Goal: Task Accomplishment & Management: Manage account settings

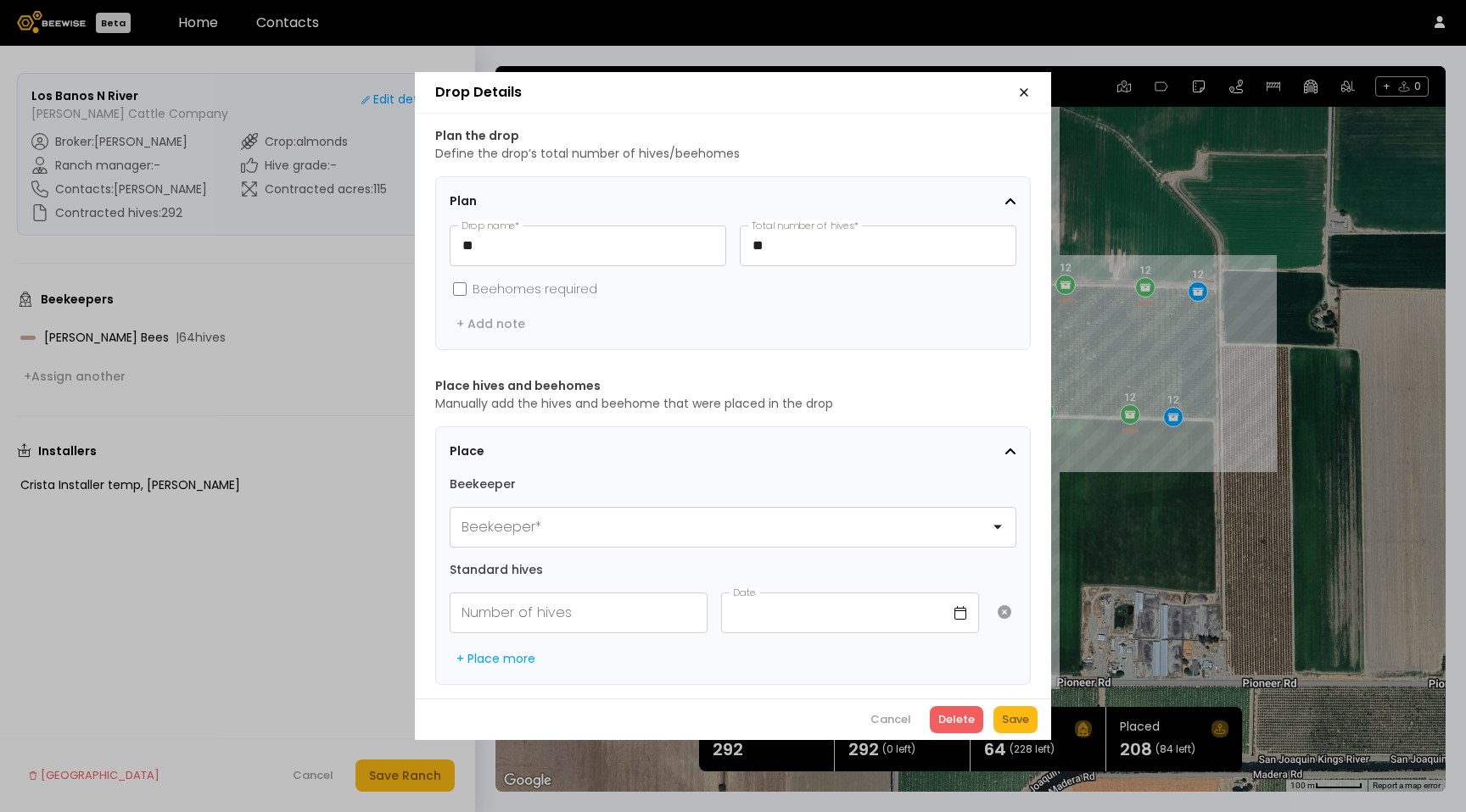
scroll to position [1, 0]
drag, startPoint x: 1030, startPoint y: 94, endPoint x: 1024, endPoint y: 86, distance: 10.0
click at [1027, 90] on header "Drop Details" at bounding box center [733, 92] width 636 height 41
drag, startPoint x: 1024, startPoint y: 85, endPoint x: 586, endPoint y: 23, distance: 442.4
click at [1024, 89] on icon "button" at bounding box center [1024, 92] width 7 height 7
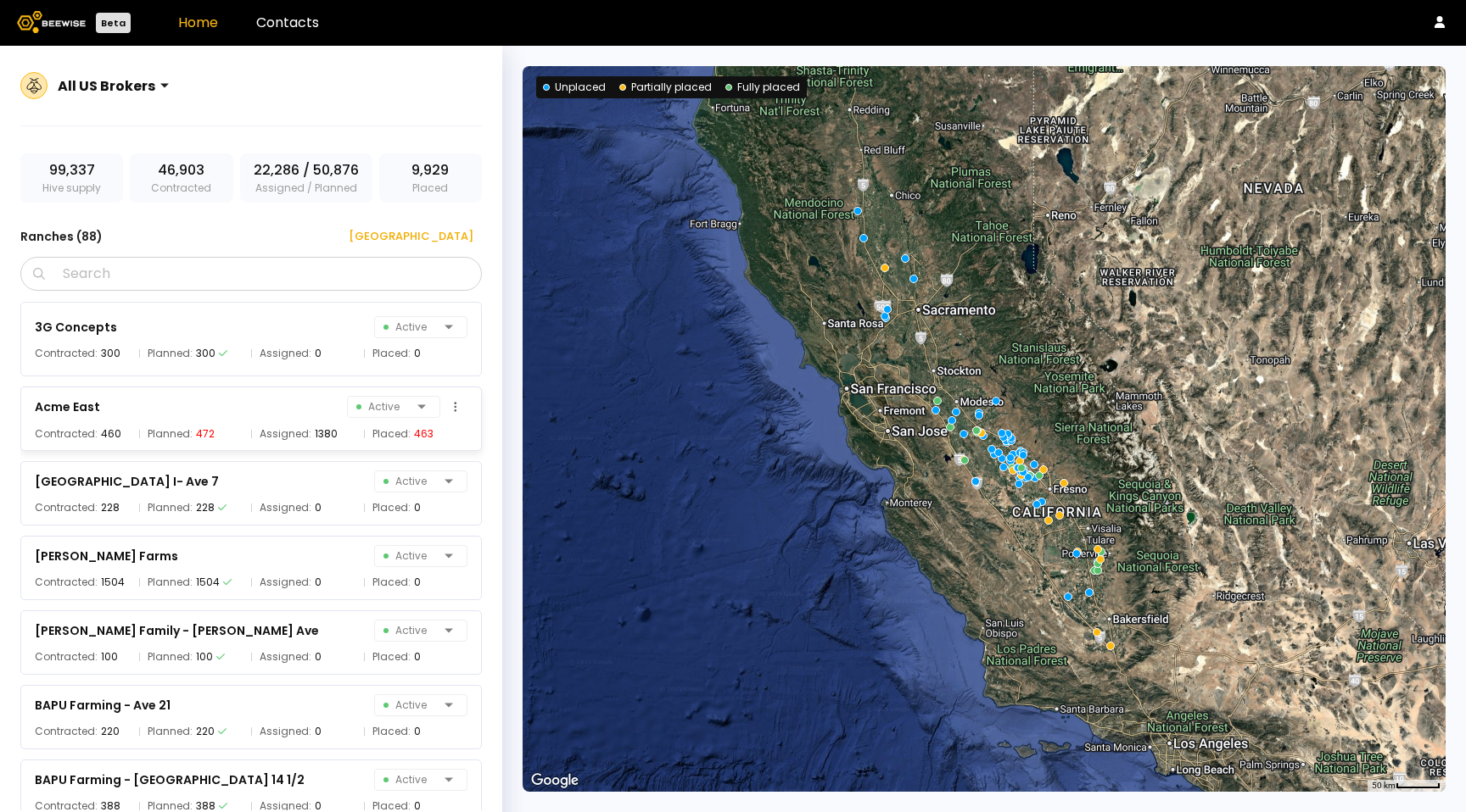
click at [126, 412] on div "Acme East Active" at bounding box center [251, 406] width 433 height 23
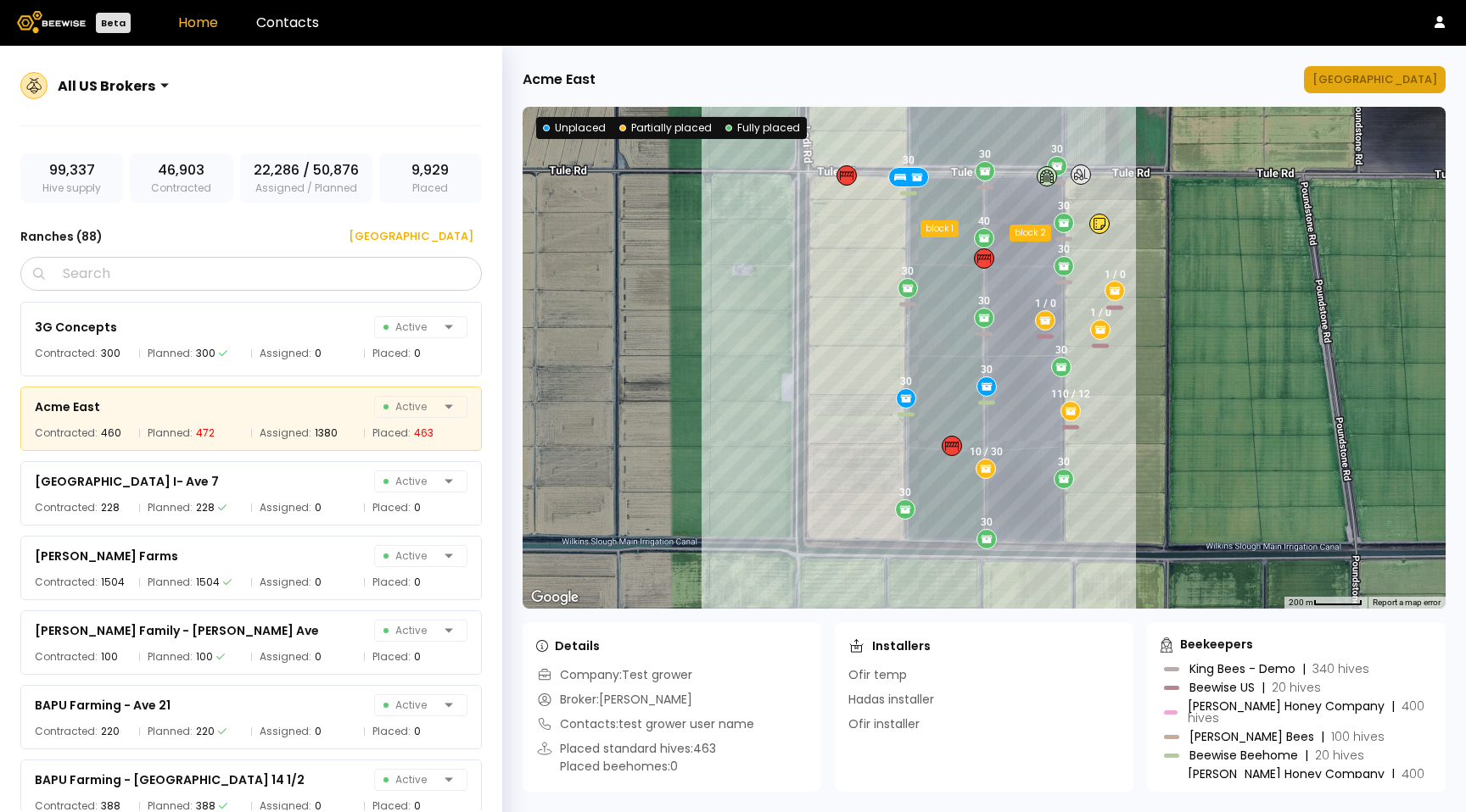
click at [1387, 83] on div "Manage Ranch" at bounding box center [1374, 79] width 125 height 17
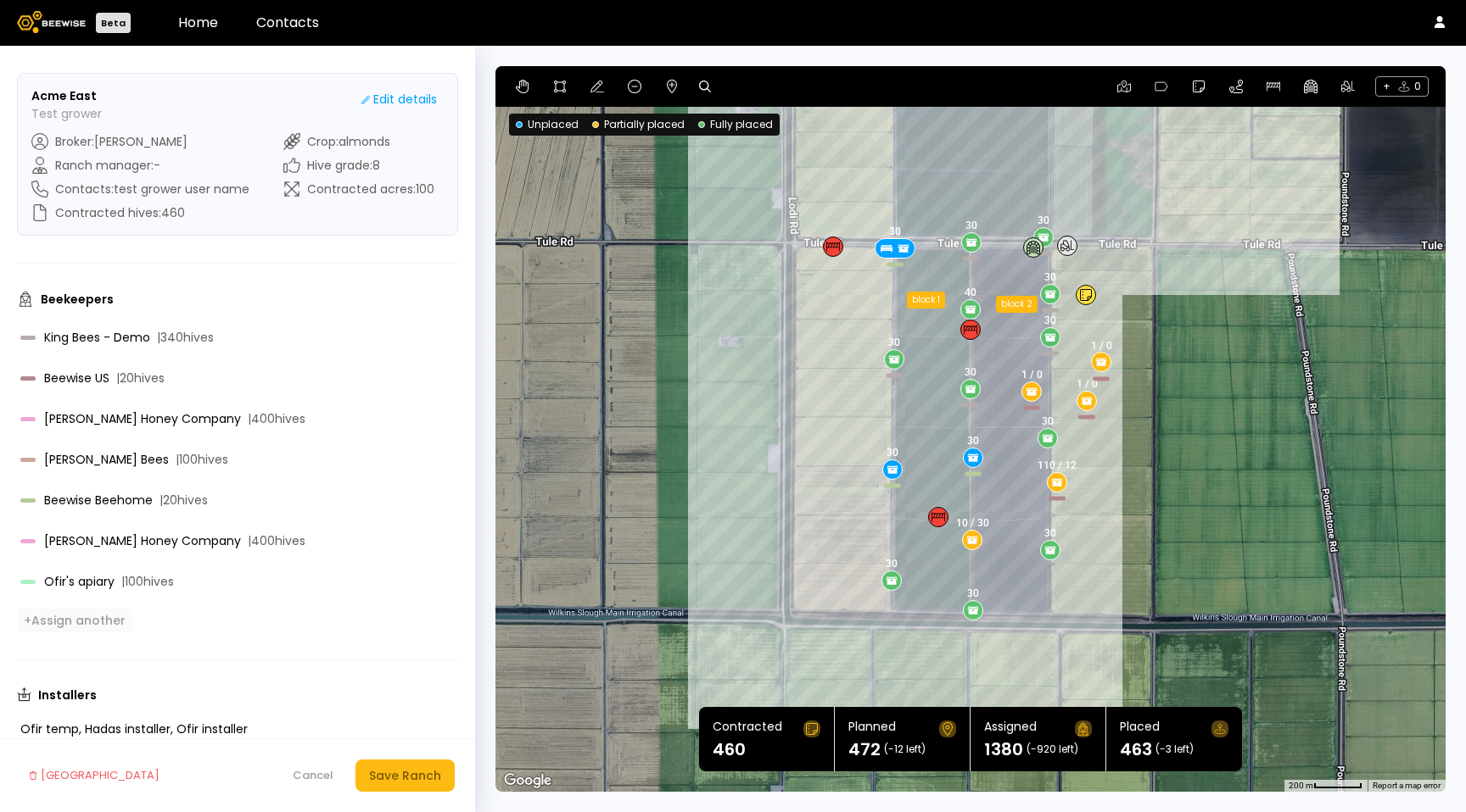
click at [76, 629] on button "+ Assign another" at bounding box center [75, 620] width 116 height 23
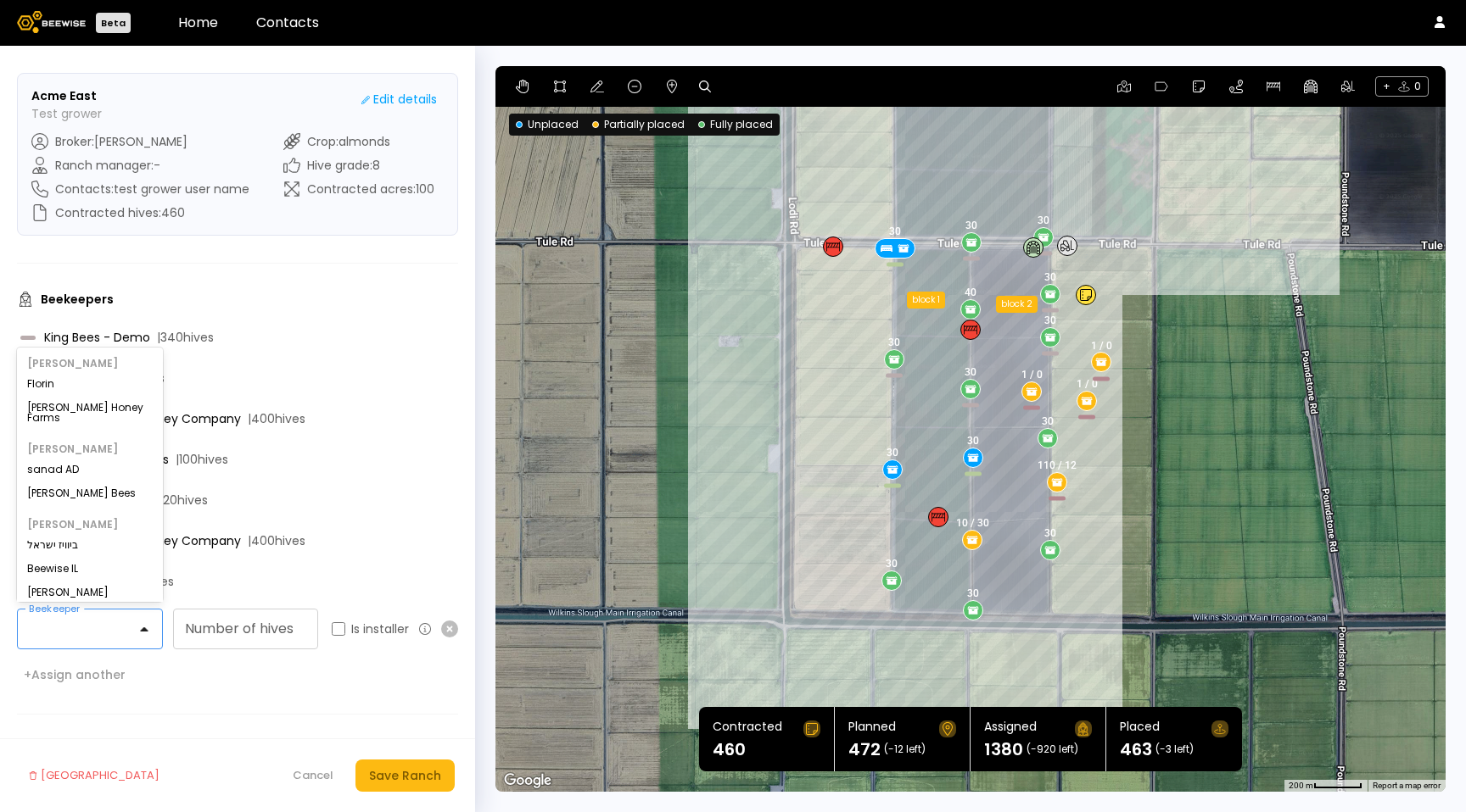
click at [92, 641] on div at bounding box center [83, 628] width 131 height 39
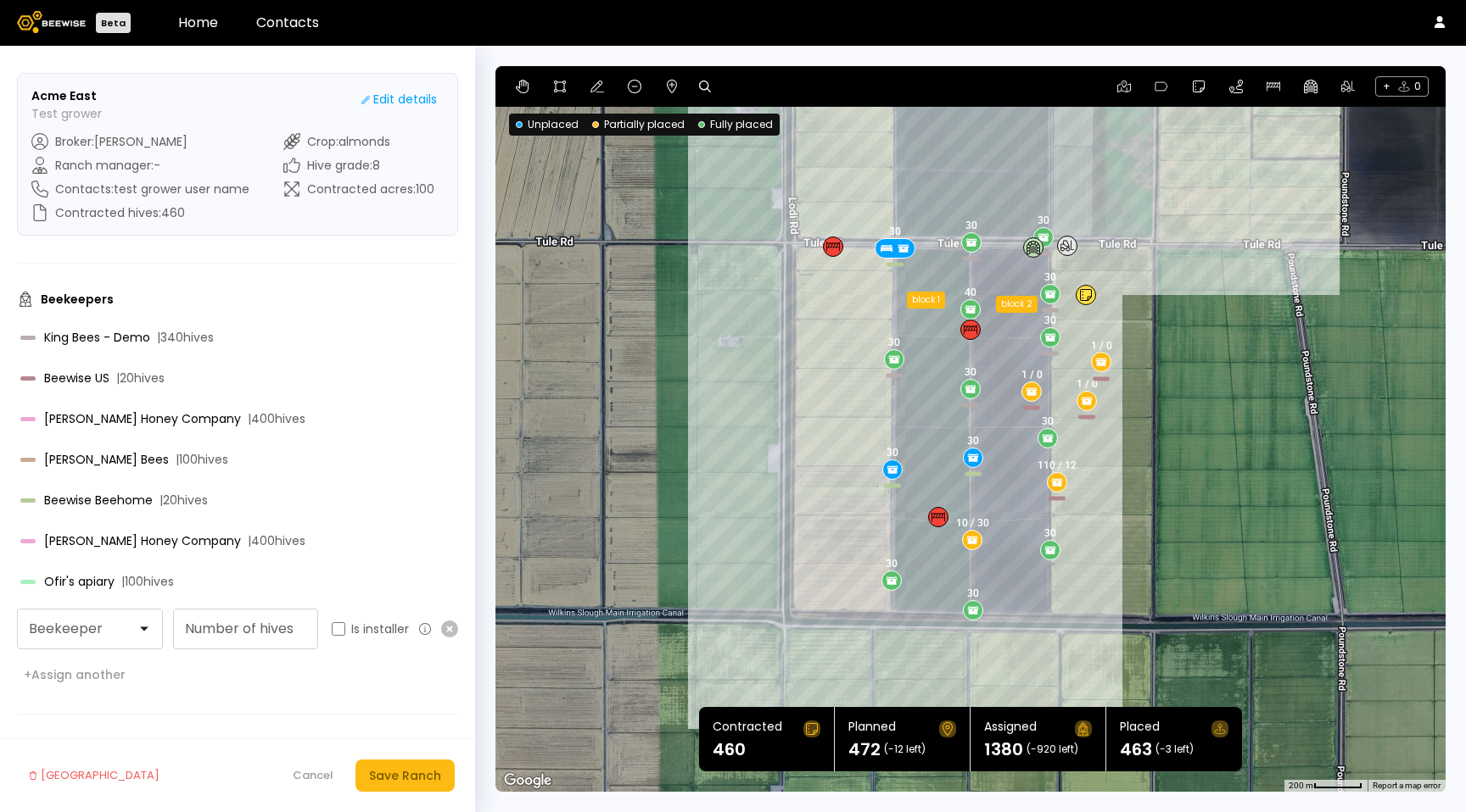
click at [246, 722] on form "Acme East Test grower Edit details Broker : Sharon Shin Ranch manager : - Conta…" at bounding box center [237, 429] width 475 height 766
click at [310, 28] on link "Contacts" at bounding box center [287, 22] width 63 height 20
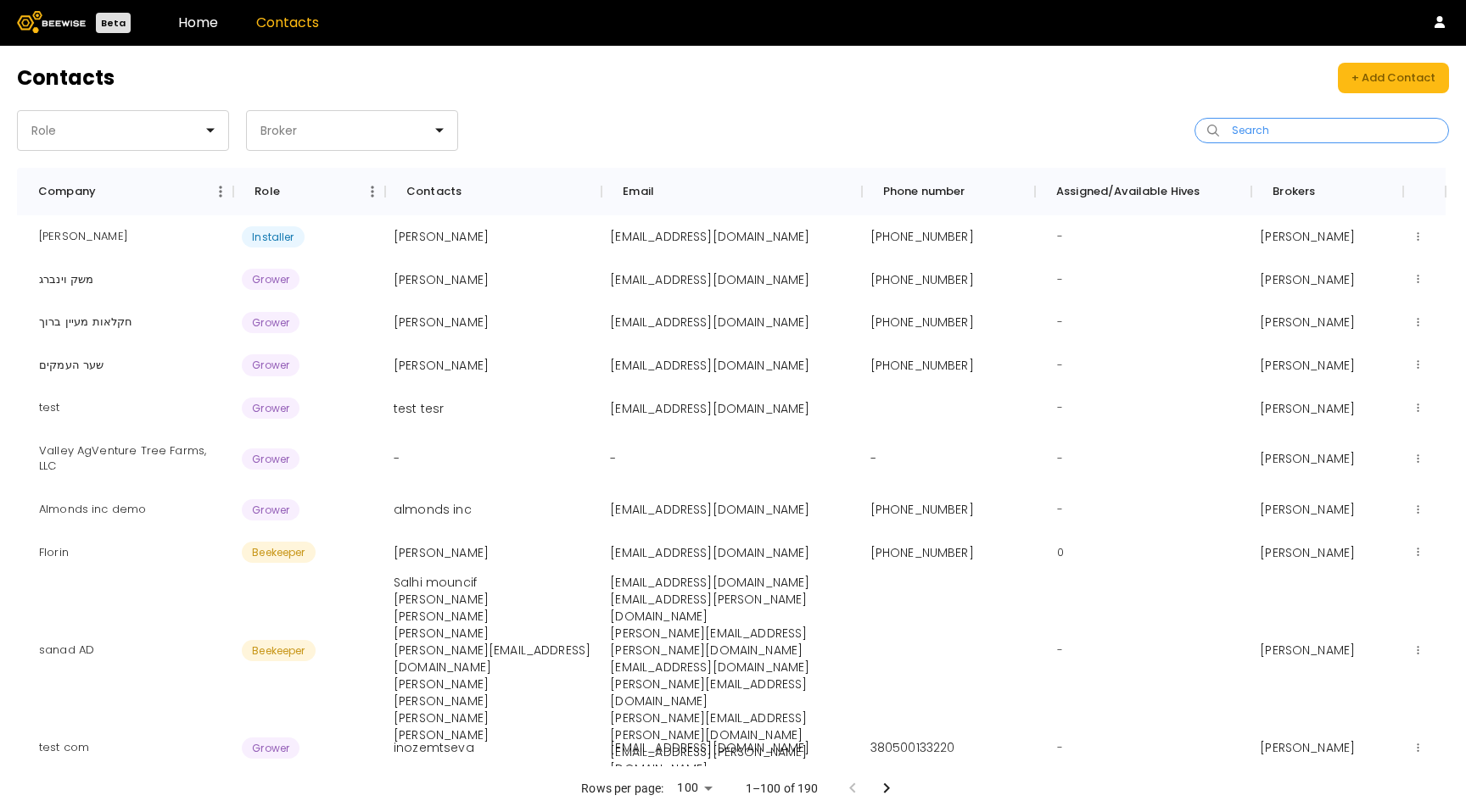
click at [1296, 129] on input "Search" at bounding box center [1328, 130] width 210 height 23
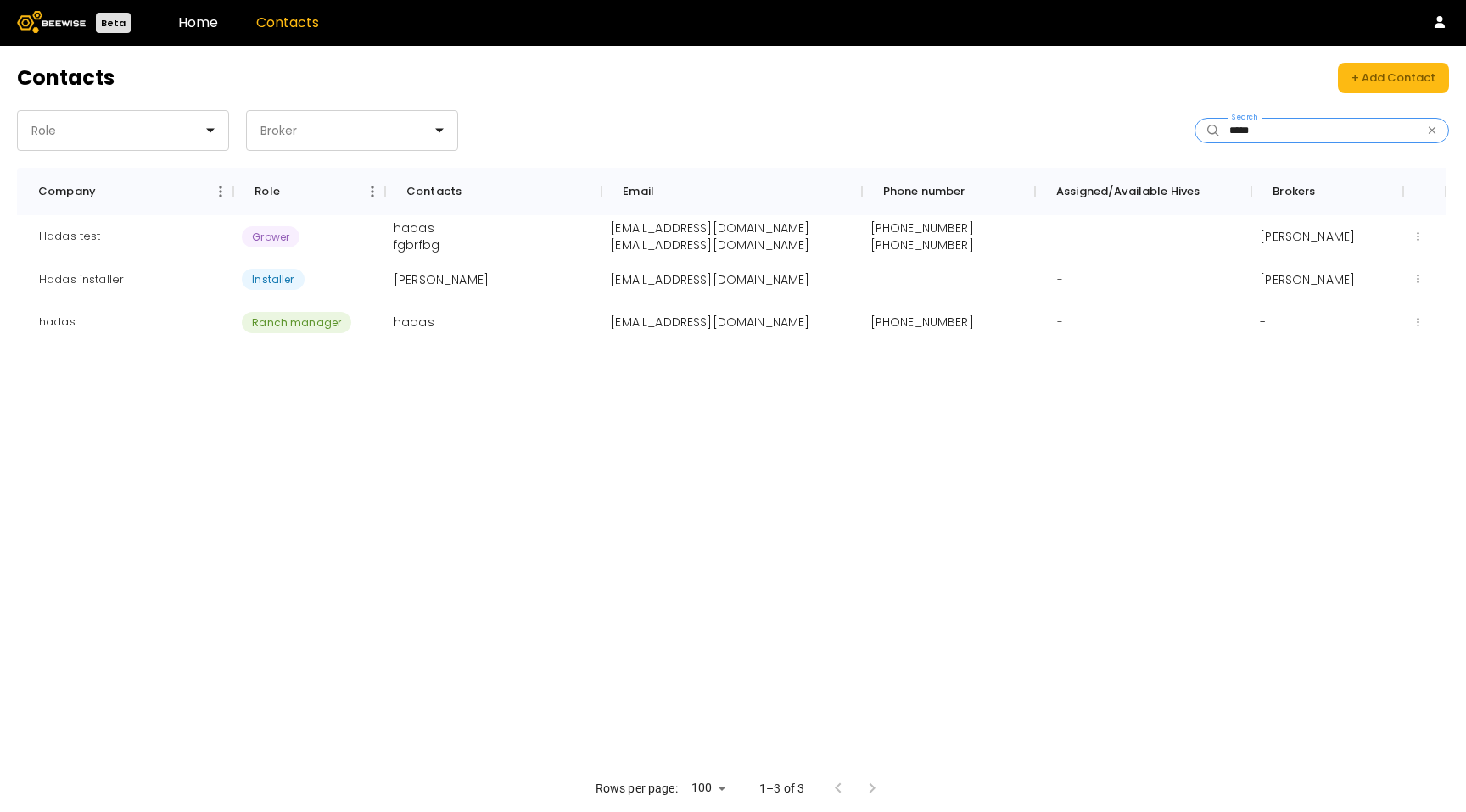
type input "*****"
click at [1437, 132] on div "*****" at bounding box center [1321, 130] width 254 height 25
click at [1434, 132] on icon "button" at bounding box center [1432, 131] width 7 height 7
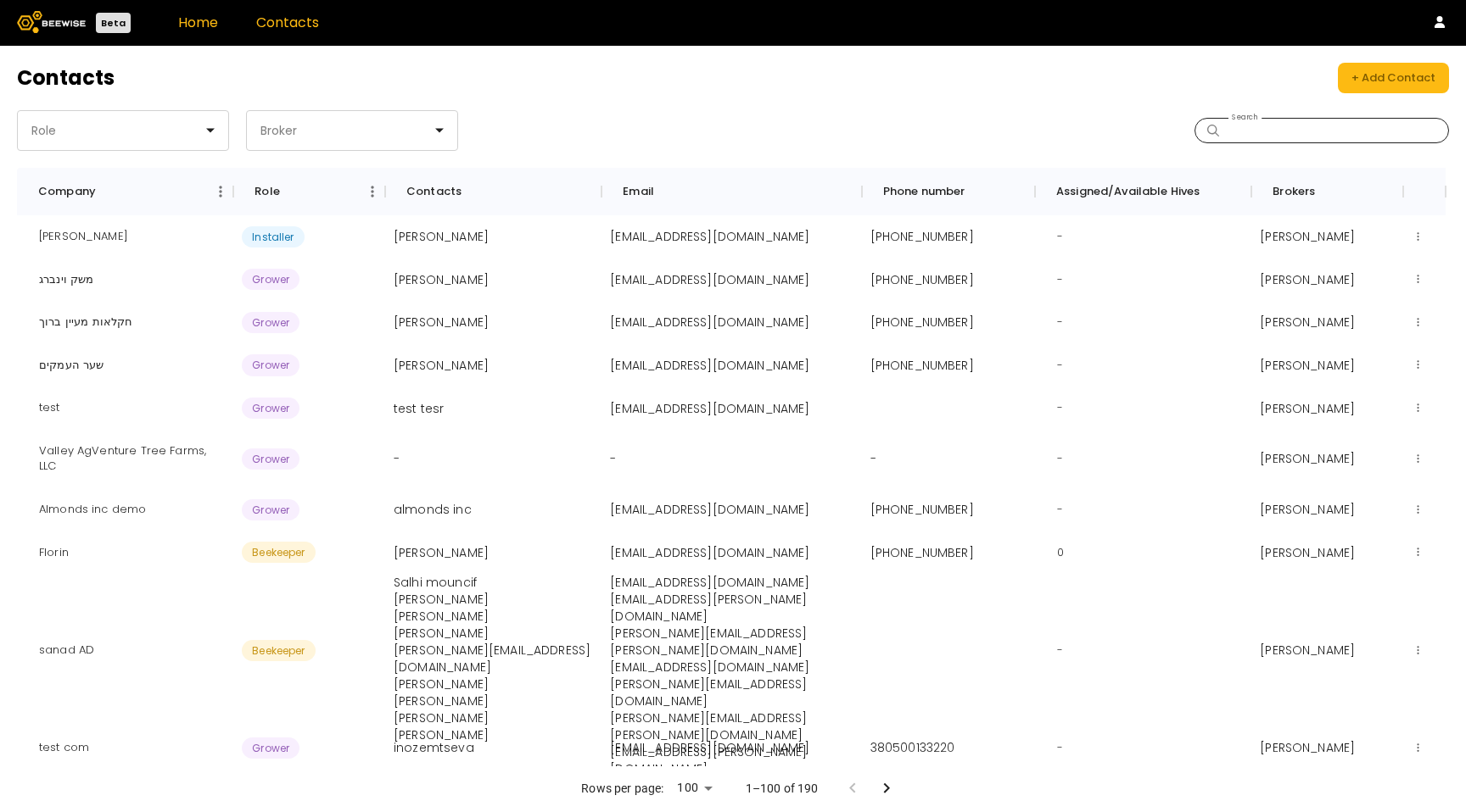
click at [205, 28] on link "Home" at bounding box center [198, 22] width 40 height 20
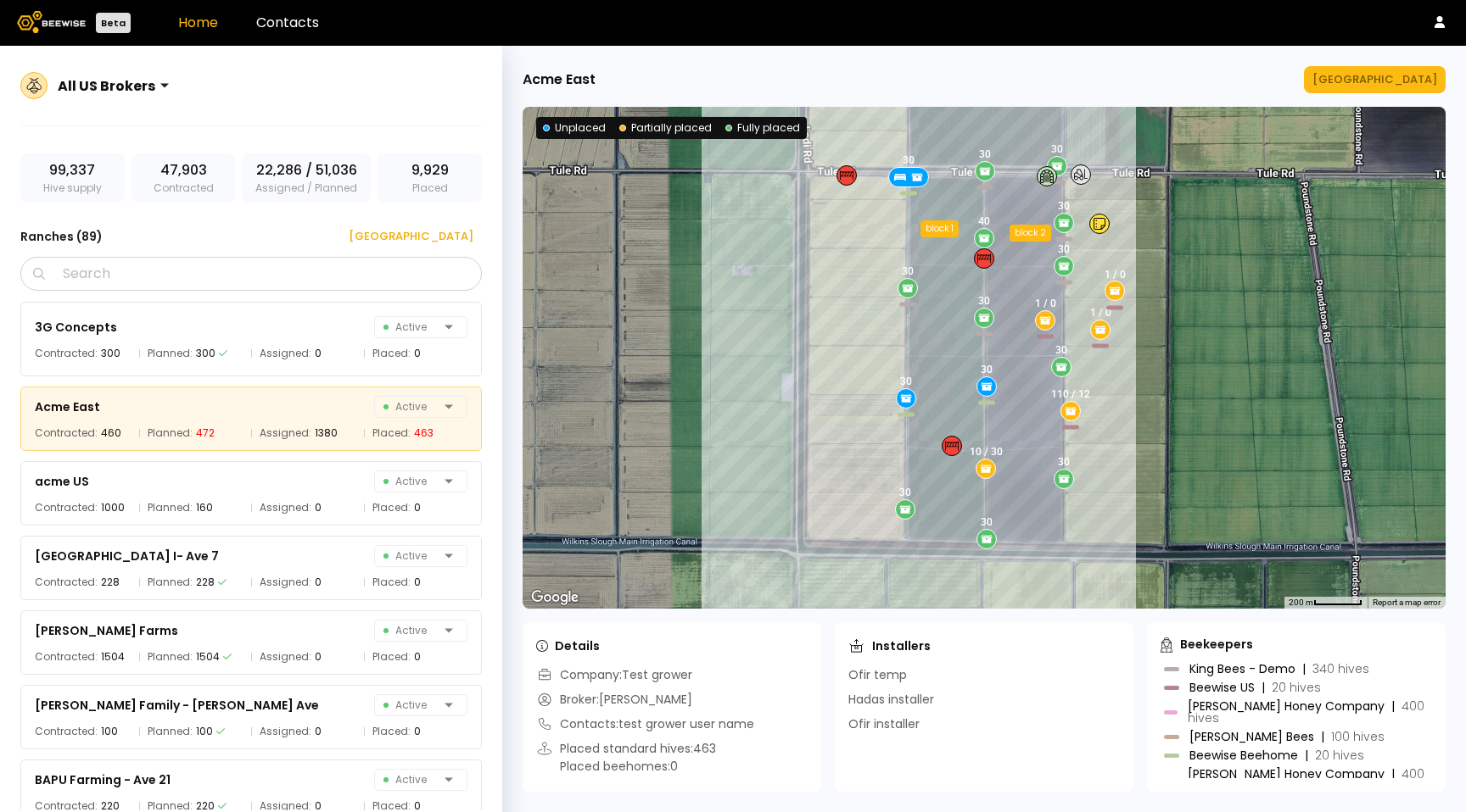
click at [1392, 93] on div "Acme East Manage Ranch ← Move left → Move right ↑ Move up ↓ Move down + Zoom in…" at bounding box center [983, 429] width 963 height 766
click at [1394, 84] on div "Manage Ranch" at bounding box center [1374, 79] width 125 height 17
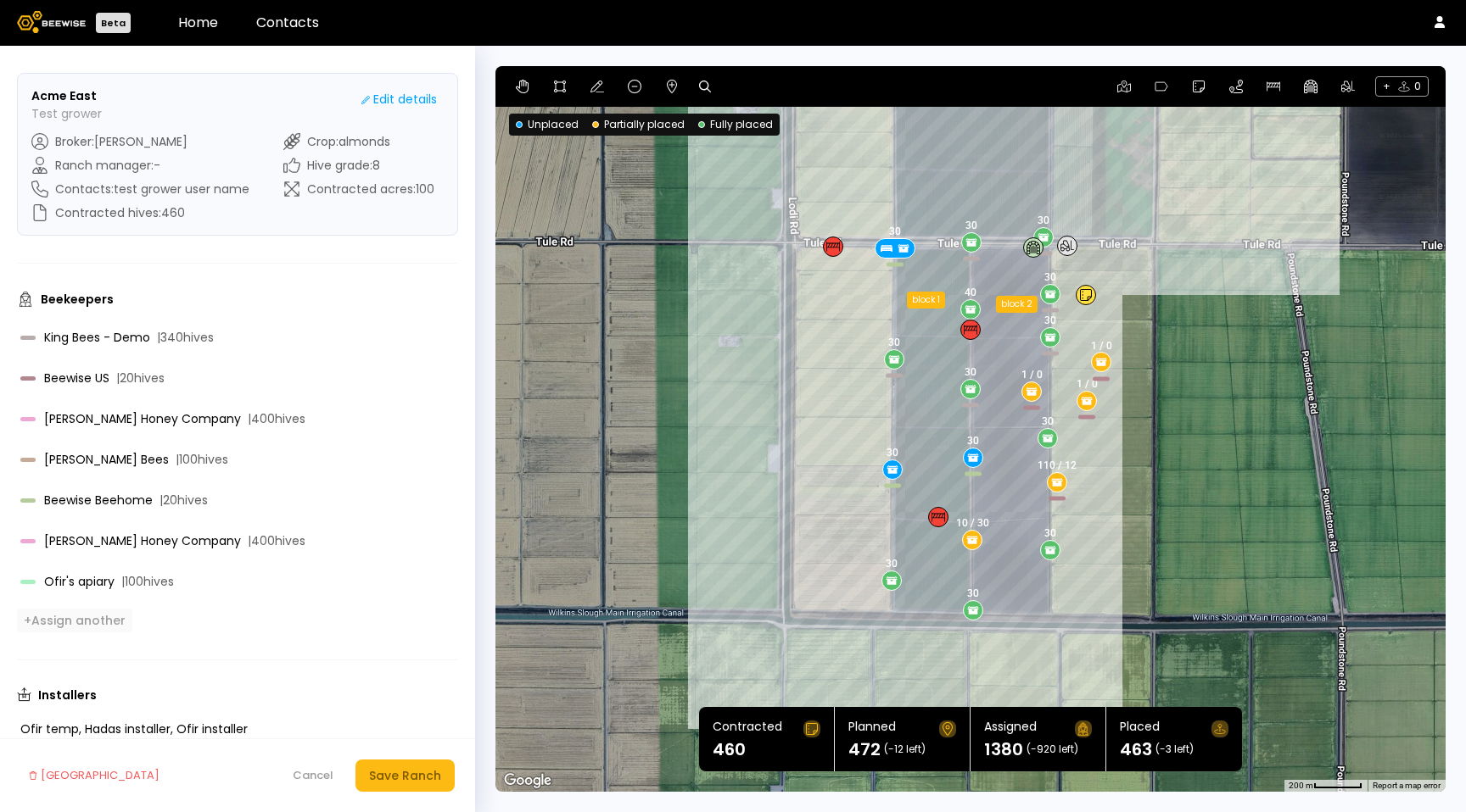
click at [102, 627] on div "+ Assign another" at bounding box center [74, 620] width 101 height 15
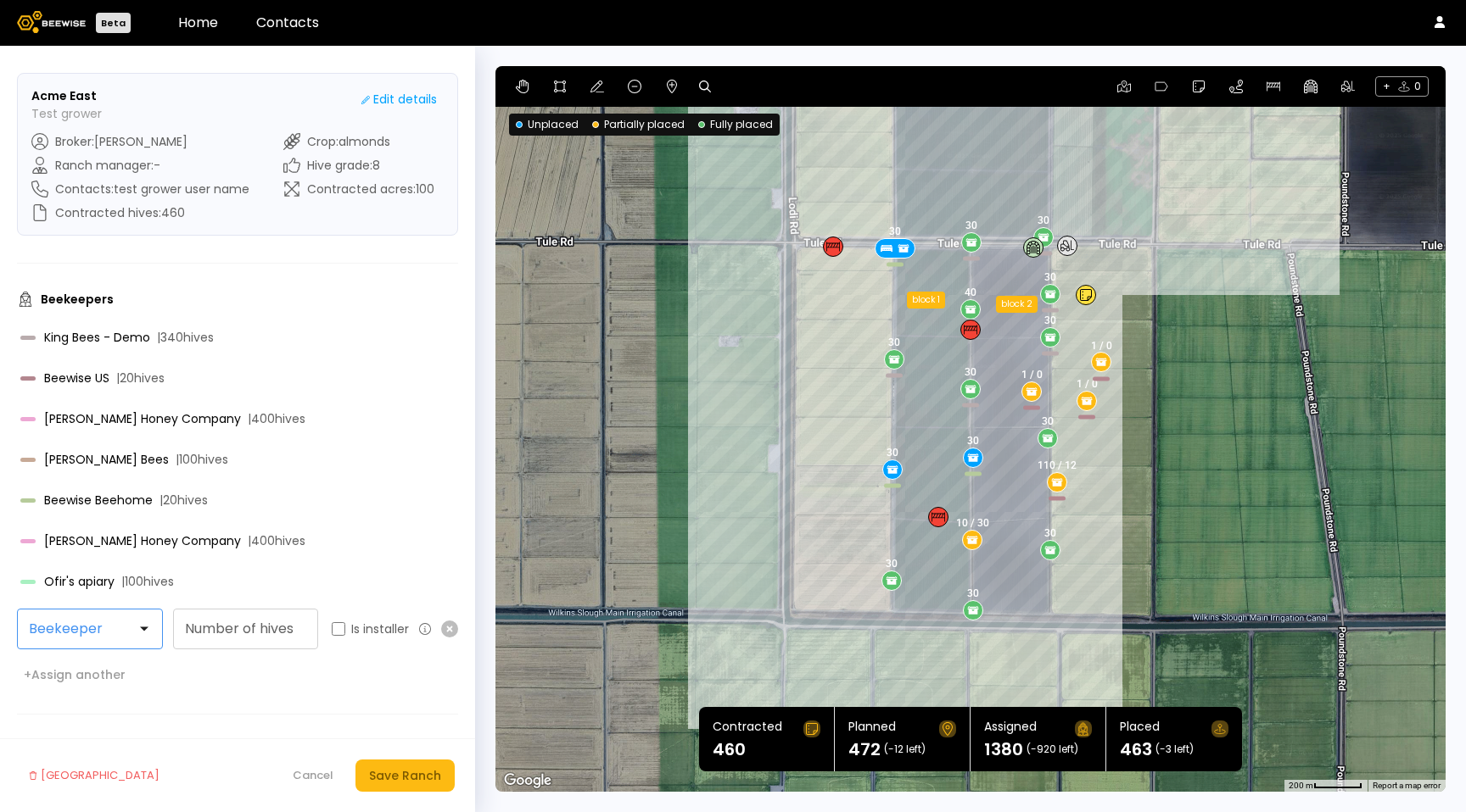
click at [102, 629] on div at bounding box center [83, 629] width 107 height 15
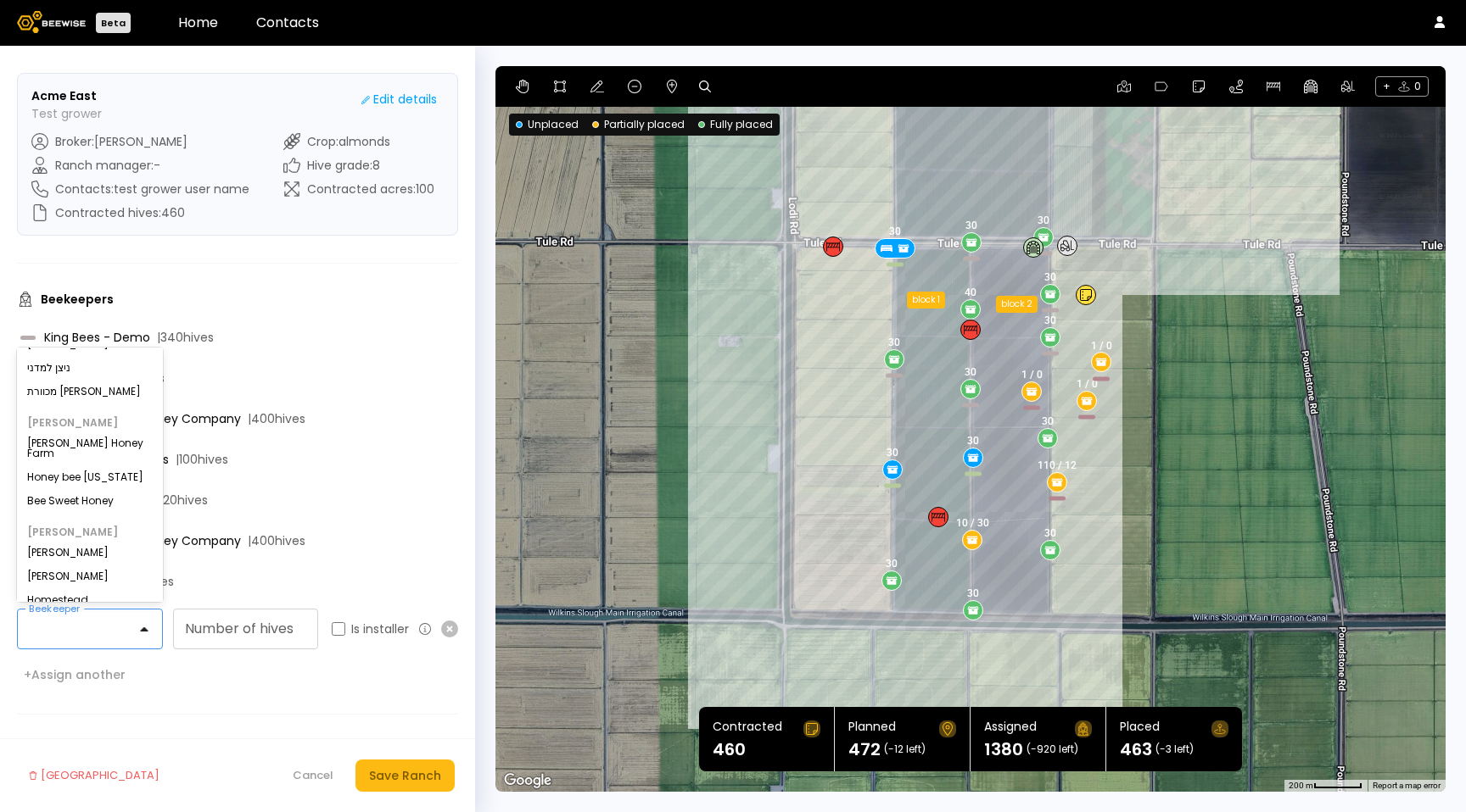
scroll to position [72, 0]
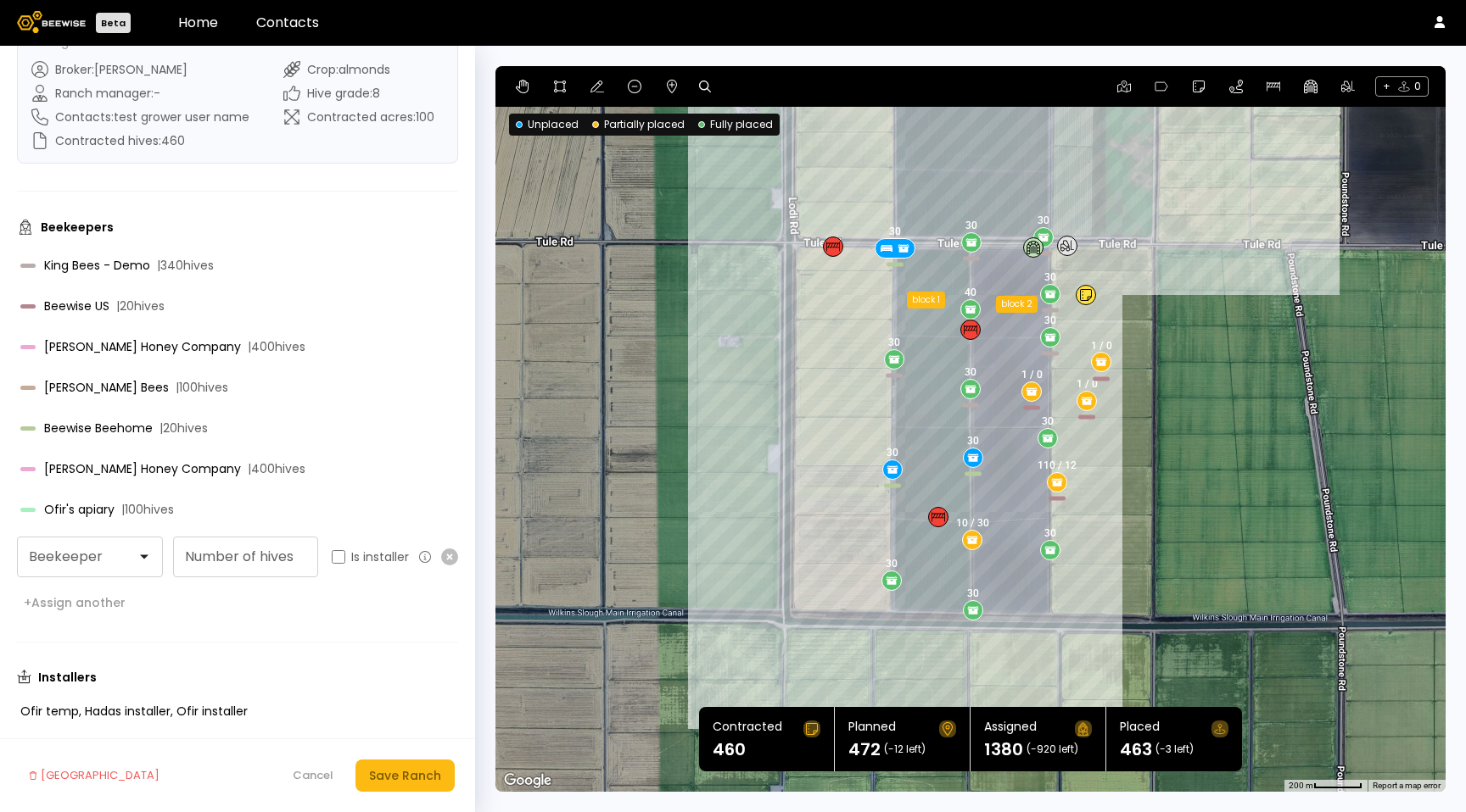
drag, startPoint x: 320, startPoint y: 671, endPoint x: 318, endPoint y: 654, distance: 17.1
click at [320, 670] on div "Installers" at bounding box center [237, 677] width 441 height 14
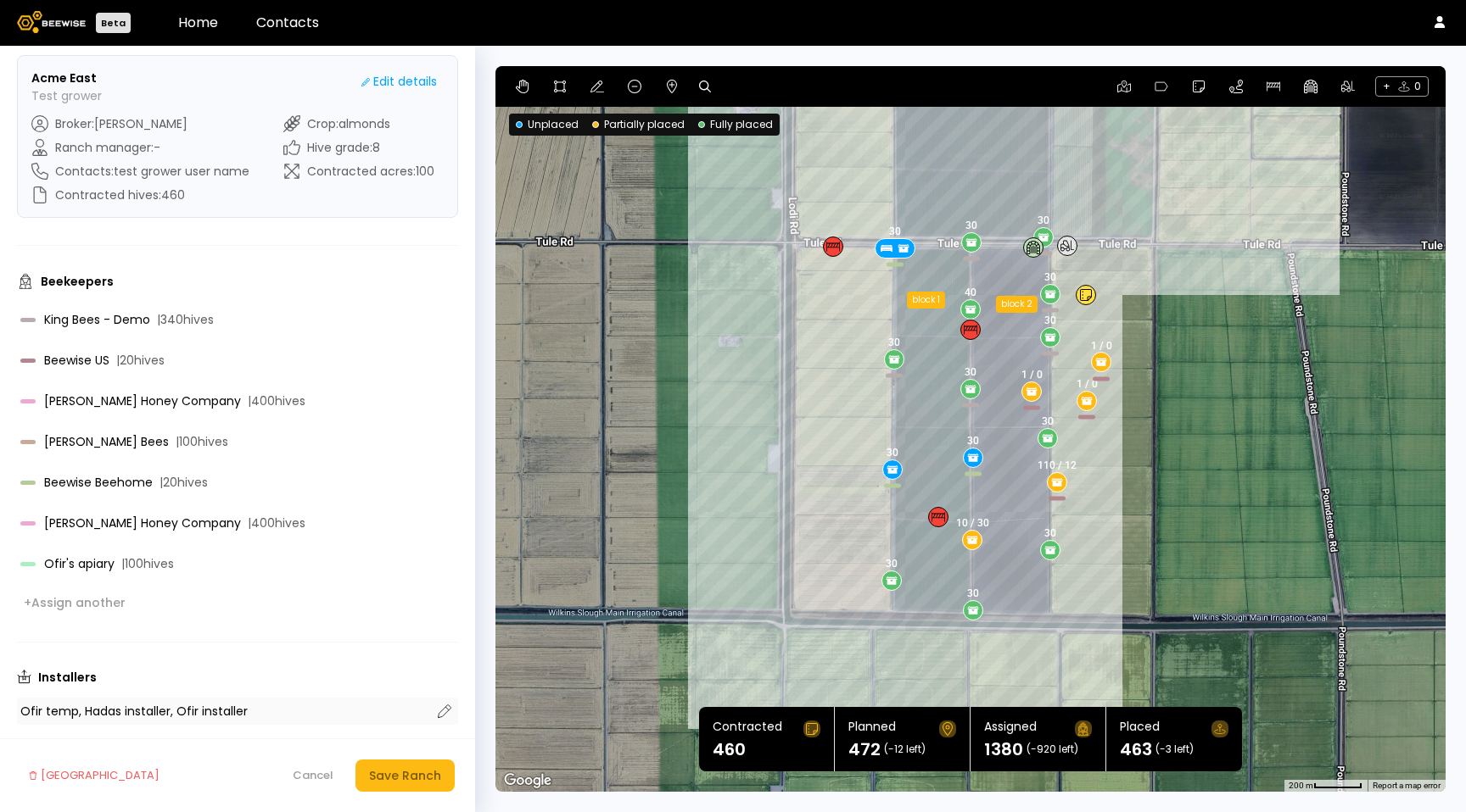
click at [129, 715] on div "Ofir temp, Hadas installer, Ofir installer" at bounding box center [225, 711] width 410 height 12
click at [101, 598] on div "+ Assign another" at bounding box center [74, 601] width 101 height 15
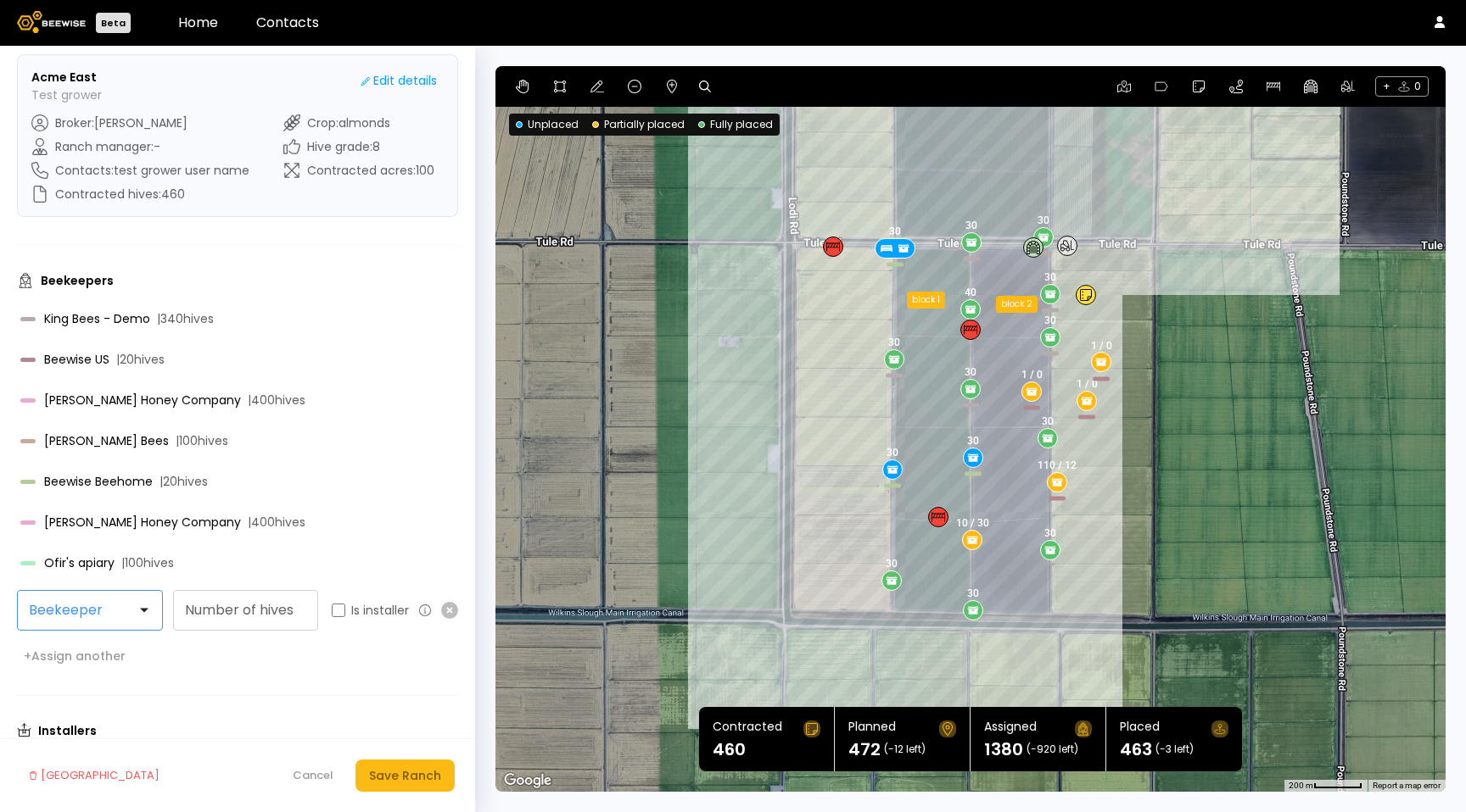
click at [101, 600] on div at bounding box center [83, 610] width 131 height 39
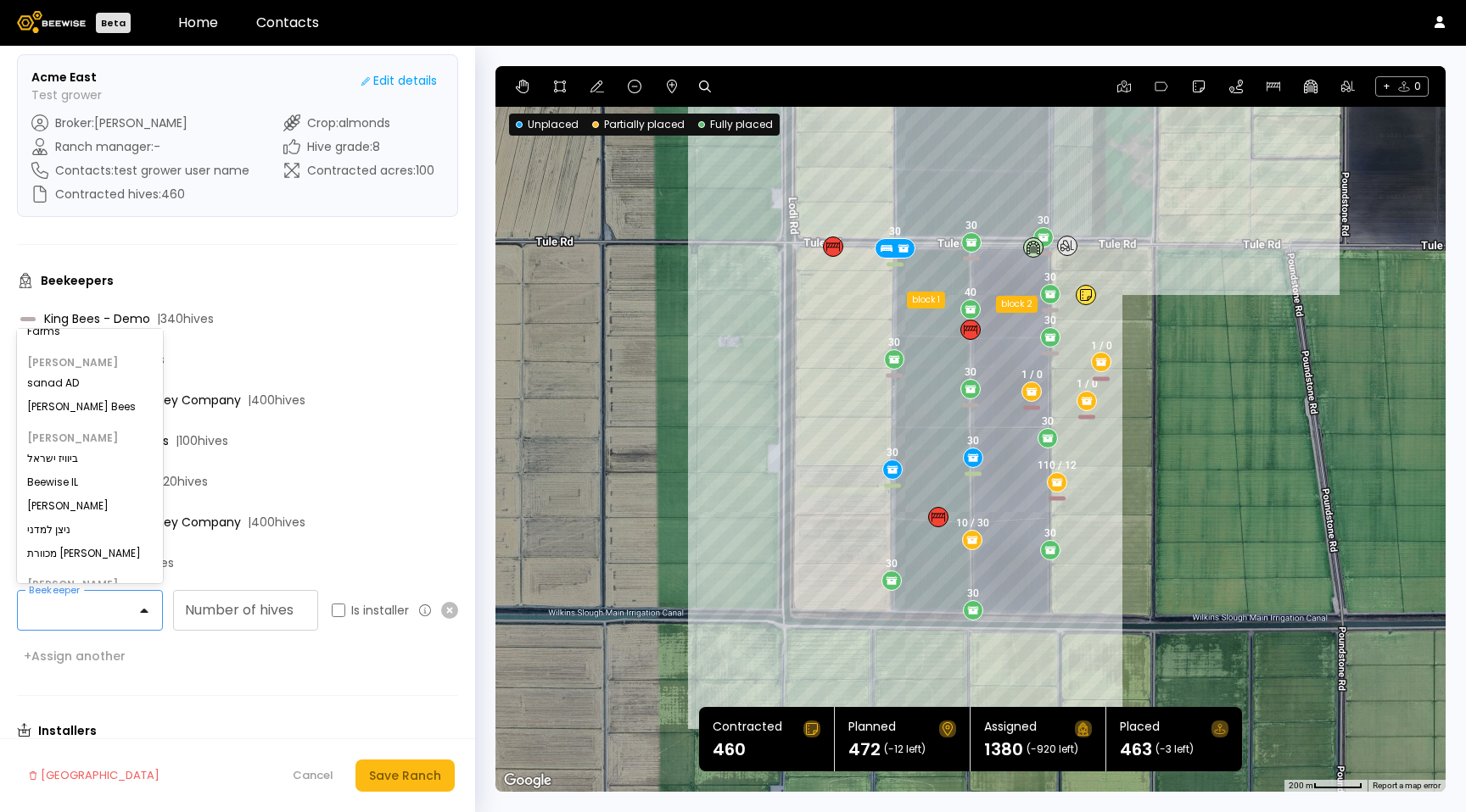
scroll to position [0, 0]
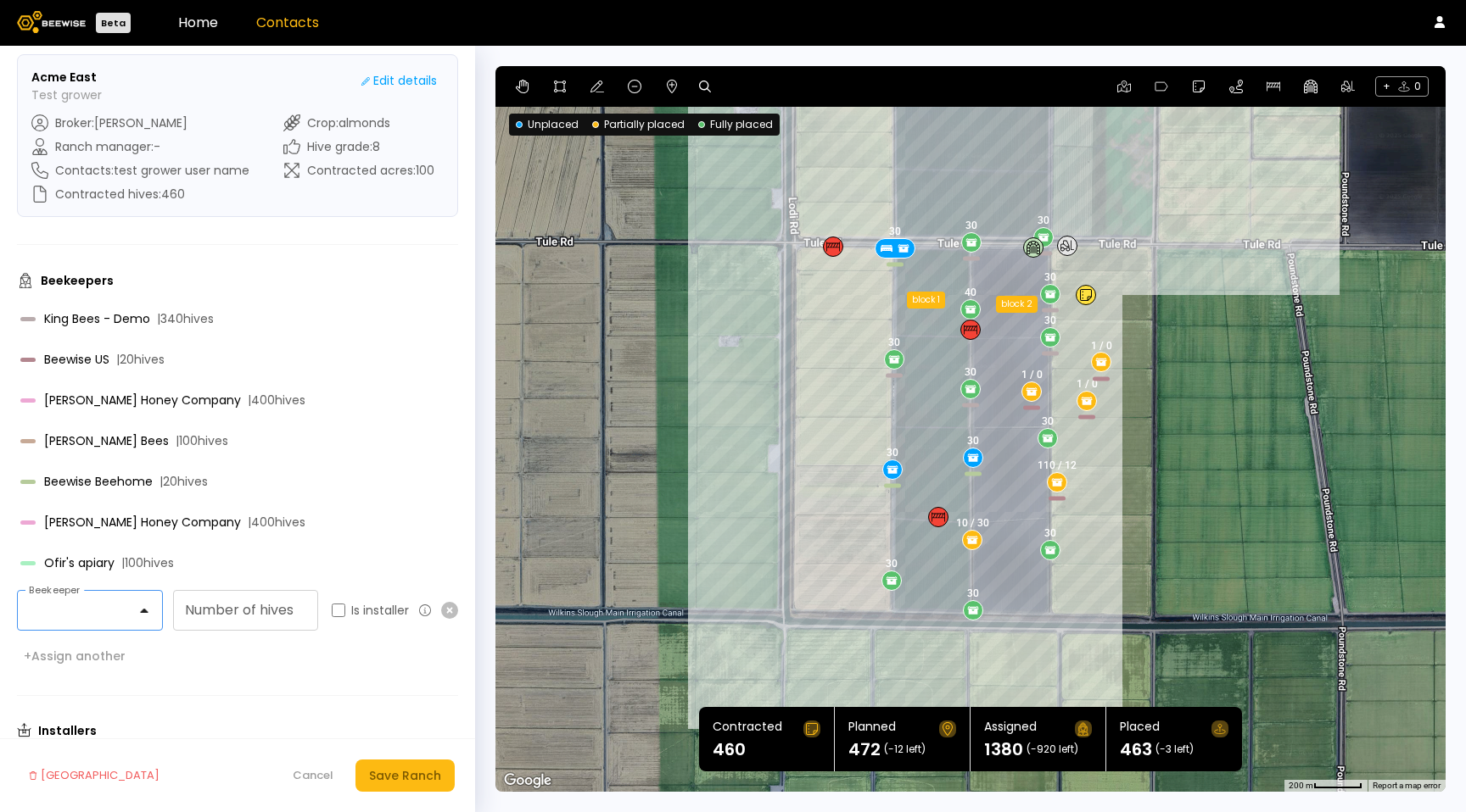
click at [304, 22] on link "Contacts" at bounding box center [287, 22] width 63 height 20
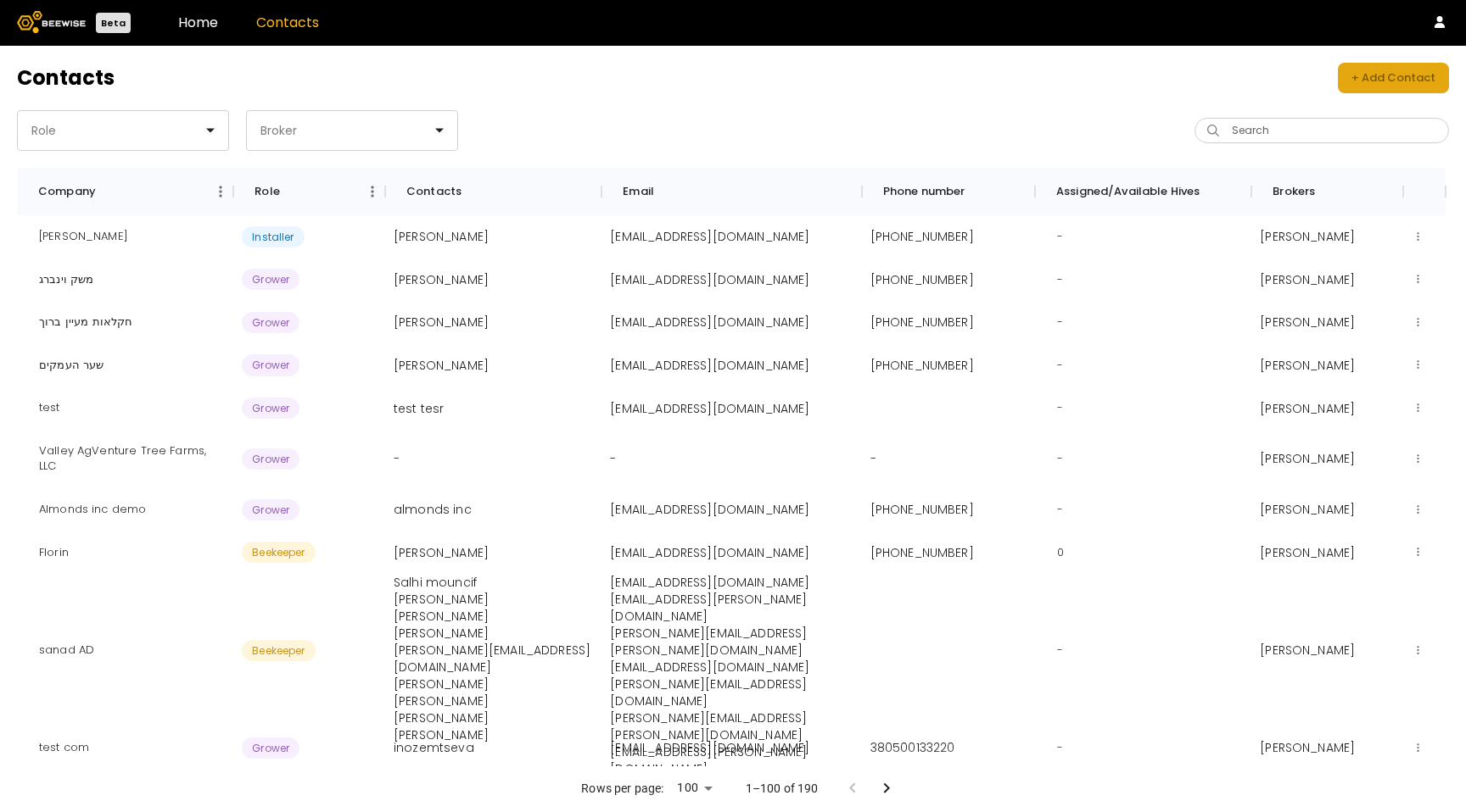
click at [1390, 80] on div "+ Add Contact" at bounding box center [1393, 77] width 84 height 17
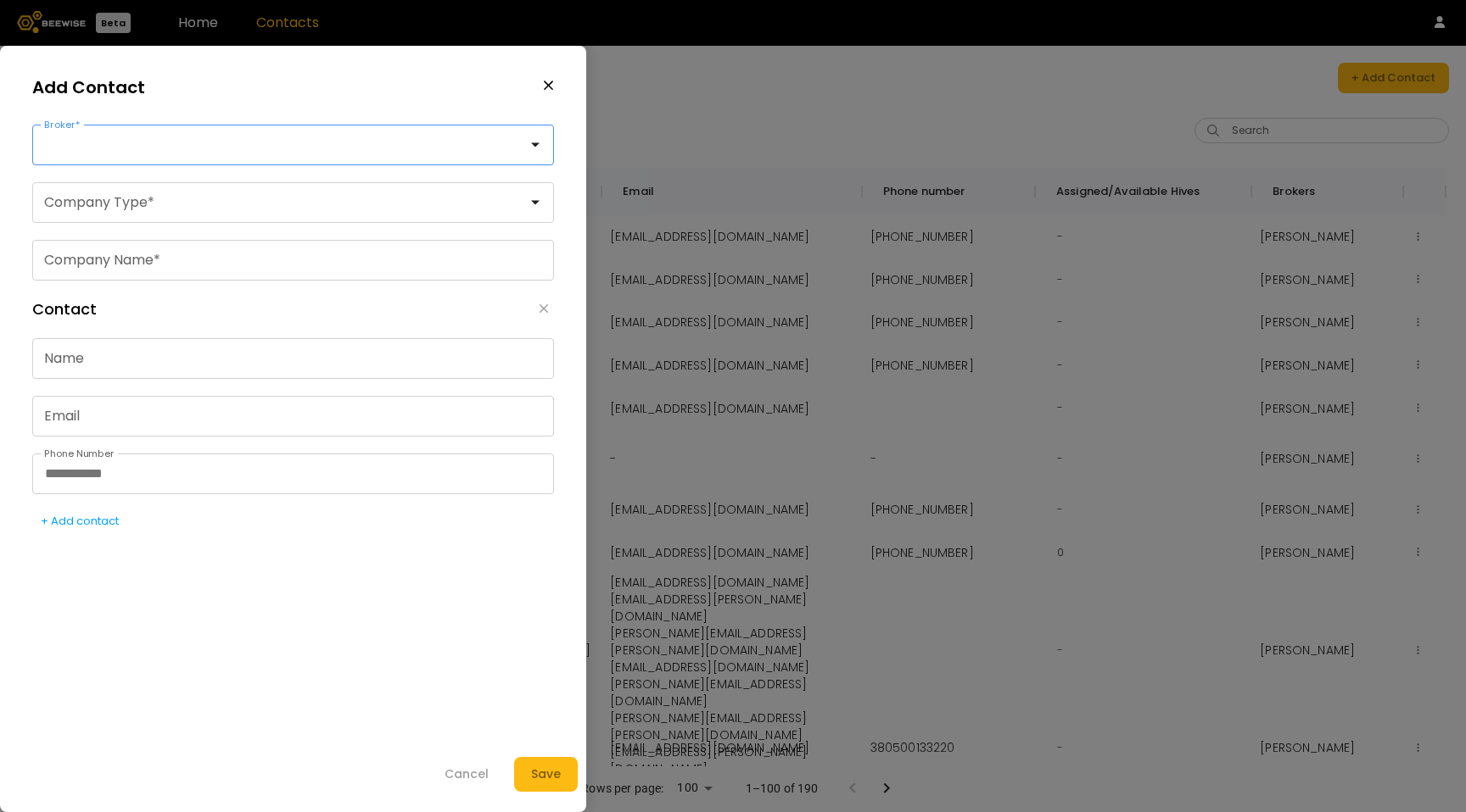
drag, startPoint x: 193, startPoint y: 151, endPoint x: 168, endPoint y: 169, distance: 30.8
click at [190, 153] on div at bounding box center [286, 144] width 506 height 39
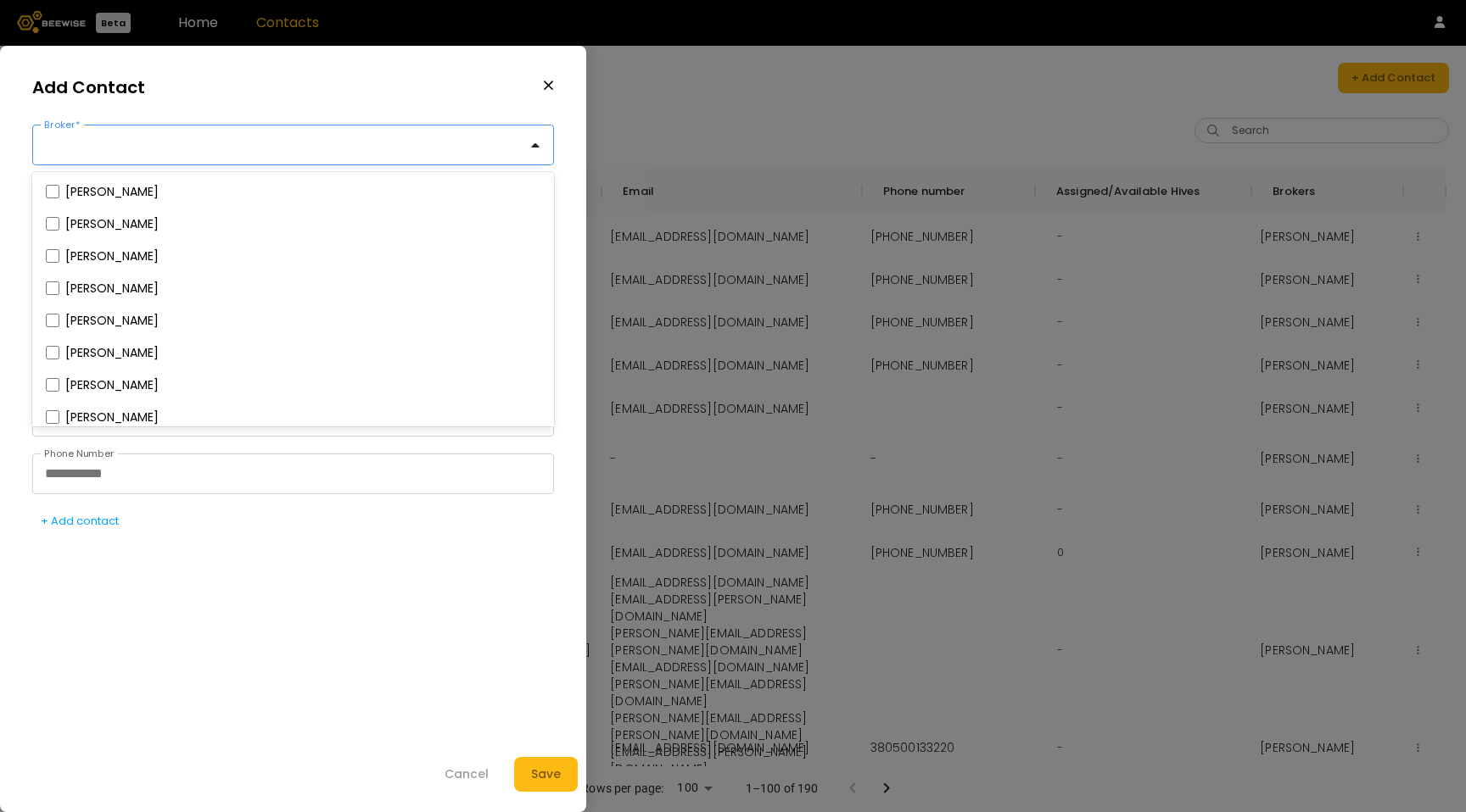
scroll to position [171, 0]
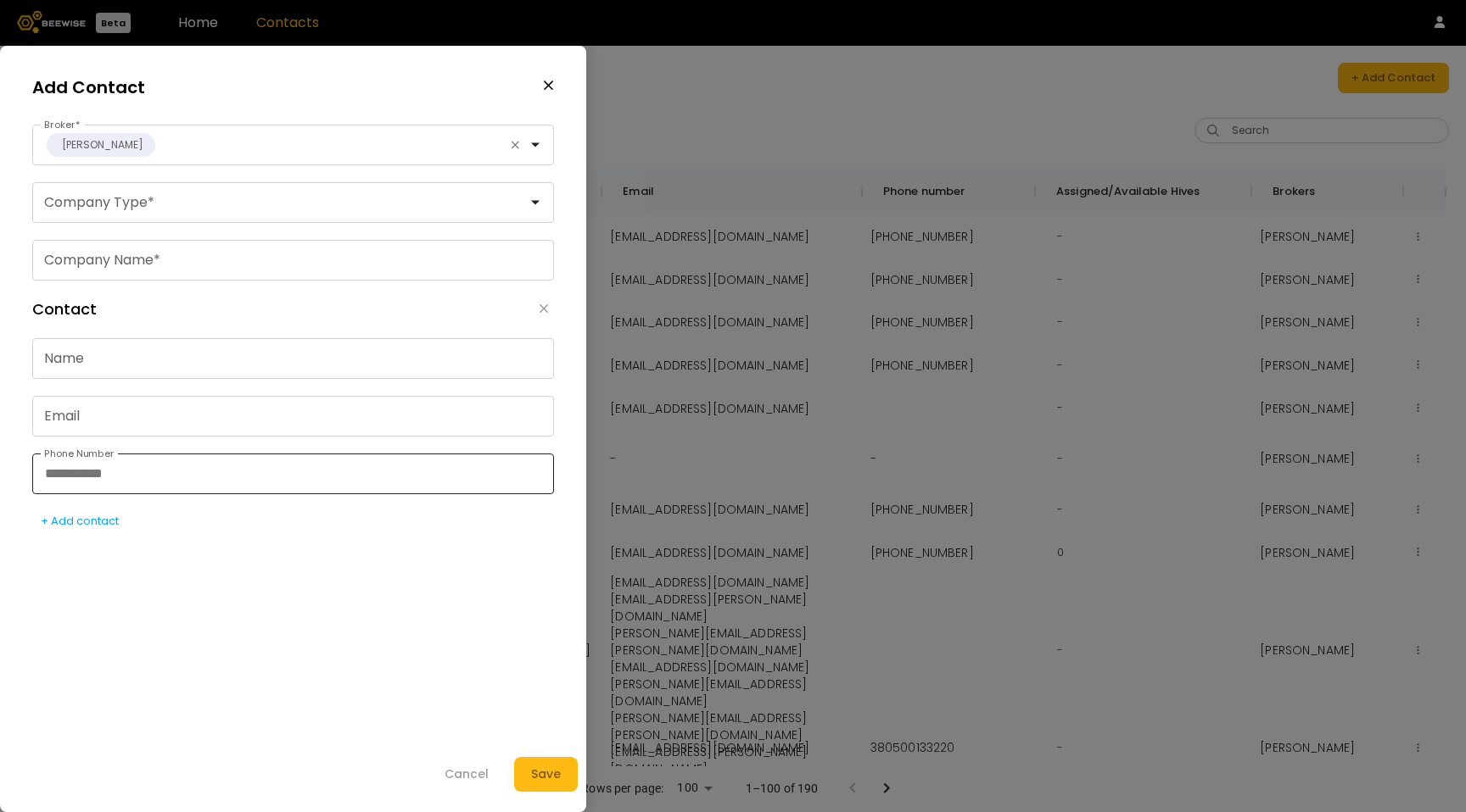
drag, startPoint x: 118, startPoint y: 526, endPoint x: 136, endPoint y: 491, distance: 39.4
click at [118, 525] on div "+ Add contact" at bounding box center [79, 521] width 78 height 17
click at [540, 549] on div "Contact" at bounding box center [293, 540] width 522 height 31
click at [540, 545] on icon "Remove User" at bounding box center [543, 538] width 10 height 13
click at [533, 316] on button "Remove User" at bounding box center [543, 309] width 21 height 17
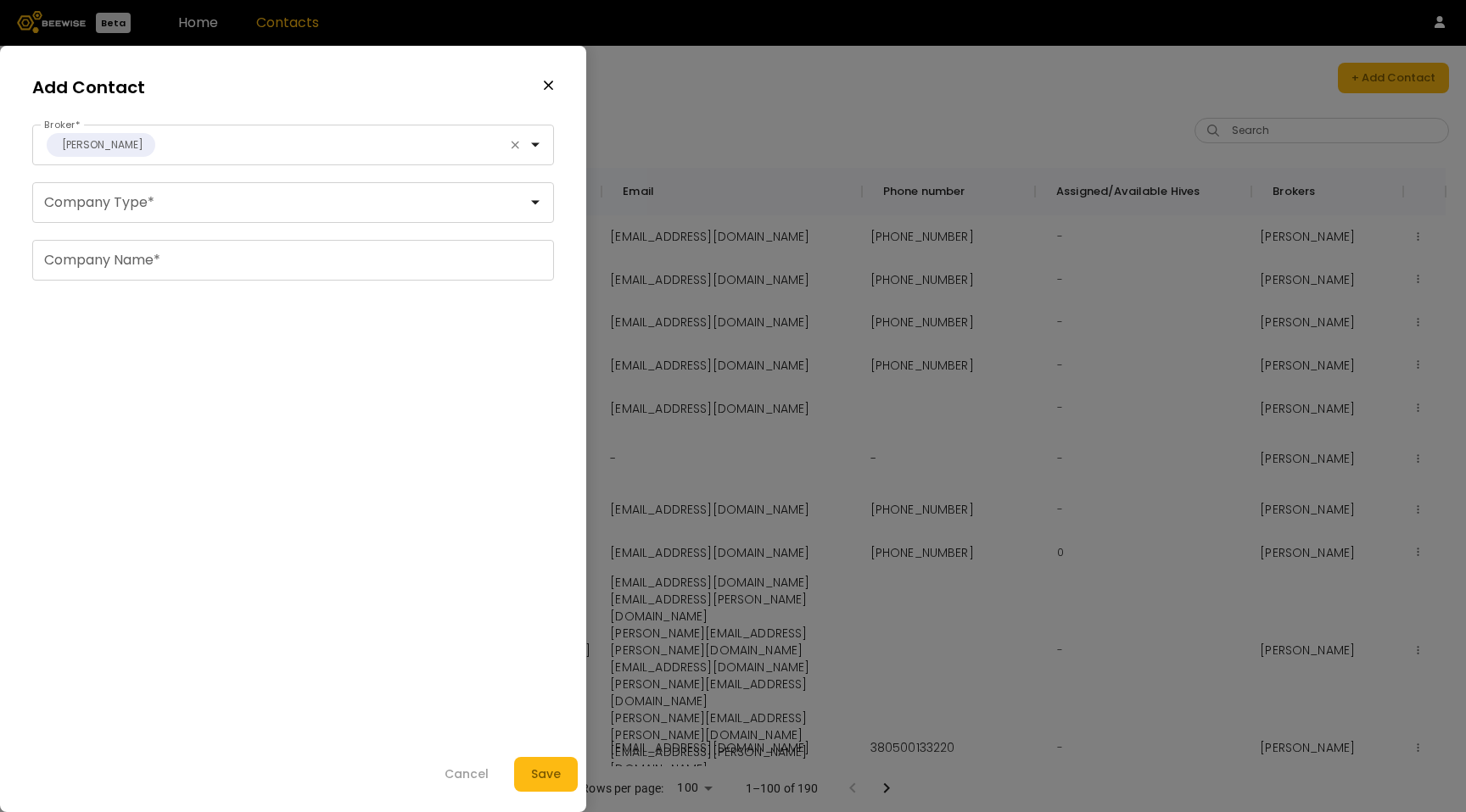
click at [457, 764] on button "Cancel" at bounding box center [466, 774] width 78 height 35
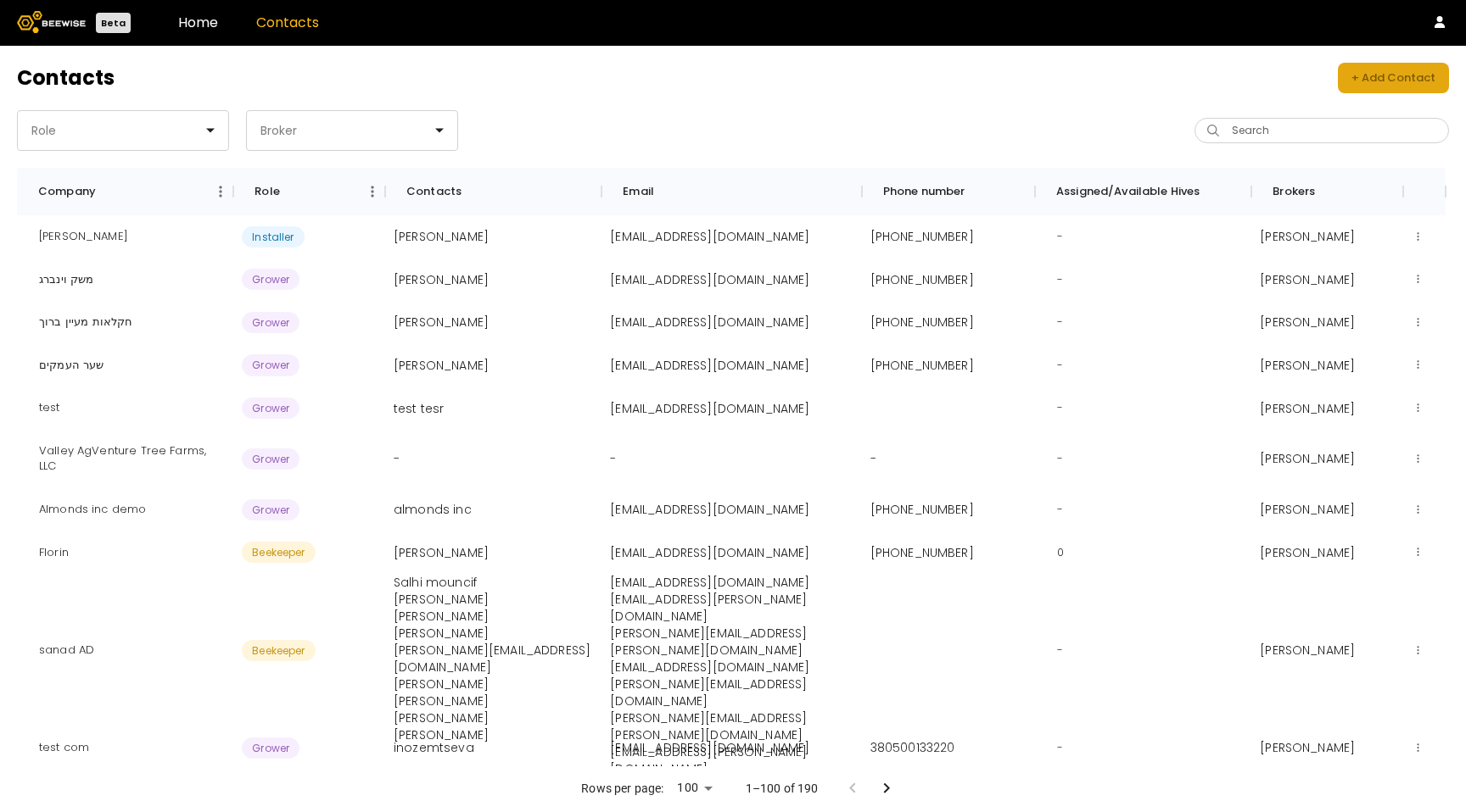
click at [1364, 76] on div "+ Add Contact" at bounding box center [1393, 77] width 84 height 17
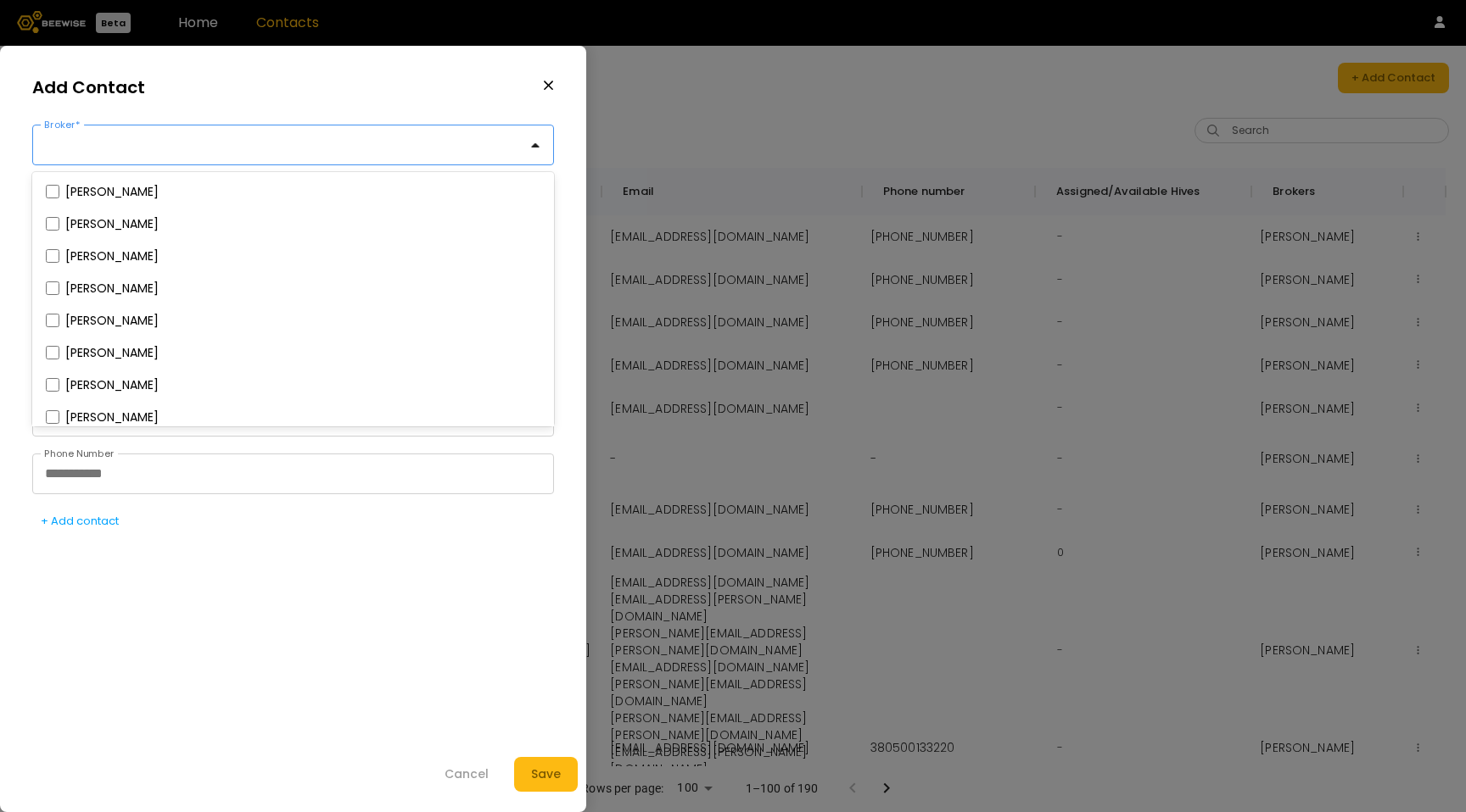
click at [251, 164] on div at bounding box center [293, 144] width 522 height 40
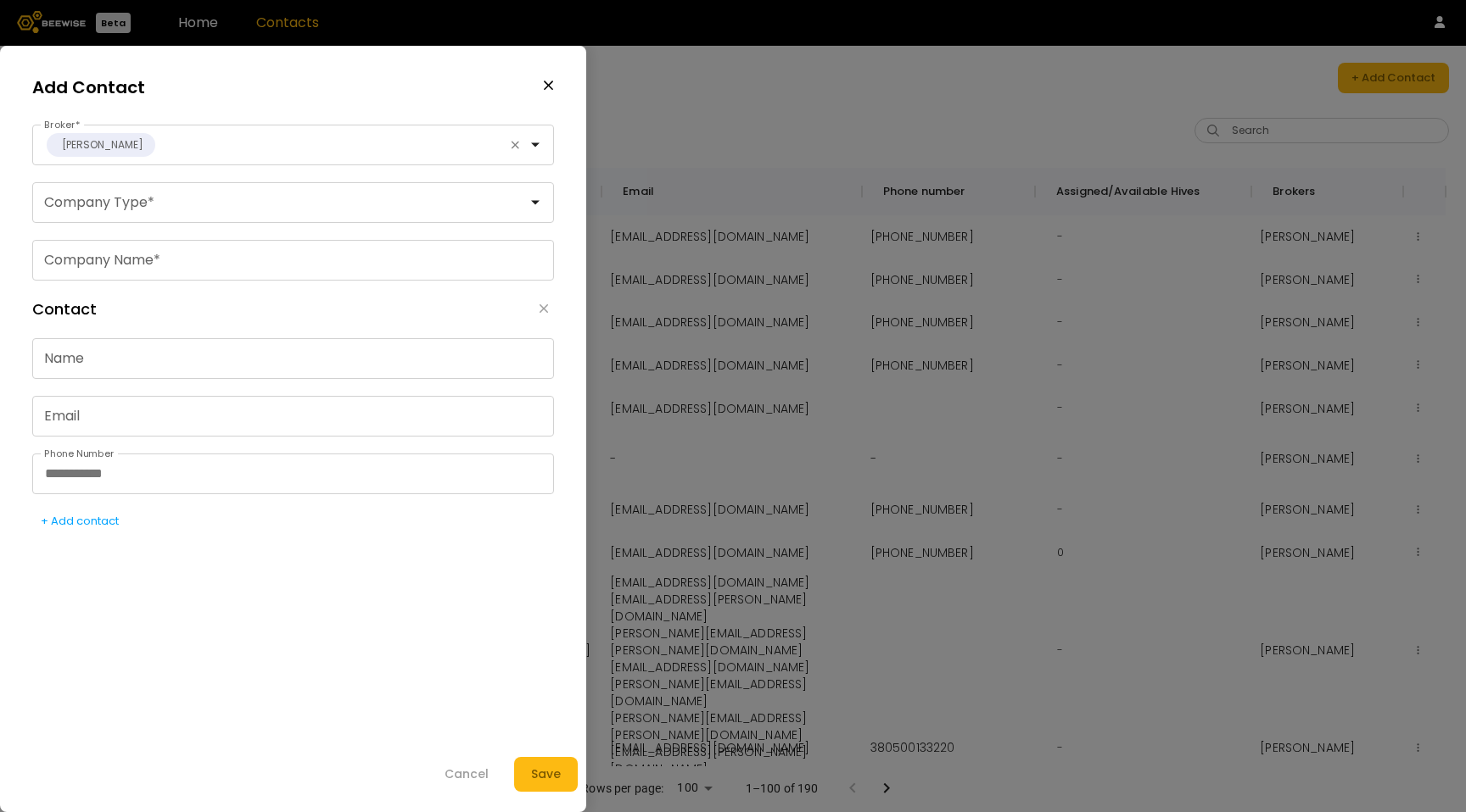
click at [558, 80] on form "Add Contact Hadas Hadad Broker * Company Type * Company Name * Contact Name Ema…" at bounding box center [294, 429] width 546 height 726
click at [538, 87] on div "Add Contact" at bounding box center [293, 87] width 522 height 41
click at [544, 85] on icon "button" at bounding box center [549, 85] width 12 height 15
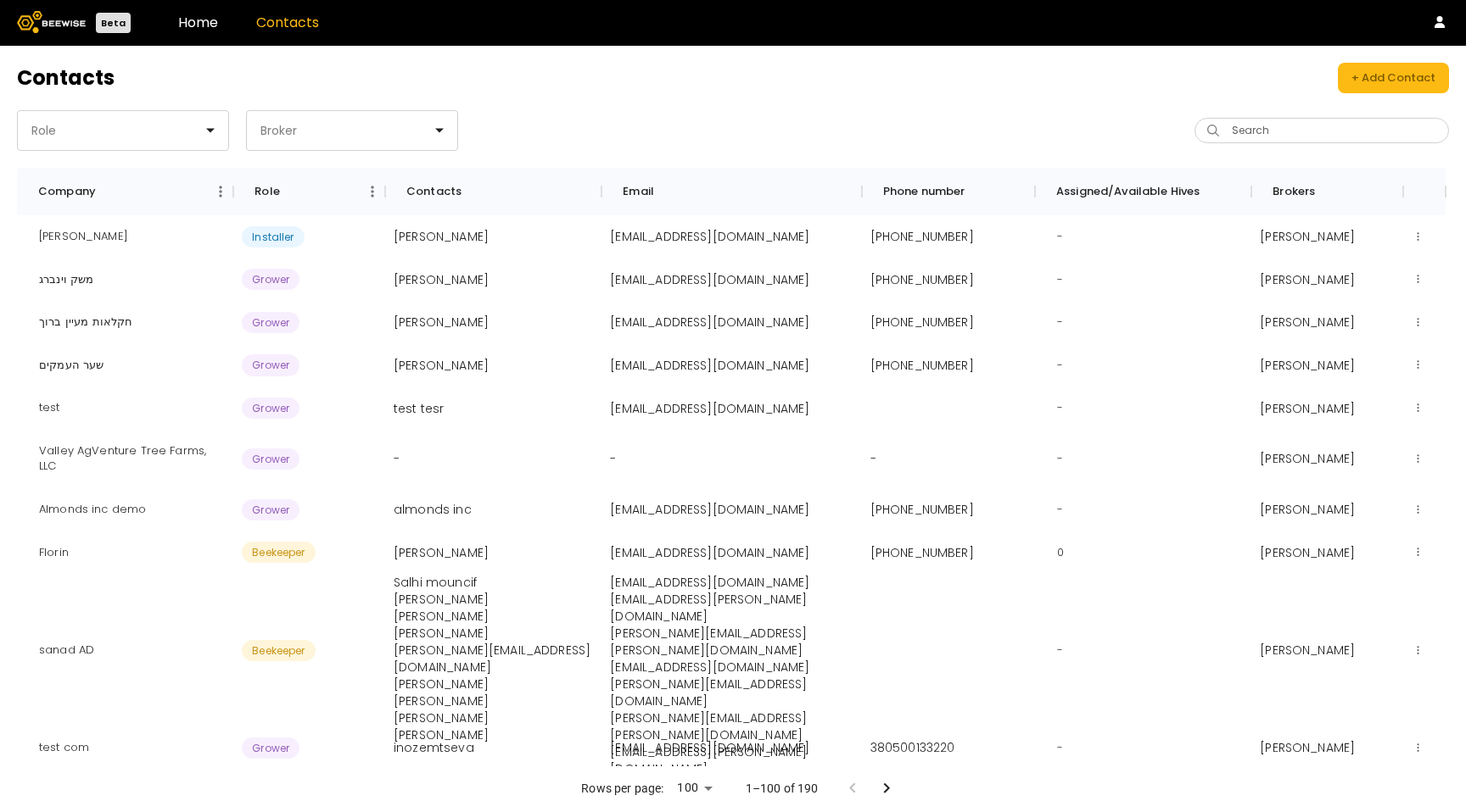
click at [217, 31] on header "Beta Home Contacts" at bounding box center [733, 22] width 1466 height 46
click at [198, 24] on link "Home" at bounding box center [198, 22] width 40 height 20
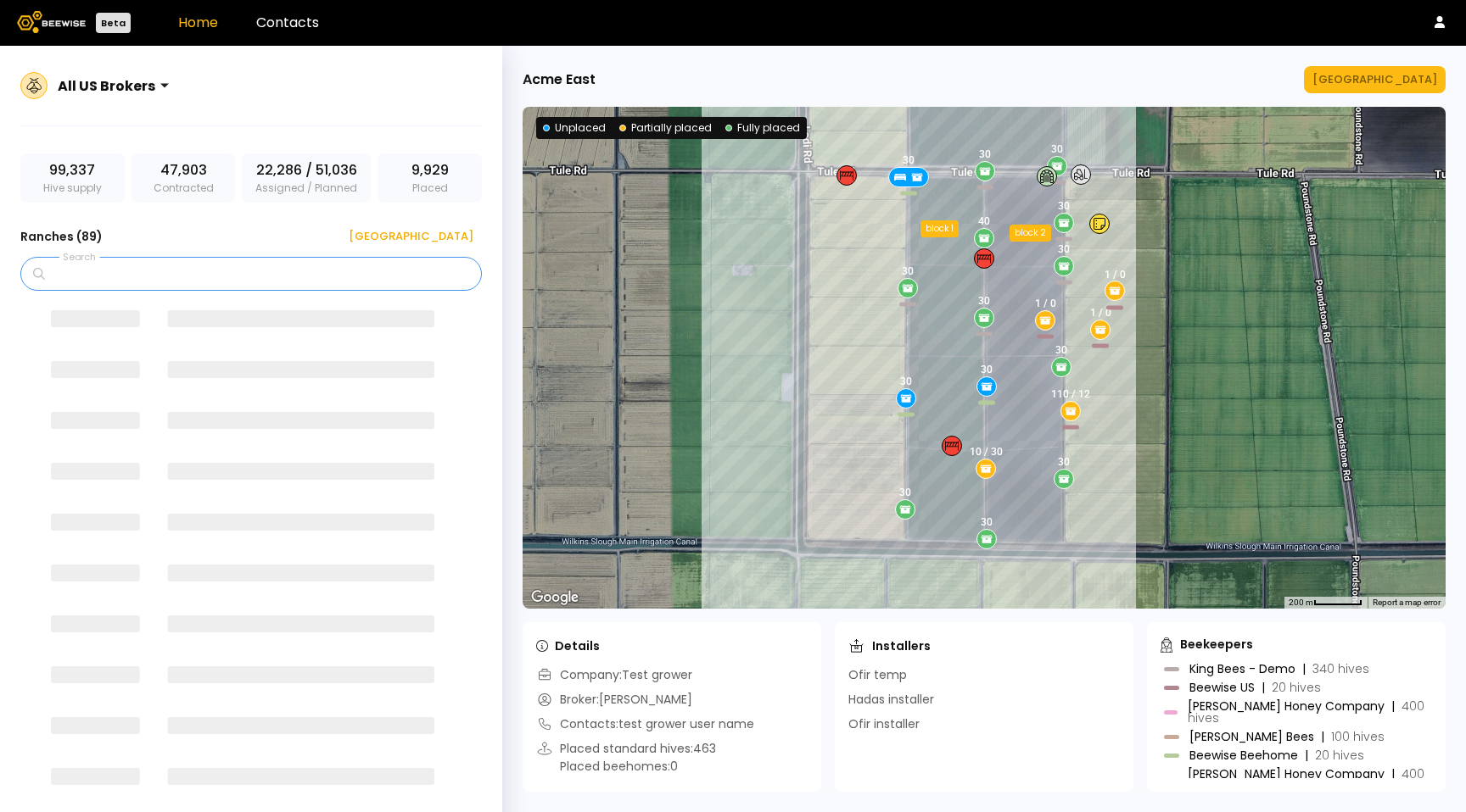
click at [220, 281] on input "Search" at bounding box center [257, 274] width 417 height 32
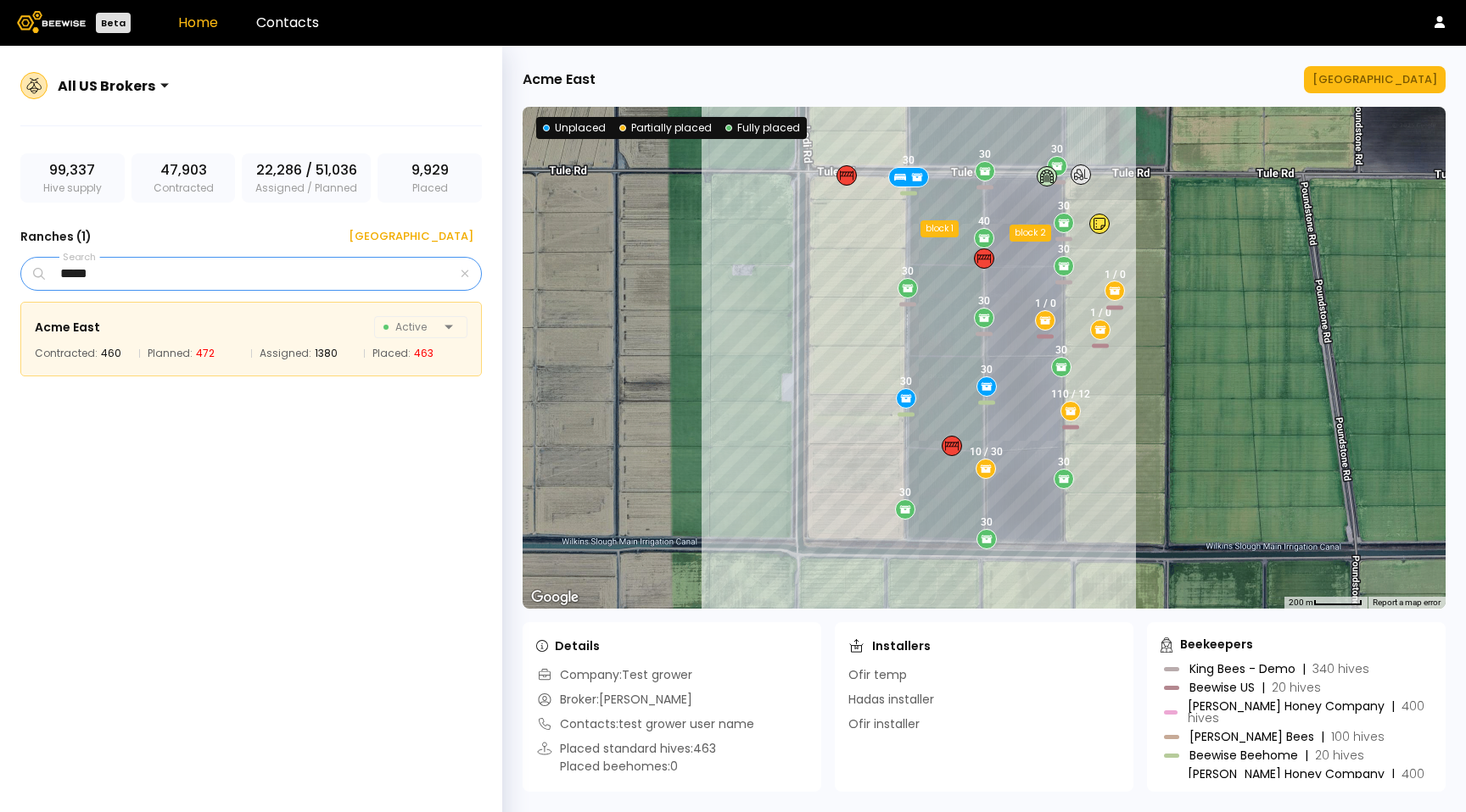
type input "*****"
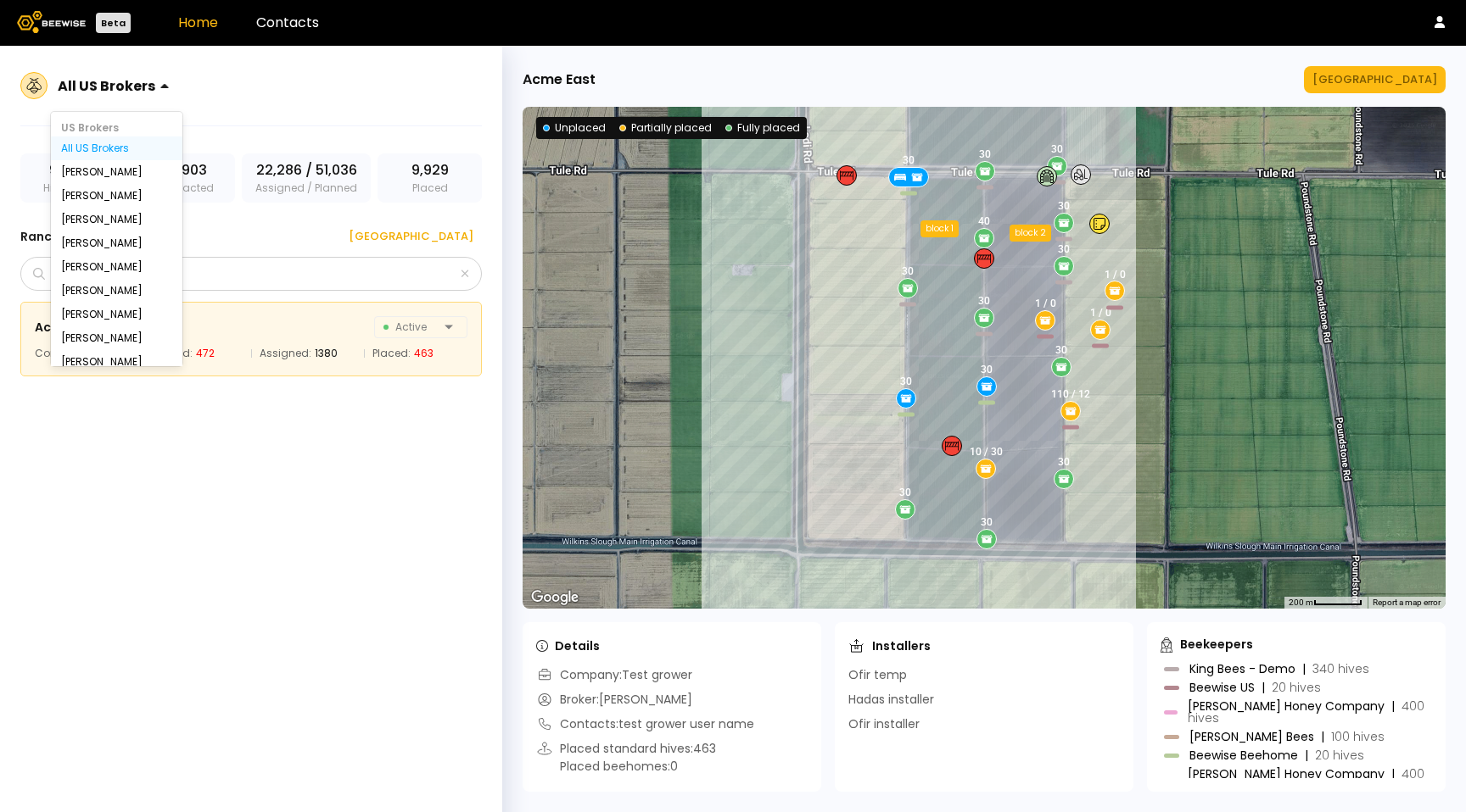
click at [169, 89] on div at bounding box center [175, 85] width 13 height 13
click at [106, 334] on div "All IL Brokers Yanor Halimi ido.y@beewise.ag Hadas Hadad" at bounding box center [117, 313] width 131 height 105
click at [106, 349] on div "Hadas Hadad" at bounding box center [117, 354] width 111 height 10
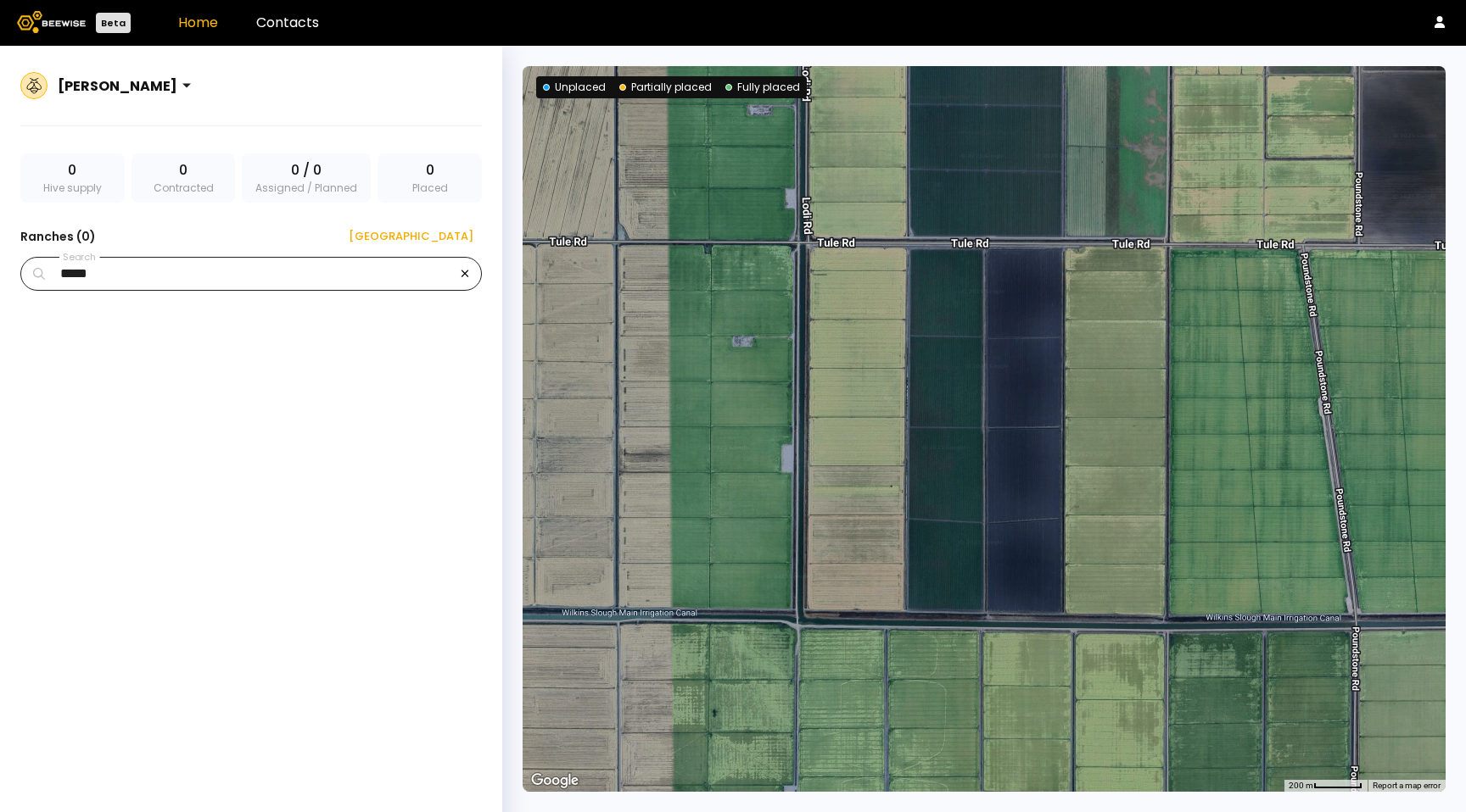
click at [469, 277] on icon "button" at bounding box center [464, 274] width 8 height 11
drag, startPoint x: 364, startPoint y: 331, endPoint x: 358, endPoint y: 321, distance: 11.7
click at [364, 331] on div at bounding box center [259, 555] width 478 height 509
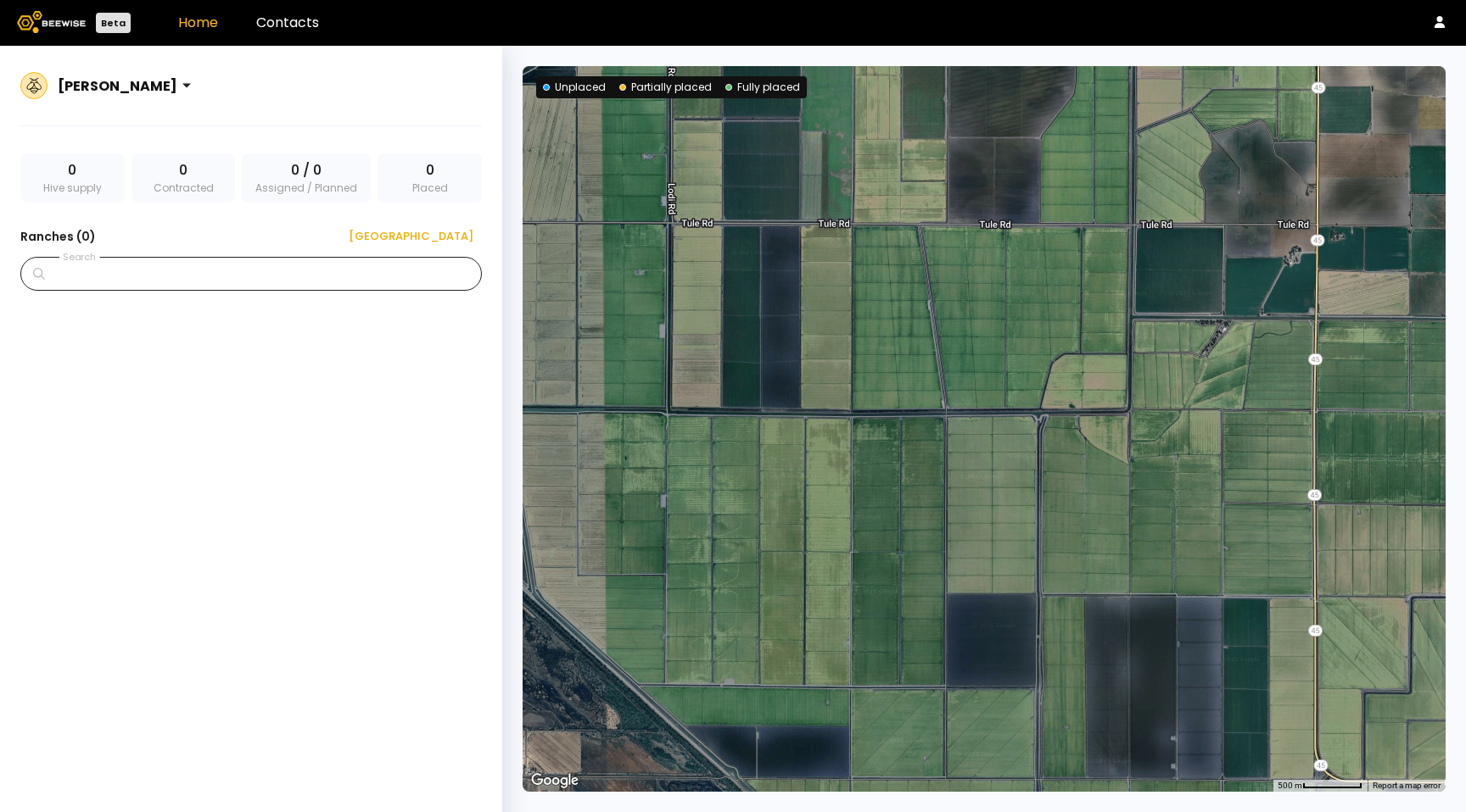
click at [192, 22] on link "Home" at bounding box center [198, 22] width 40 height 20
click at [306, 24] on link "Contacts" at bounding box center [287, 22] width 63 height 20
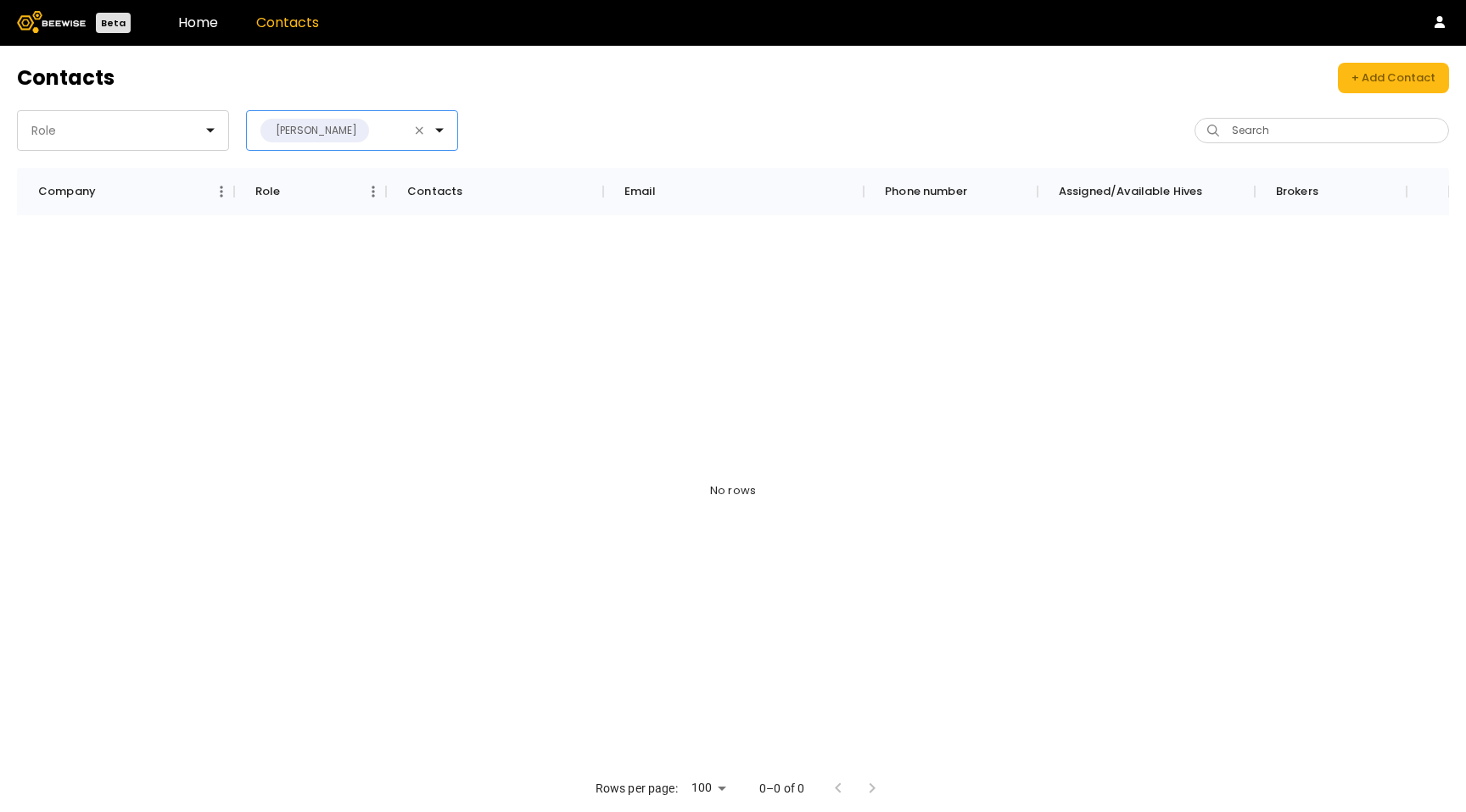
drag, startPoint x: 415, startPoint y: 131, endPoint x: 335, endPoint y: 131, distance: 80.0
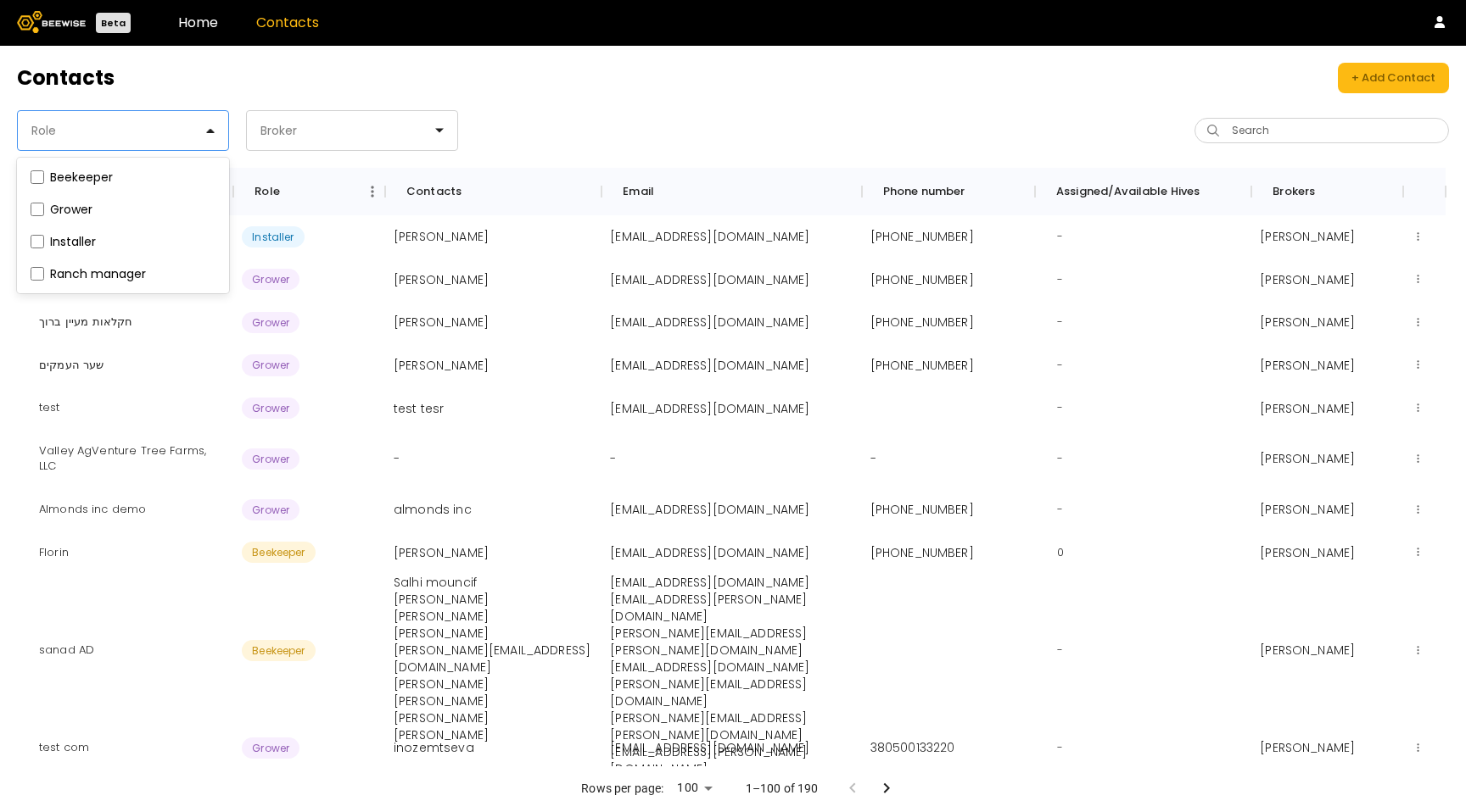
click at [106, 135] on div at bounding box center [116, 130] width 173 height 15
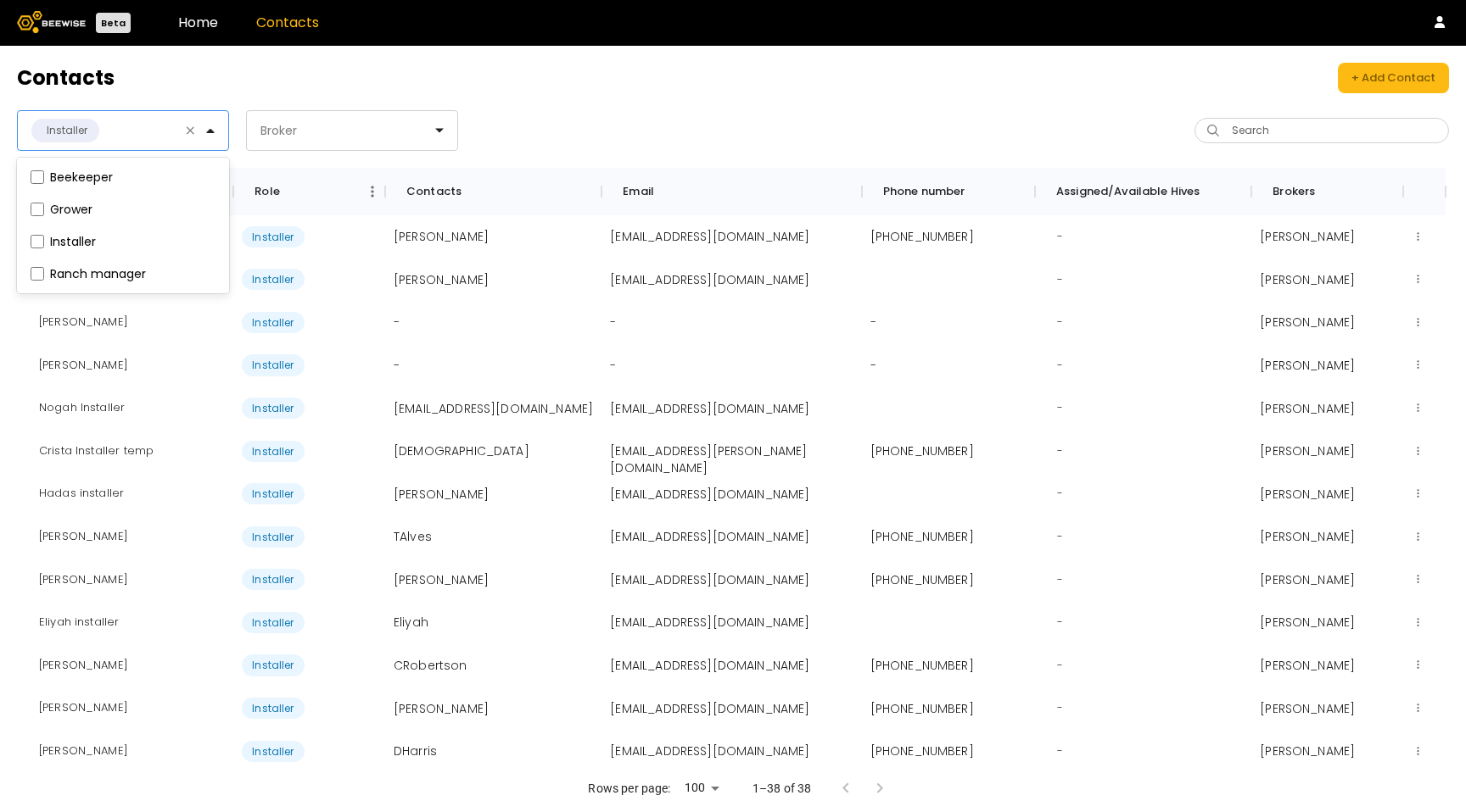
click at [11, 423] on div "Contacts + Add Contact option Installer, selected. Beekeeper, 1 of 4. 4 results…" at bounding box center [733, 429] width 1466 height 766
drag, startPoint x: 134, startPoint y: 237, endPoint x: 44, endPoint y: 240, distance: 90.0
click at [46, 240] on div "Josh McDowell" at bounding box center [125, 237] width 216 height 43
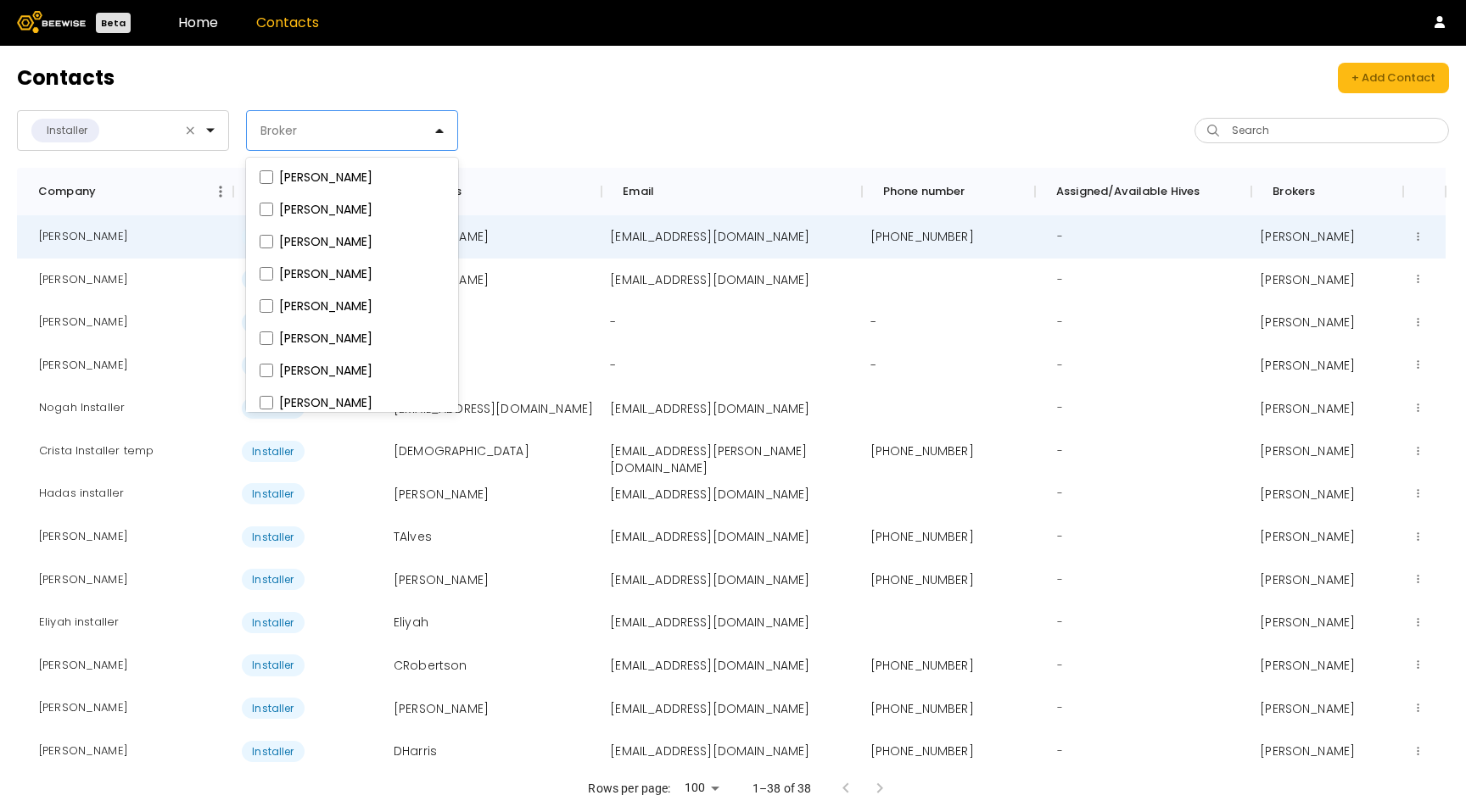
click at [293, 147] on div "Broker" at bounding box center [345, 130] width 197 height 39
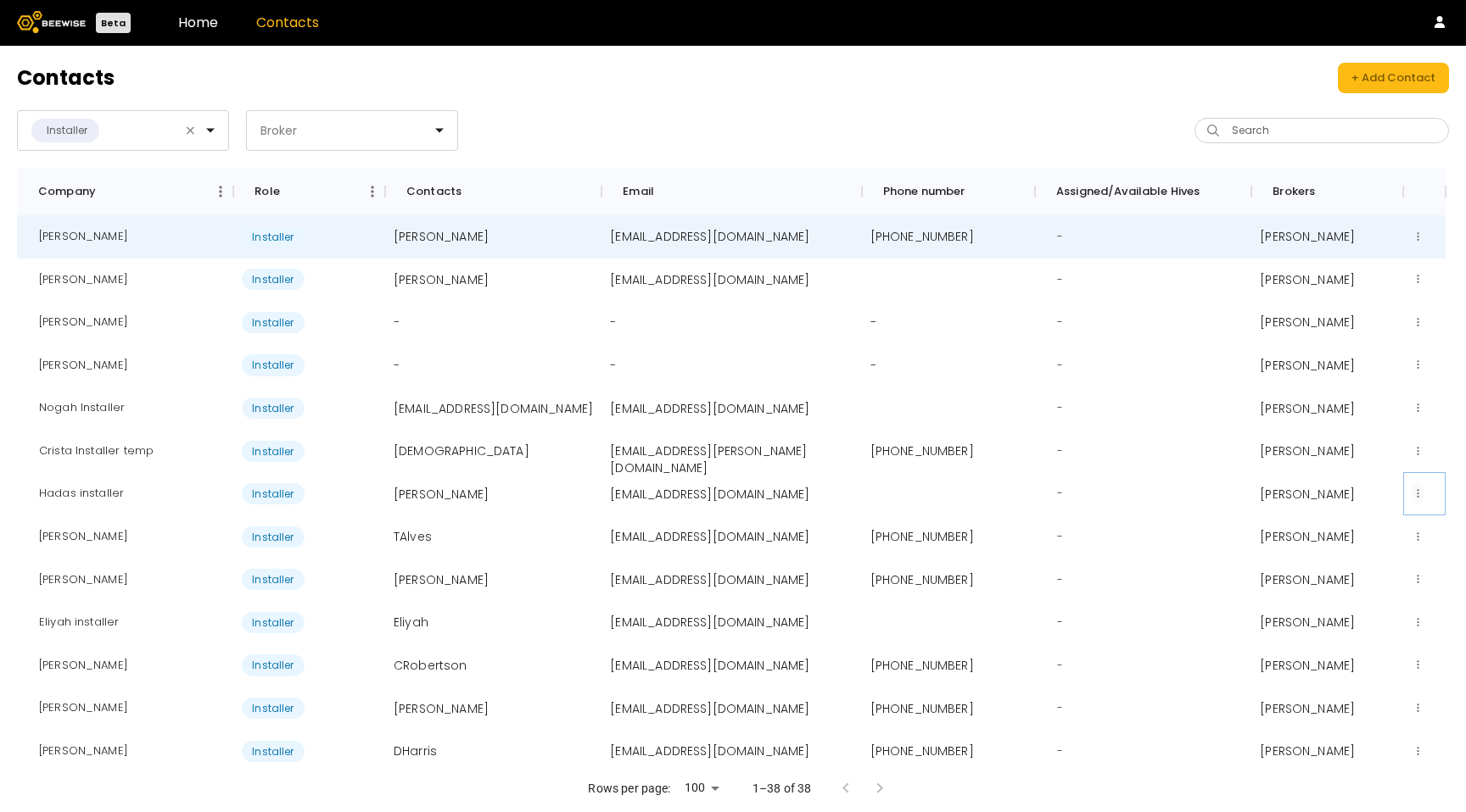
click at [1415, 494] on button at bounding box center [1418, 494] width 13 height 22
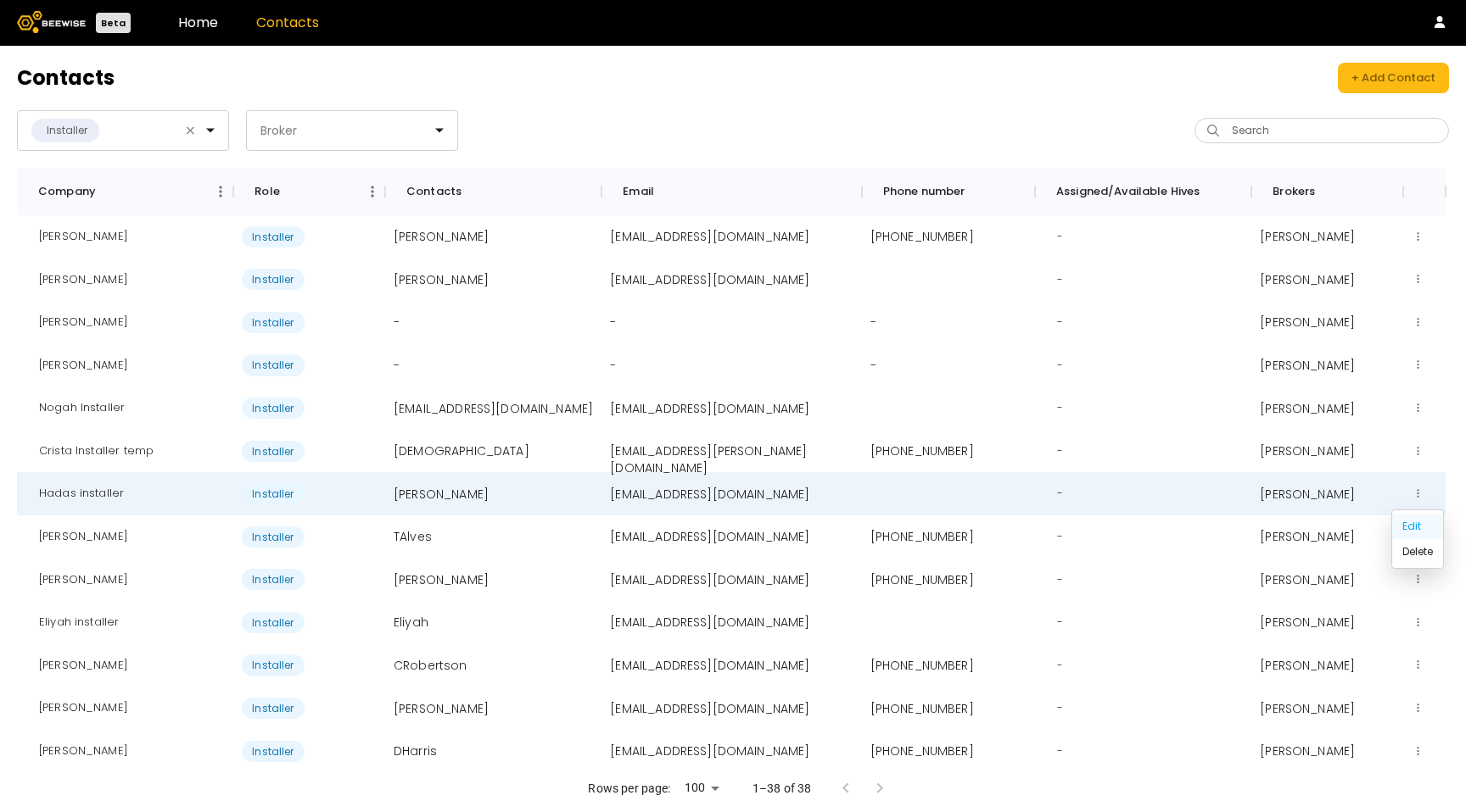
click at [1414, 523] on div "Edit" at bounding box center [1418, 527] width 51 height 25
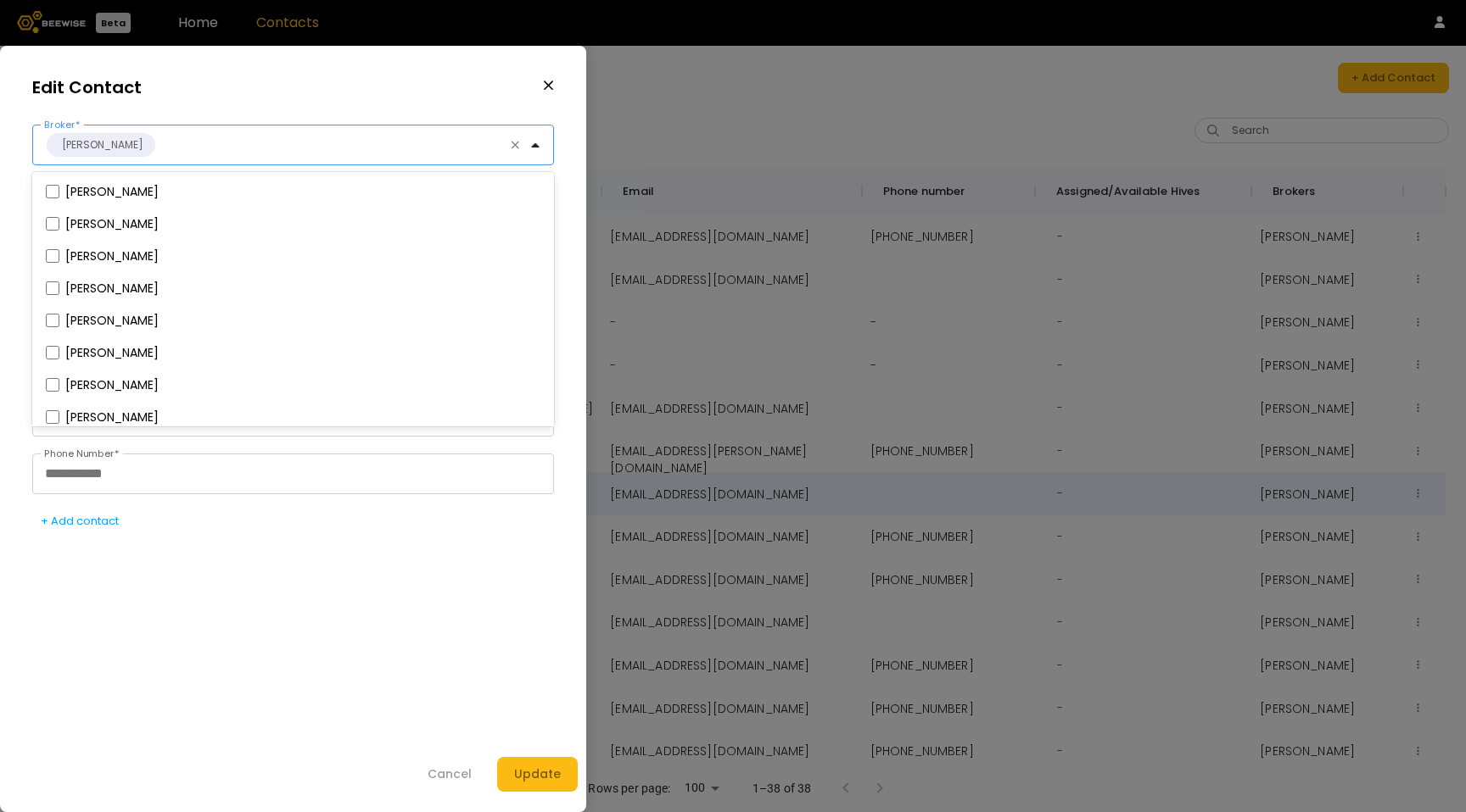
click at [390, 147] on div at bounding box center [336, 144] width 357 height 15
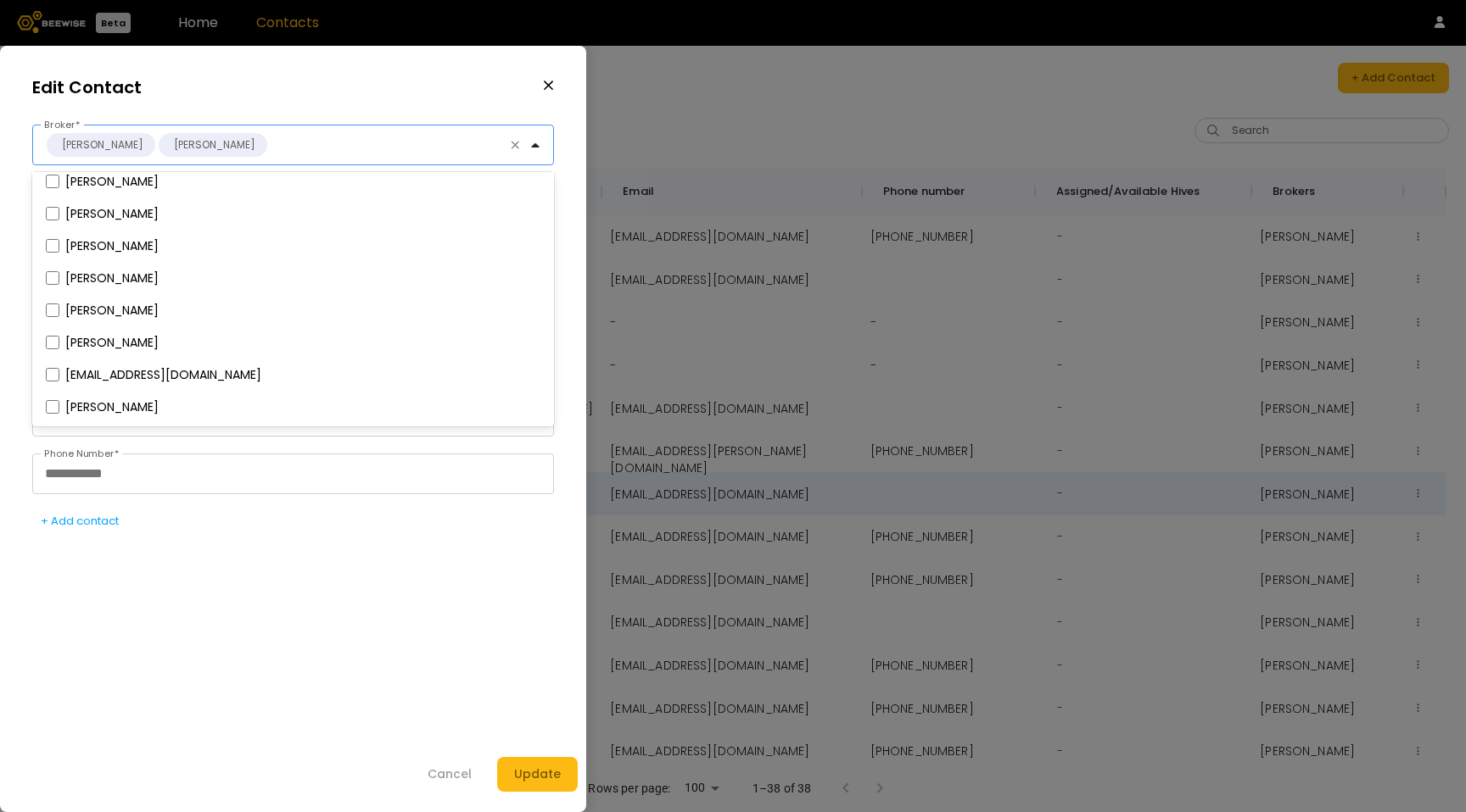
click at [362, 537] on div "**********" at bounding box center [293, 441] width 522 height 322
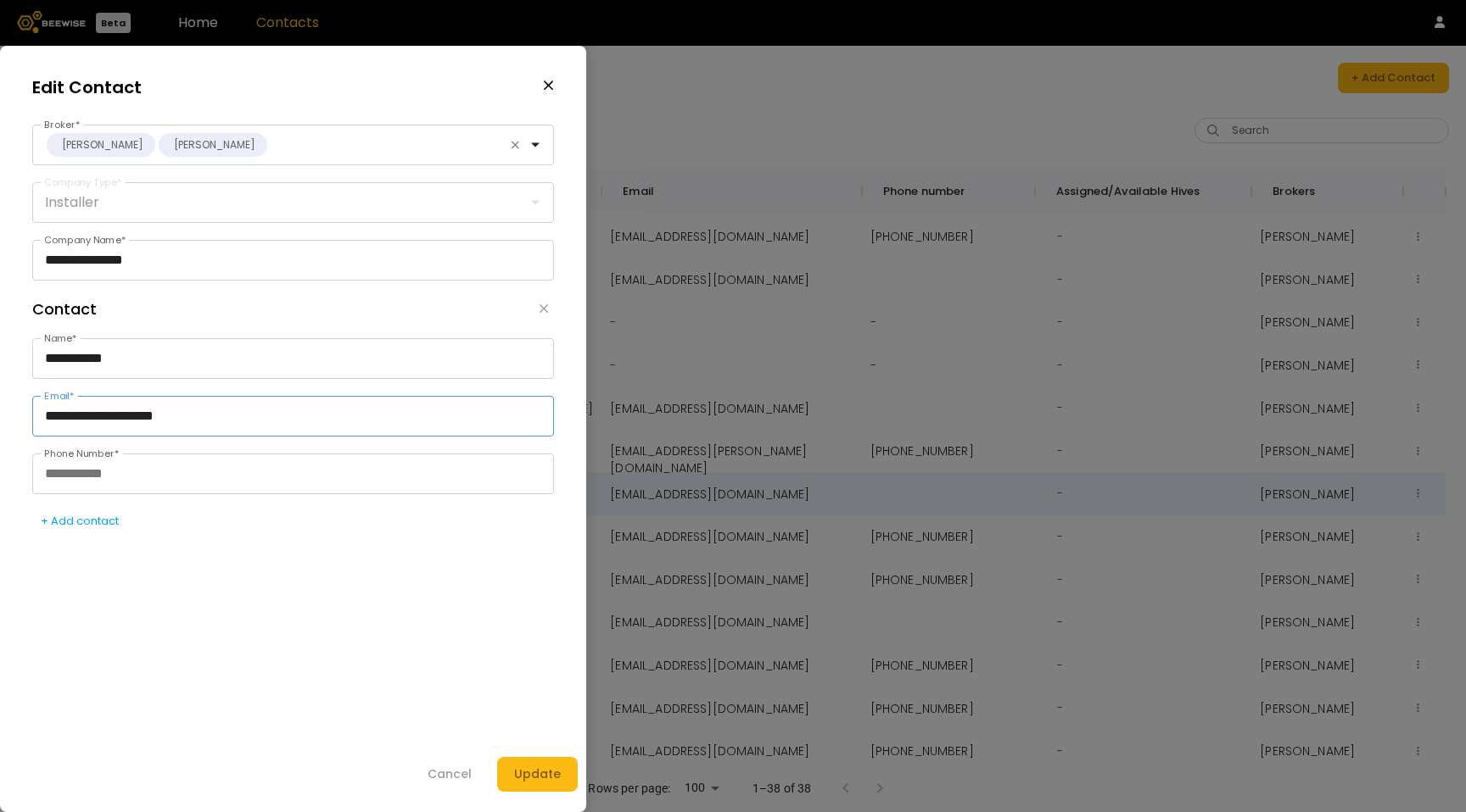
click at [180, 411] on input "**********" at bounding box center [293, 415] width 520 height 39
click at [470, 773] on div "Cancel" at bounding box center [449, 774] width 44 height 18
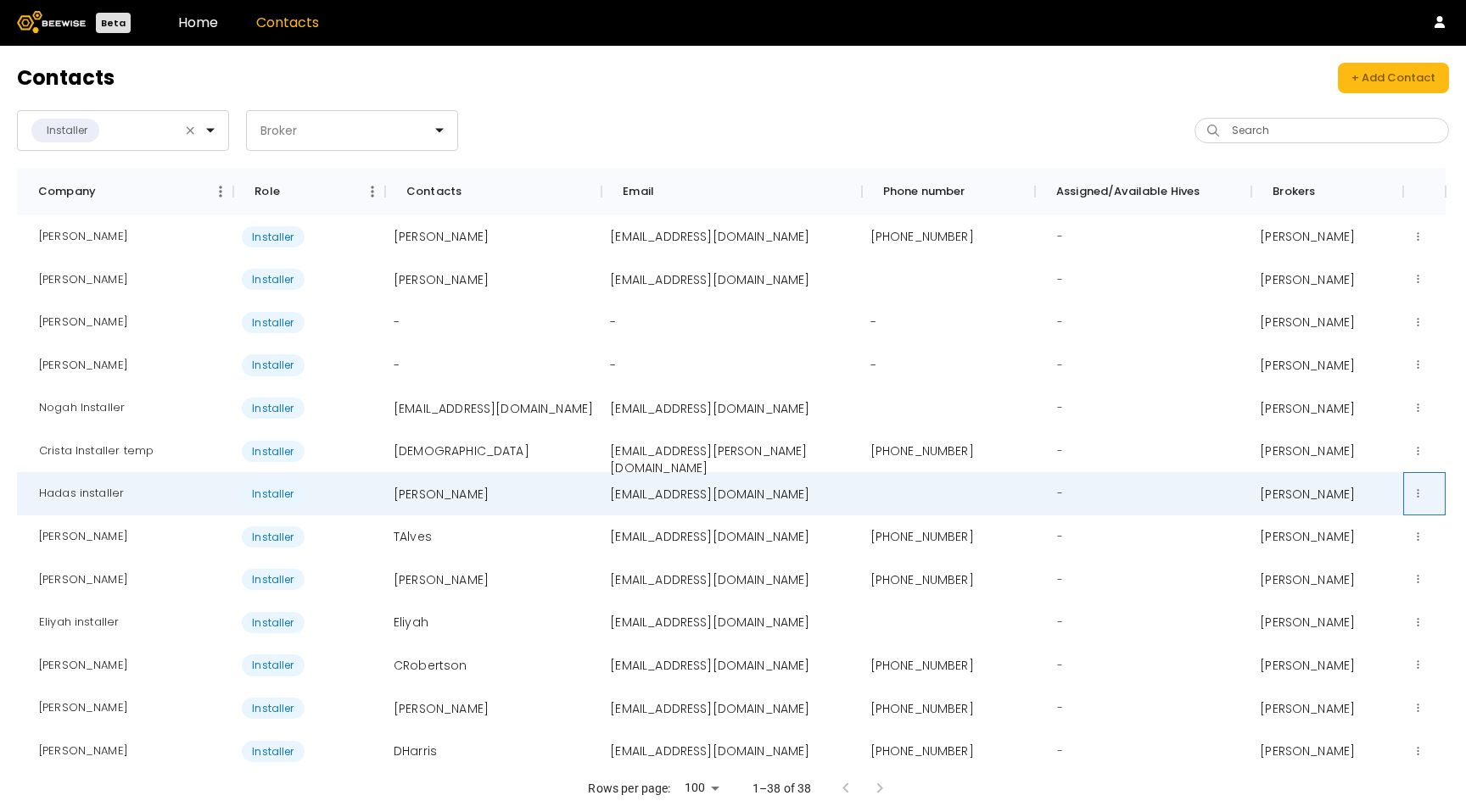
click at [1425, 495] on div at bounding box center [1424, 493] width 42 height 43
click at [1421, 497] on button at bounding box center [1418, 494] width 13 height 22
click at [1408, 519] on div "Edit" at bounding box center [1418, 527] width 51 height 25
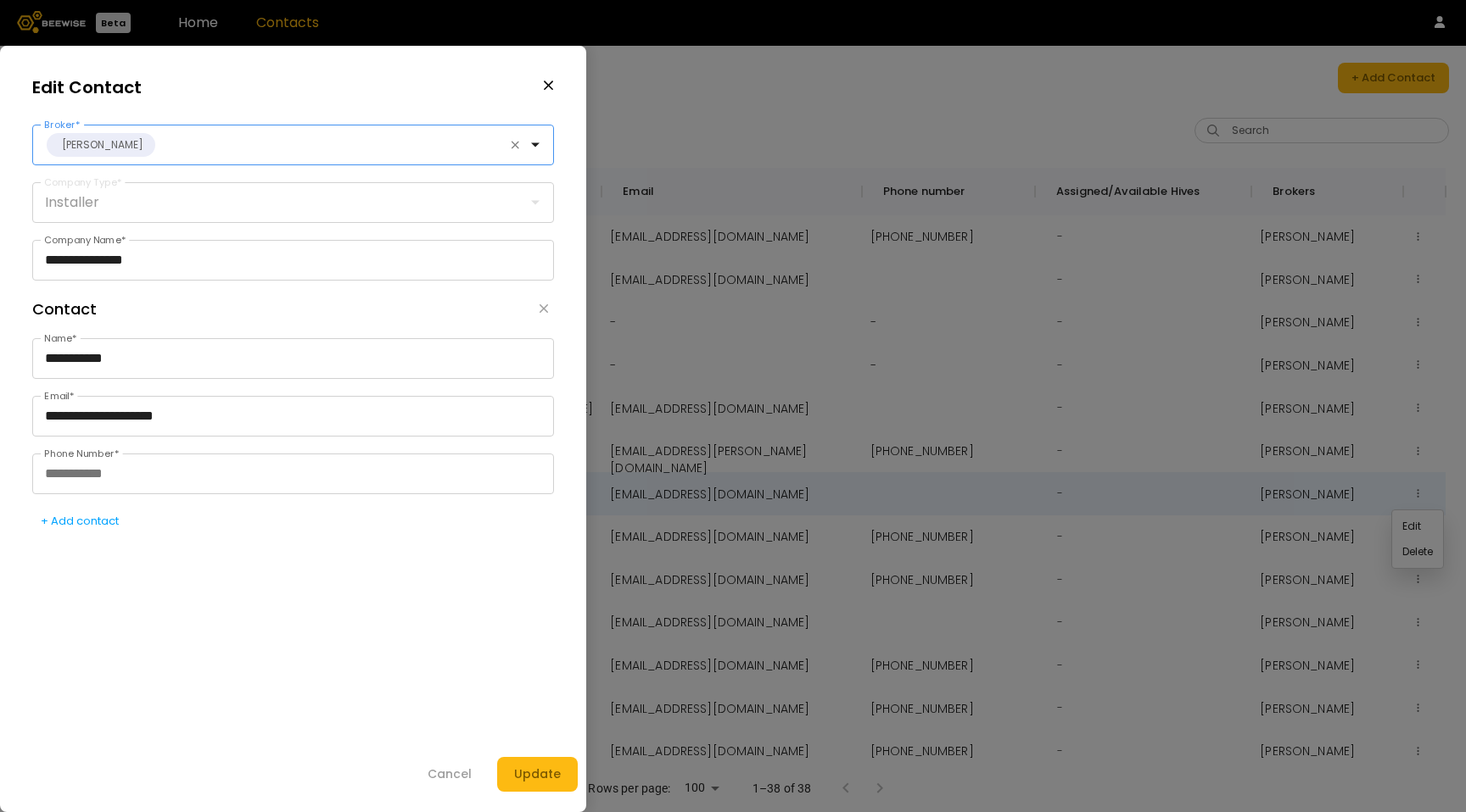
click at [204, 152] on div at bounding box center [336, 144] width 357 height 15
click at [293, 602] on div "**********" at bounding box center [293, 441] width 522 height 322
click at [163, 408] on input "**********" at bounding box center [293, 415] width 520 height 39
click at [160, 426] on input "**********" at bounding box center [293, 415] width 520 height 39
drag, startPoint x: 160, startPoint y: 426, endPoint x: 180, endPoint y: 423, distance: 20.2
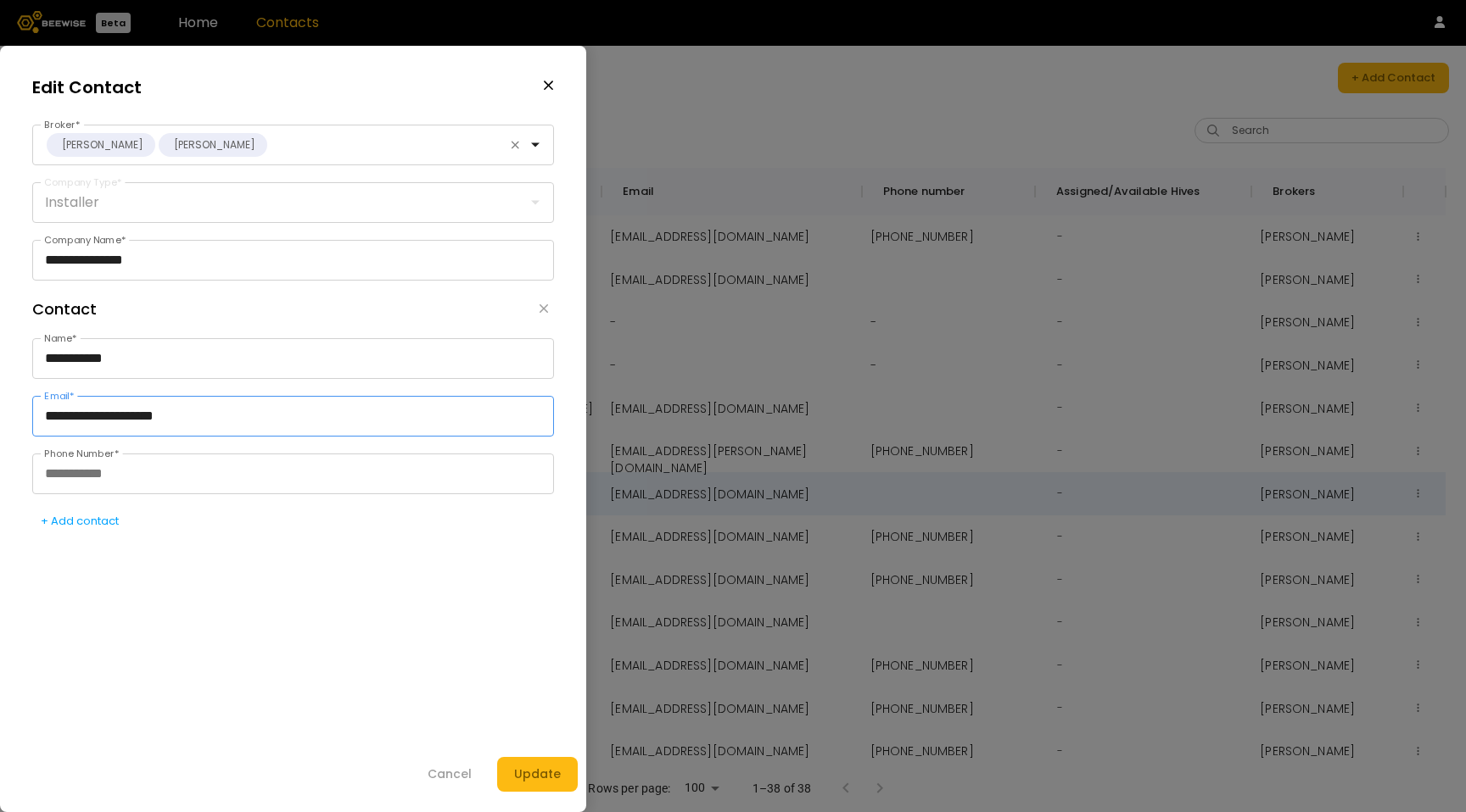
click at [160, 427] on input "**********" at bounding box center [293, 415] width 520 height 39
drag, startPoint x: 250, startPoint y: 414, endPoint x: 217, endPoint y: 421, distance: 33.7
click at [250, 415] on input "**********" at bounding box center [293, 415] width 520 height 39
drag, startPoint x: 255, startPoint y: 419, endPoint x: 84, endPoint y: 423, distance: 171.0
click at [84, 423] on input "**********" at bounding box center [293, 415] width 520 height 39
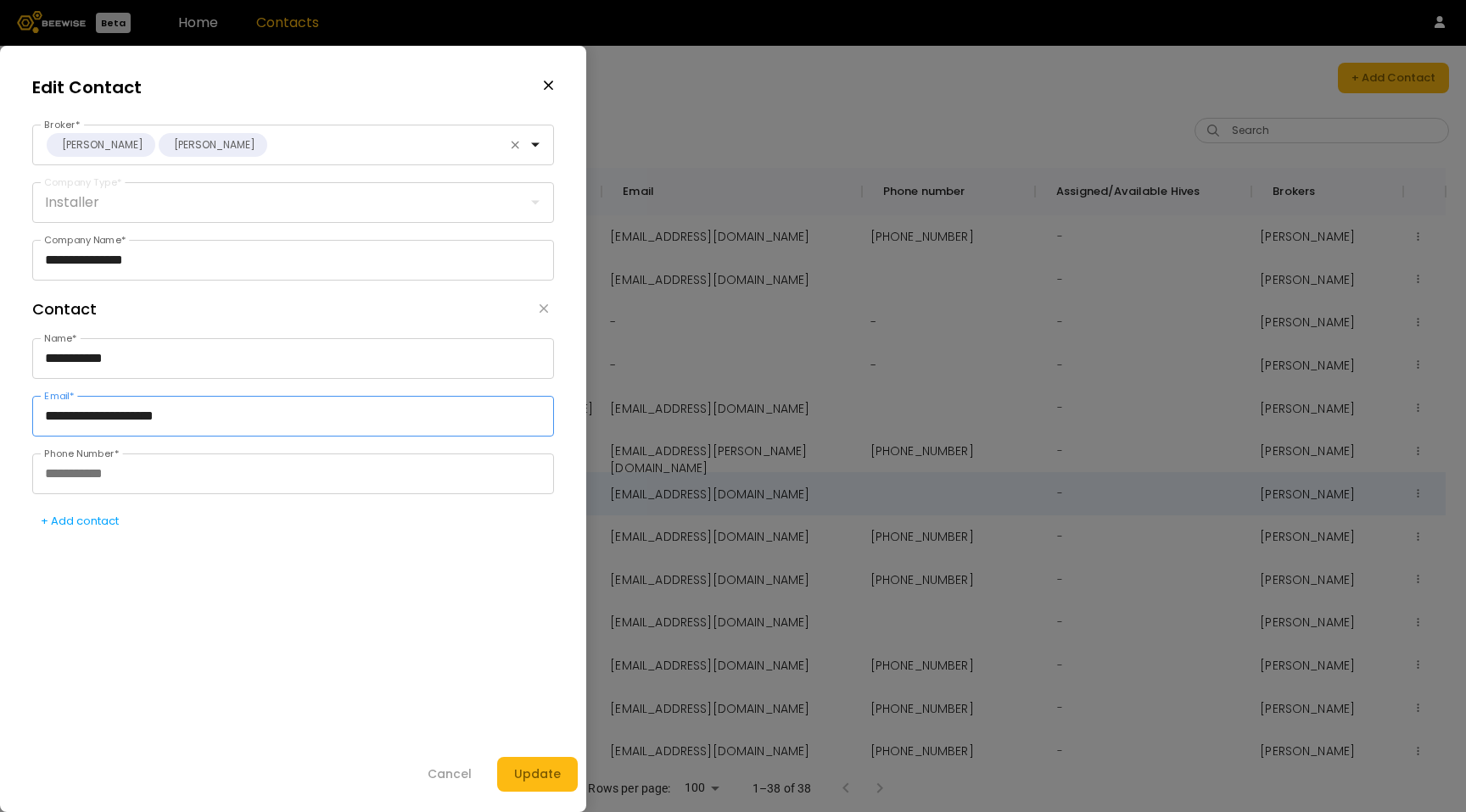
drag, startPoint x: 84, startPoint y: 419, endPoint x: 314, endPoint y: 421, distance: 230.0
click at [314, 421] on input "**********" at bounding box center [293, 415] width 520 height 39
type input "**********"
click at [205, 479] on input "Phone Number *" at bounding box center [293, 473] width 520 height 39
drag, startPoint x: 412, startPoint y: 639, endPoint x: 432, endPoint y: 650, distance: 22.8
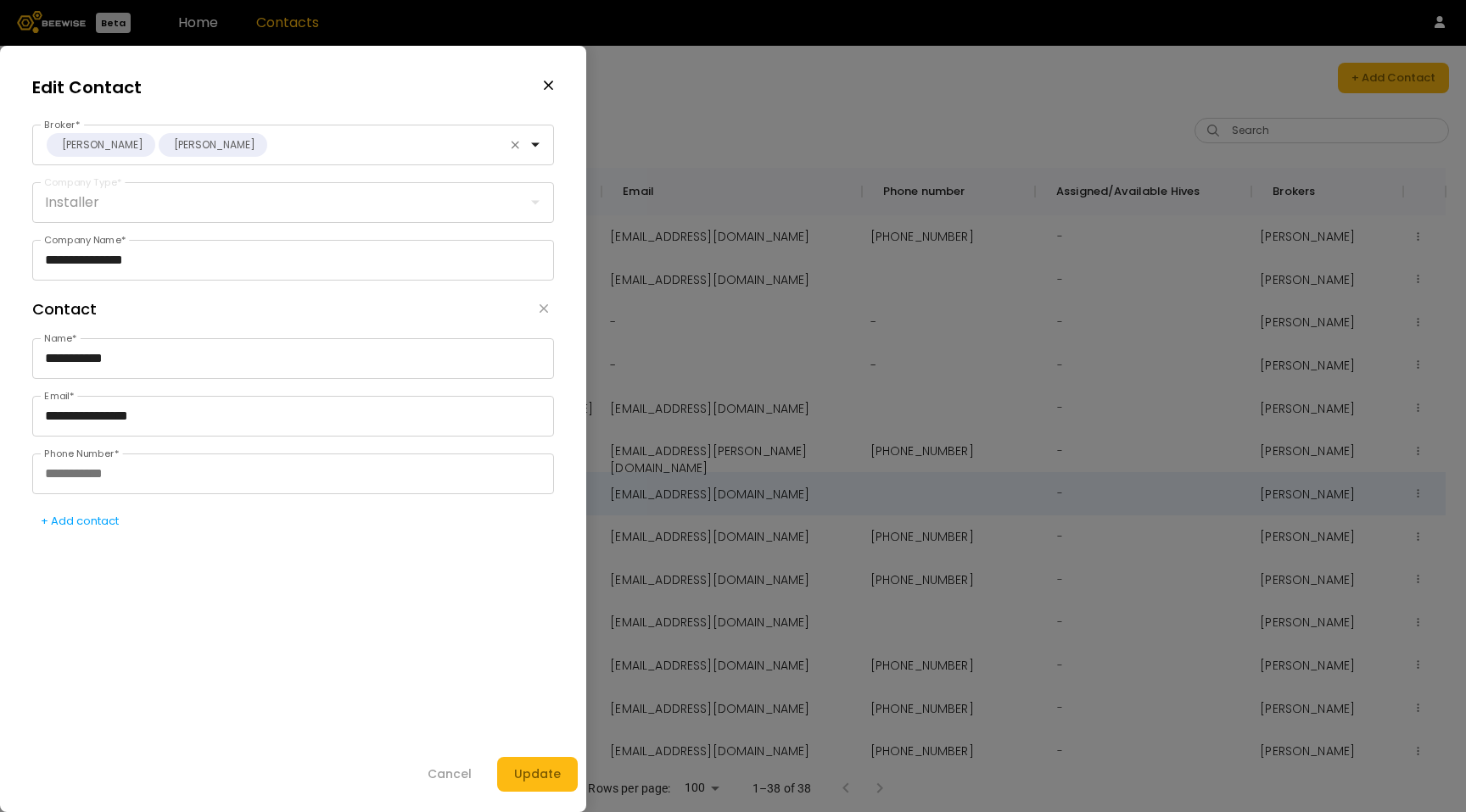
click at [413, 640] on div "**********" at bounding box center [293, 458] width 522 height 668
click at [469, 769] on div "Cancel" at bounding box center [449, 774] width 44 height 18
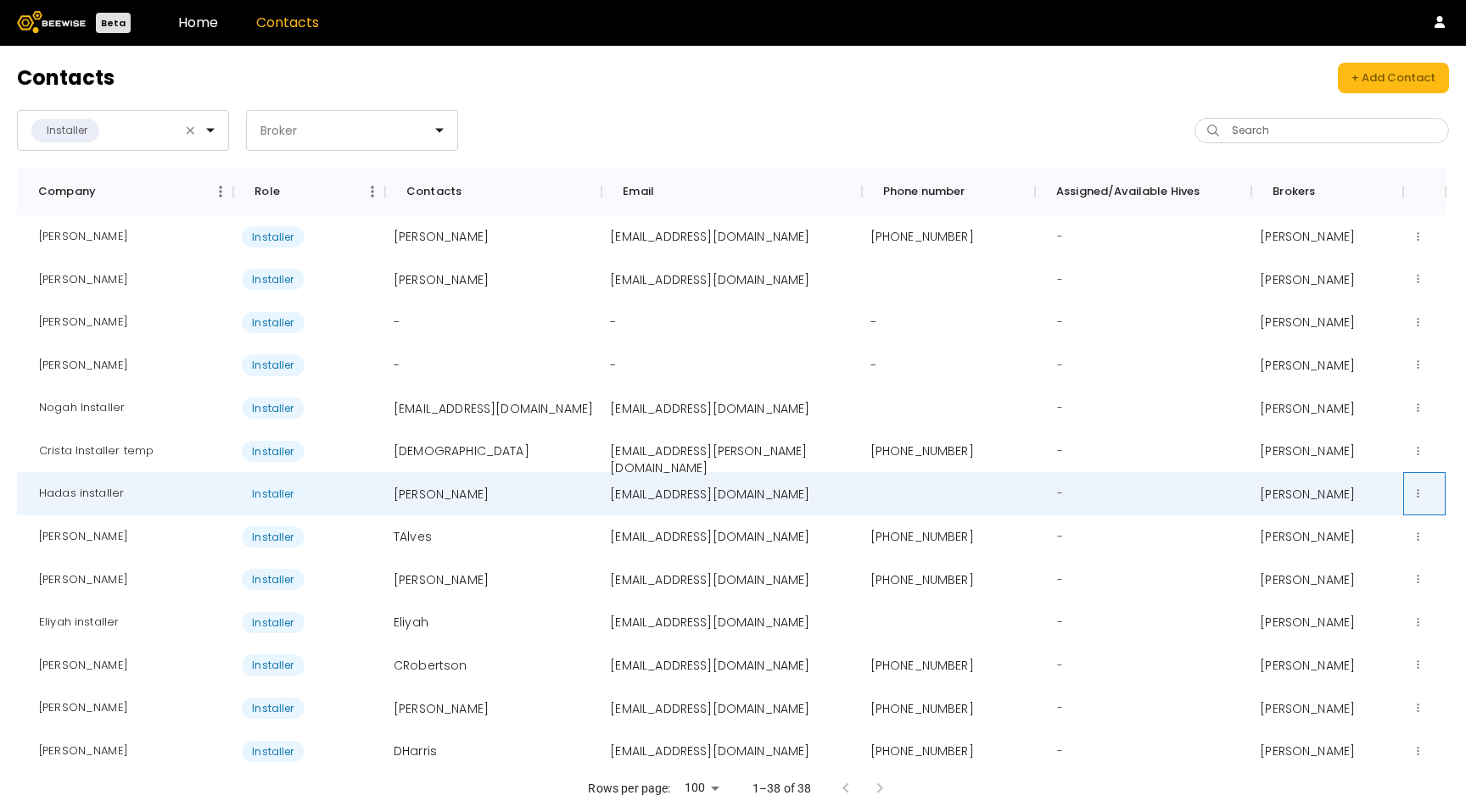
click at [1425, 483] on div at bounding box center [1424, 493] width 42 height 43
click at [1419, 488] on button at bounding box center [1418, 494] width 13 height 22
click at [1409, 523] on div "Edit" at bounding box center [1418, 527] width 51 height 25
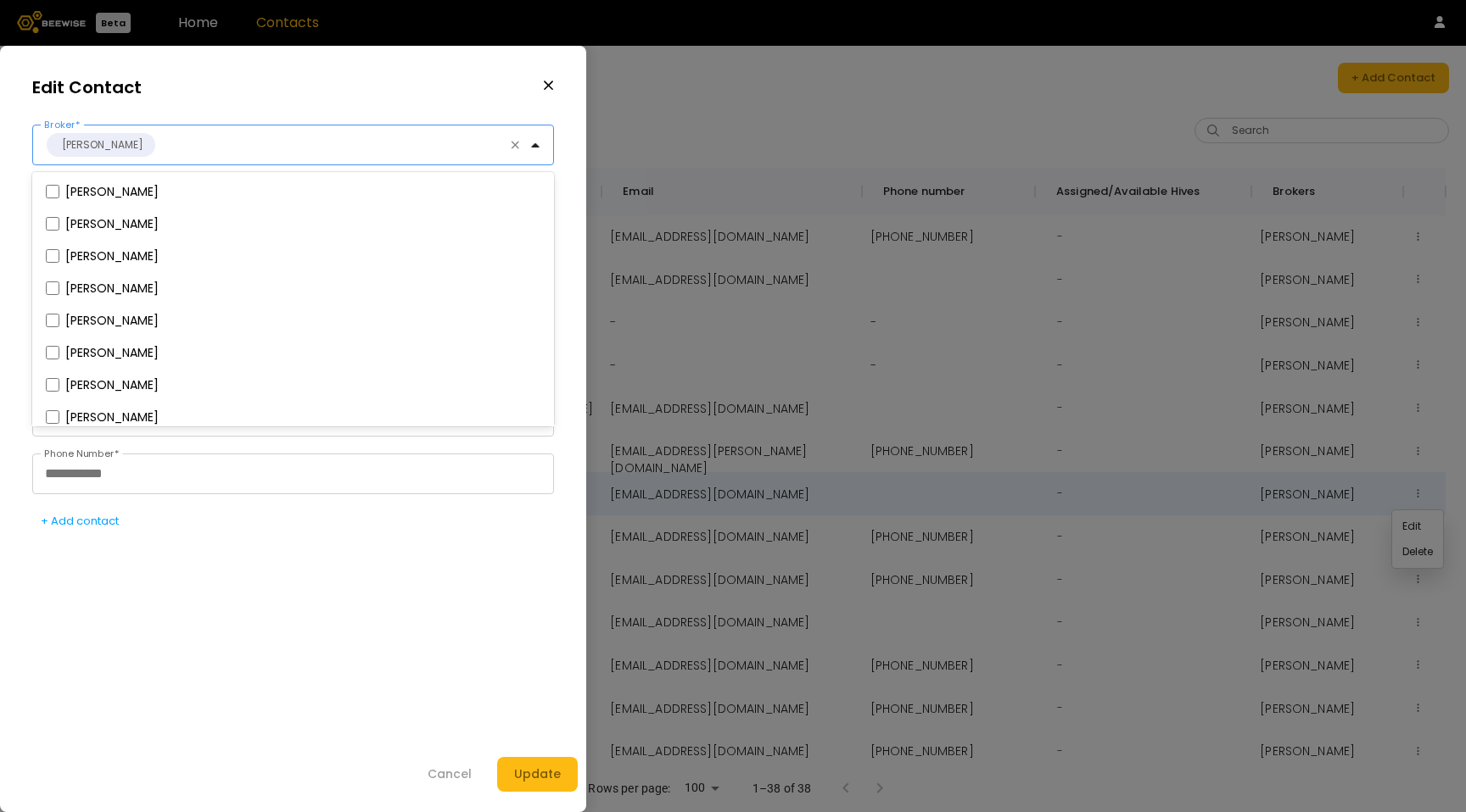
click at [216, 159] on div "Sharon Shin" at bounding box center [279, 144] width 493 height 39
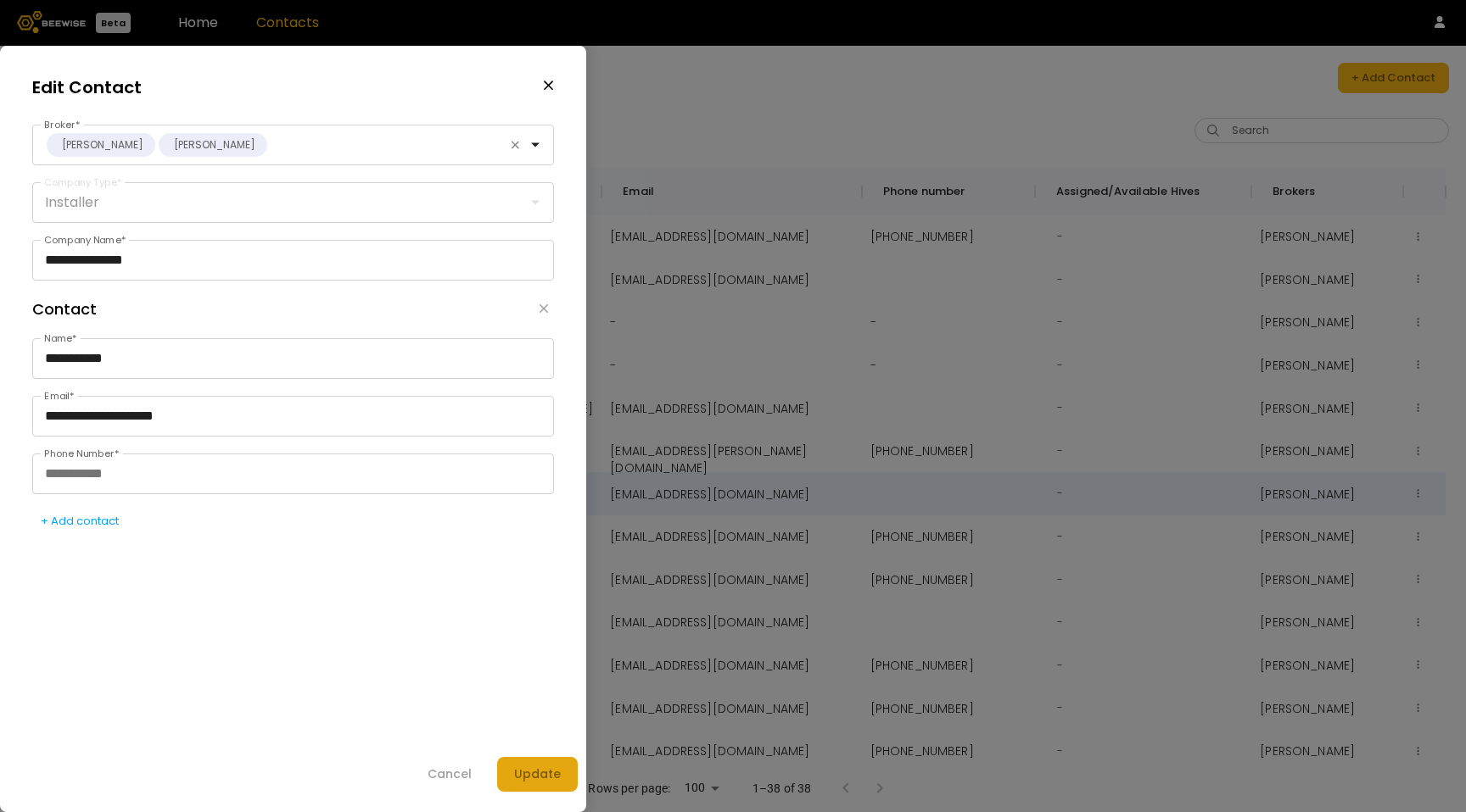
click at [537, 772] on div "Update" at bounding box center [538, 774] width 47 height 18
click at [104, 478] on input "Phone Number *" at bounding box center [293, 473] width 520 height 39
type input "**********"
click at [561, 770] on button "Update" at bounding box center [538, 774] width 81 height 35
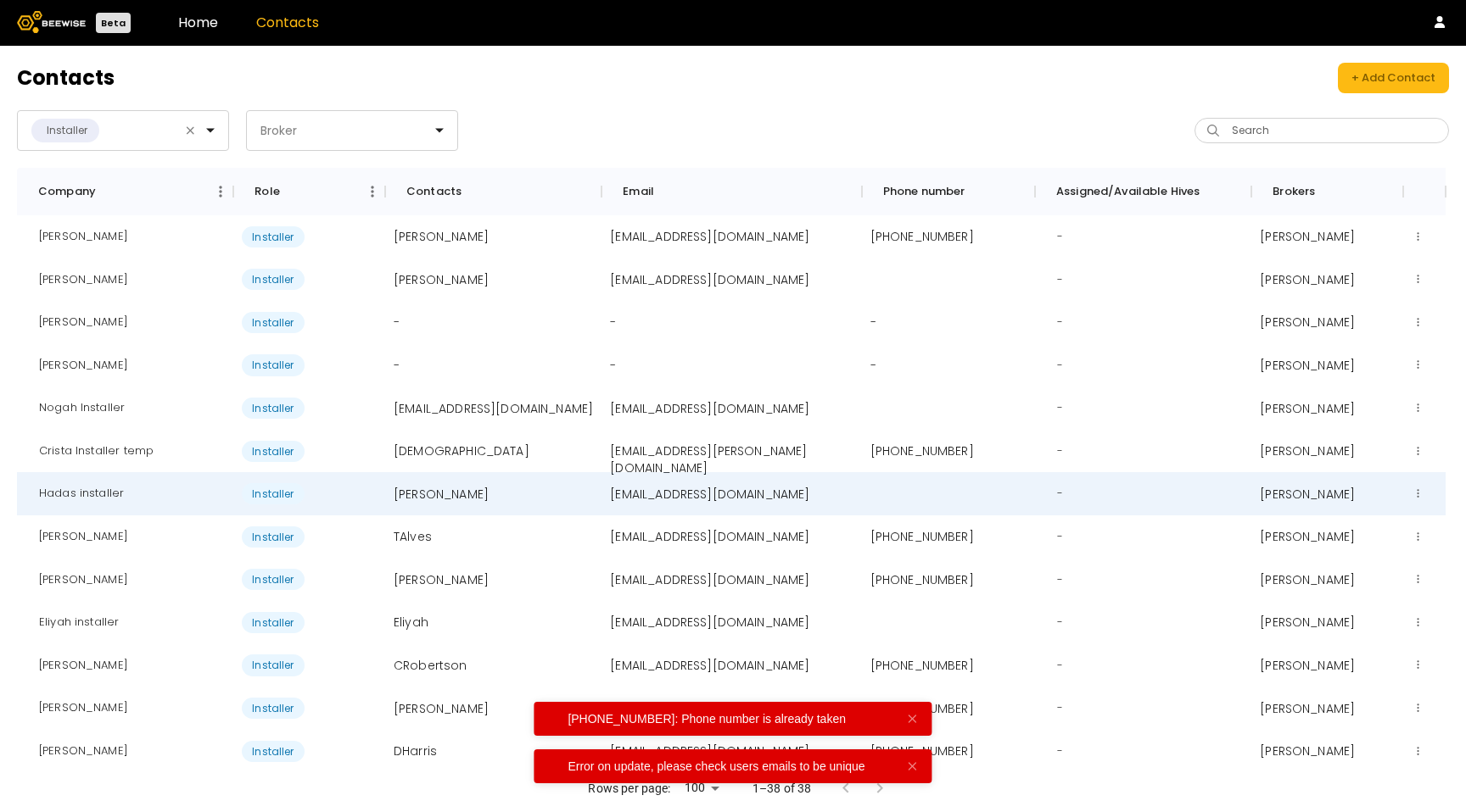
click at [525, 71] on header "Contacts + Add Contact" at bounding box center [733, 78] width 1432 height 31
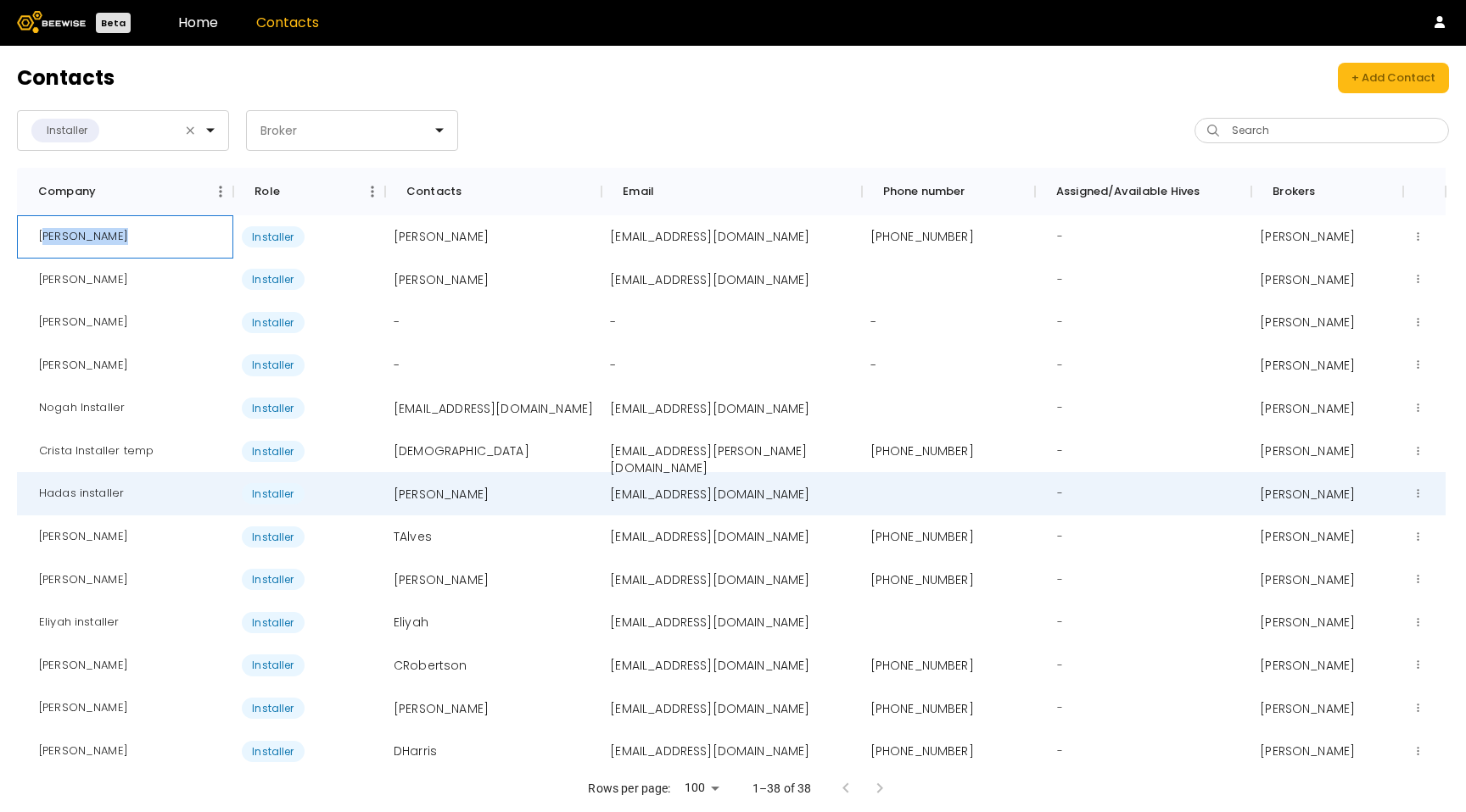
drag, startPoint x: 44, startPoint y: 235, endPoint x: 101, endPoint y: 237, distance: 57.0
click at [137, 233] on div "Josh McDowell" at bounding box center [125, 237] width 216 height 43
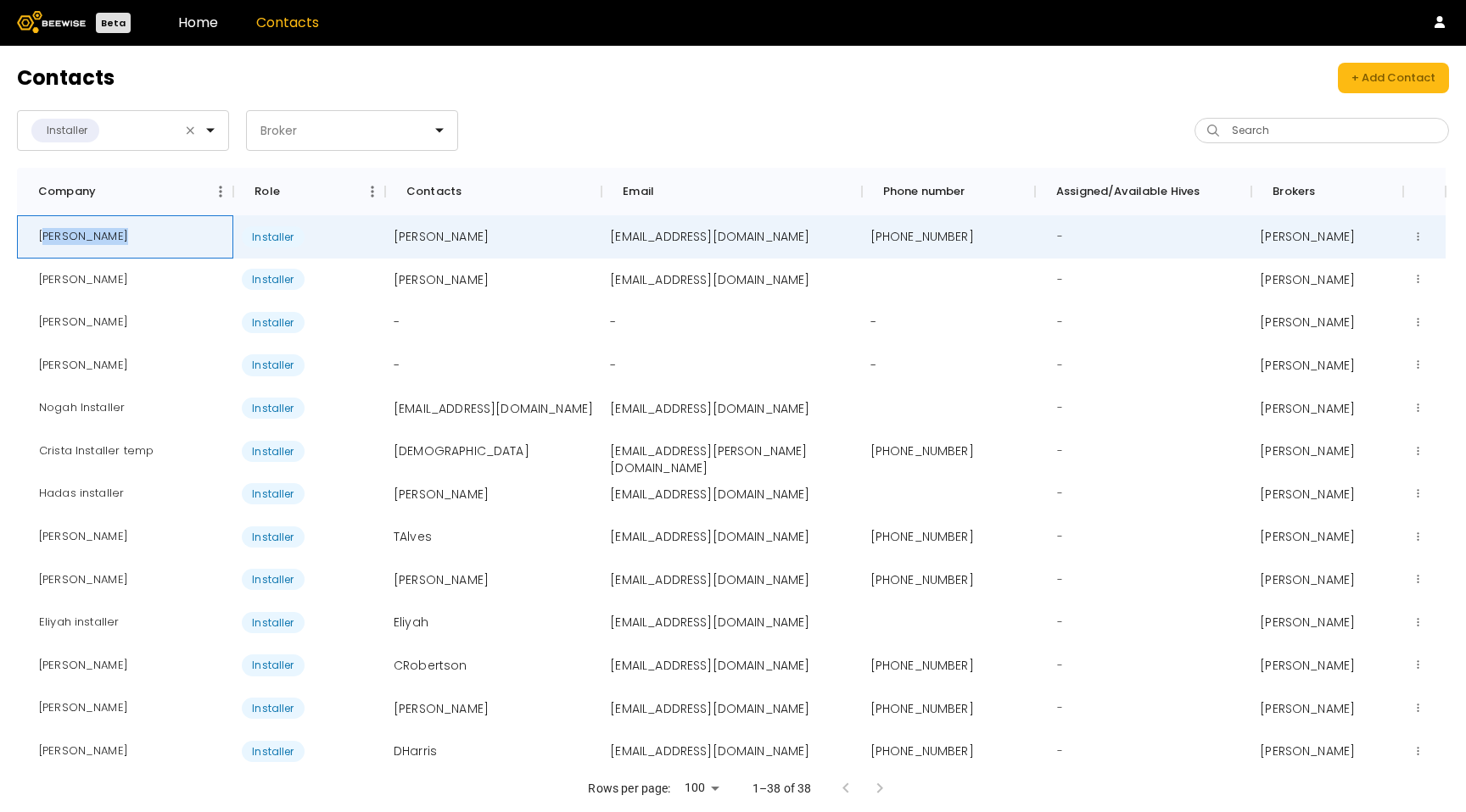
click at [91, 240] on div "Josh McDowell" at bounding box center [83, 237] width 116 height 43
drag, startPoint x: 128, startPoint y: 238, endPoint x: 31, endPoint y: 239, distance: 97.0
click at [31, 239] on div "Josh McDowell" at bounding box center [83, 237] width 116 height 43
copy div "Josh McDowell"
drag, startPoint x: 39, startPoint y: 285, endPoint x: 29, endPoint y: 286, distance: 10.0
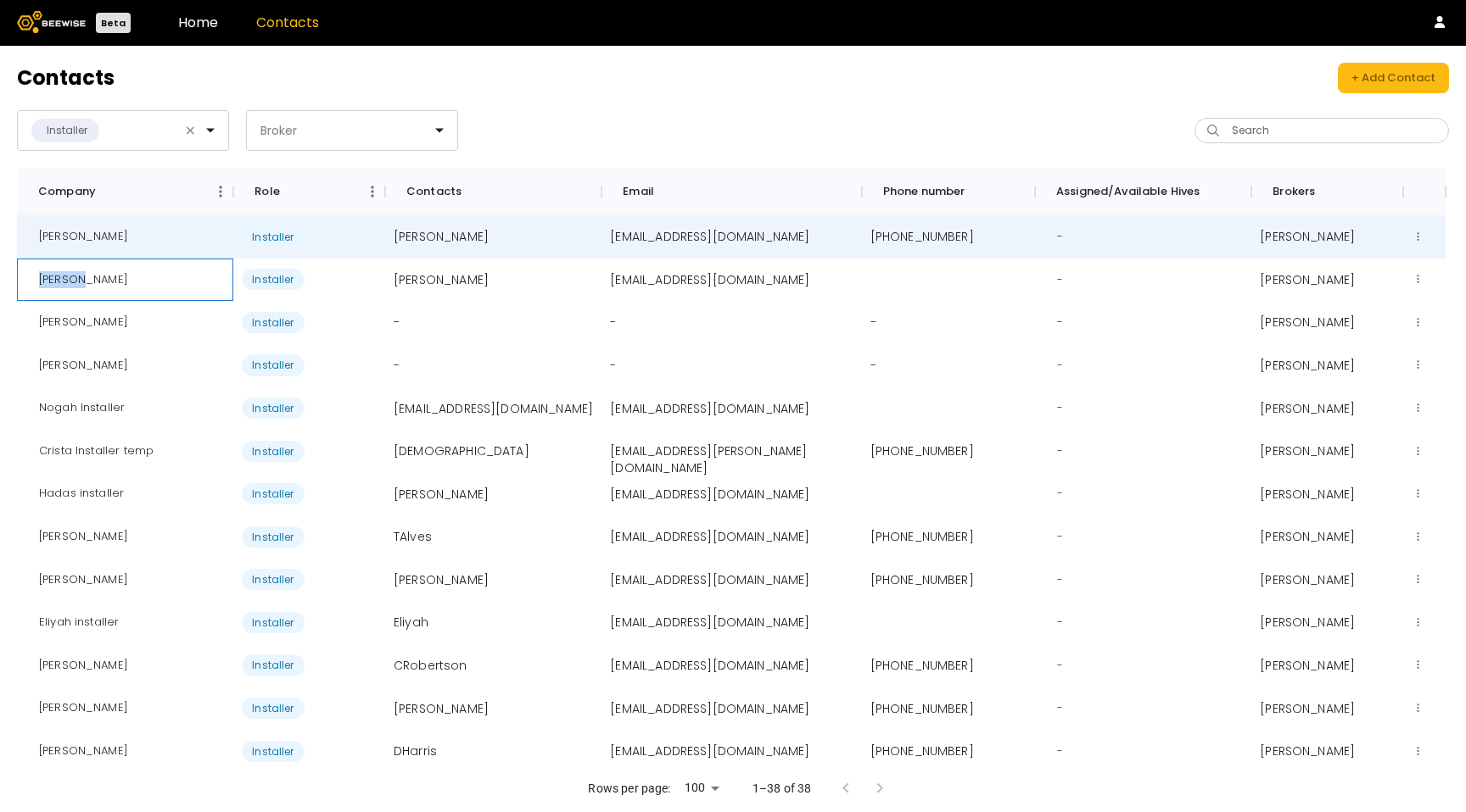
click at [29, 286] on div "Kevin G" at bounding box center [125, 280] width 216 height 43
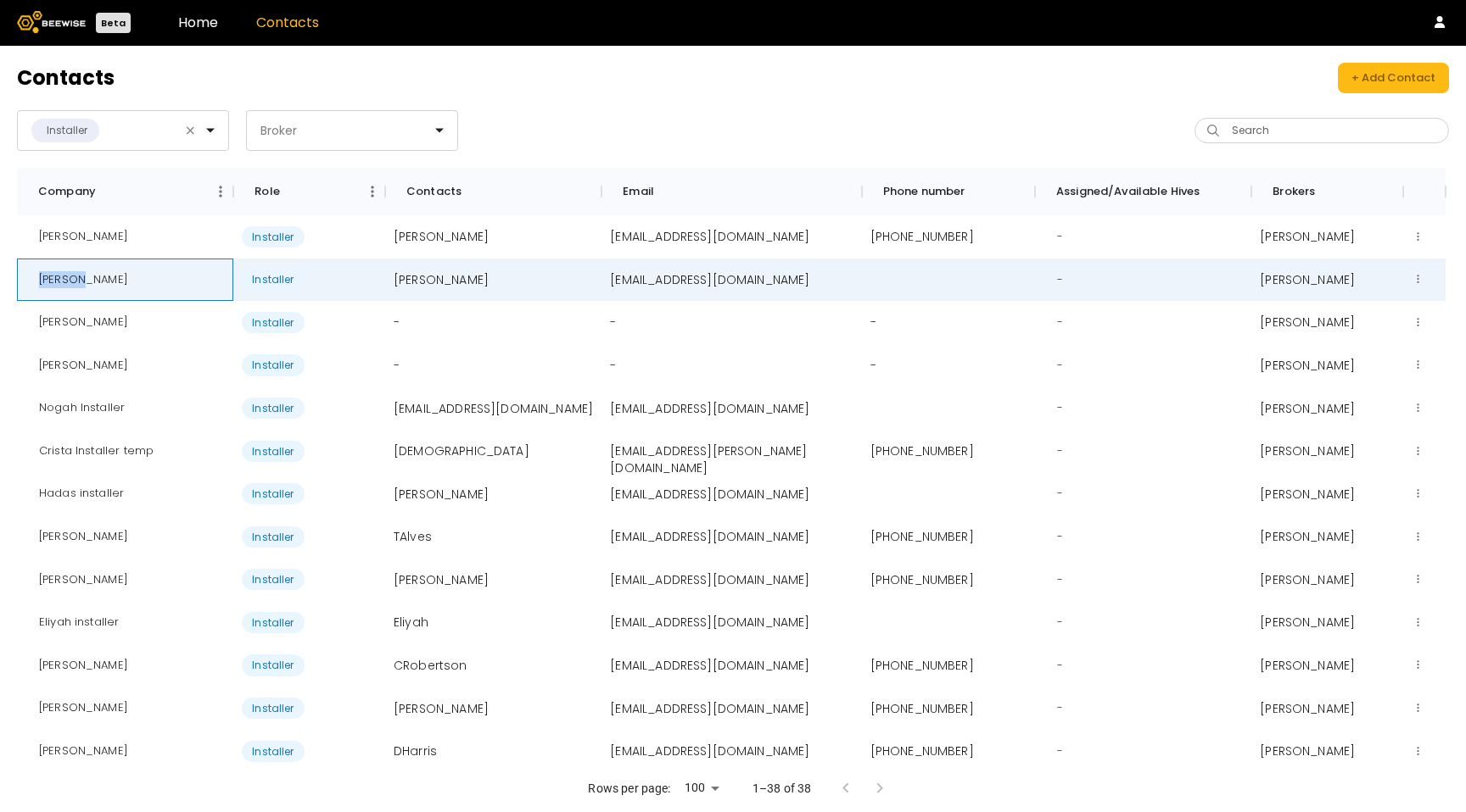
copy div "Kevin G"
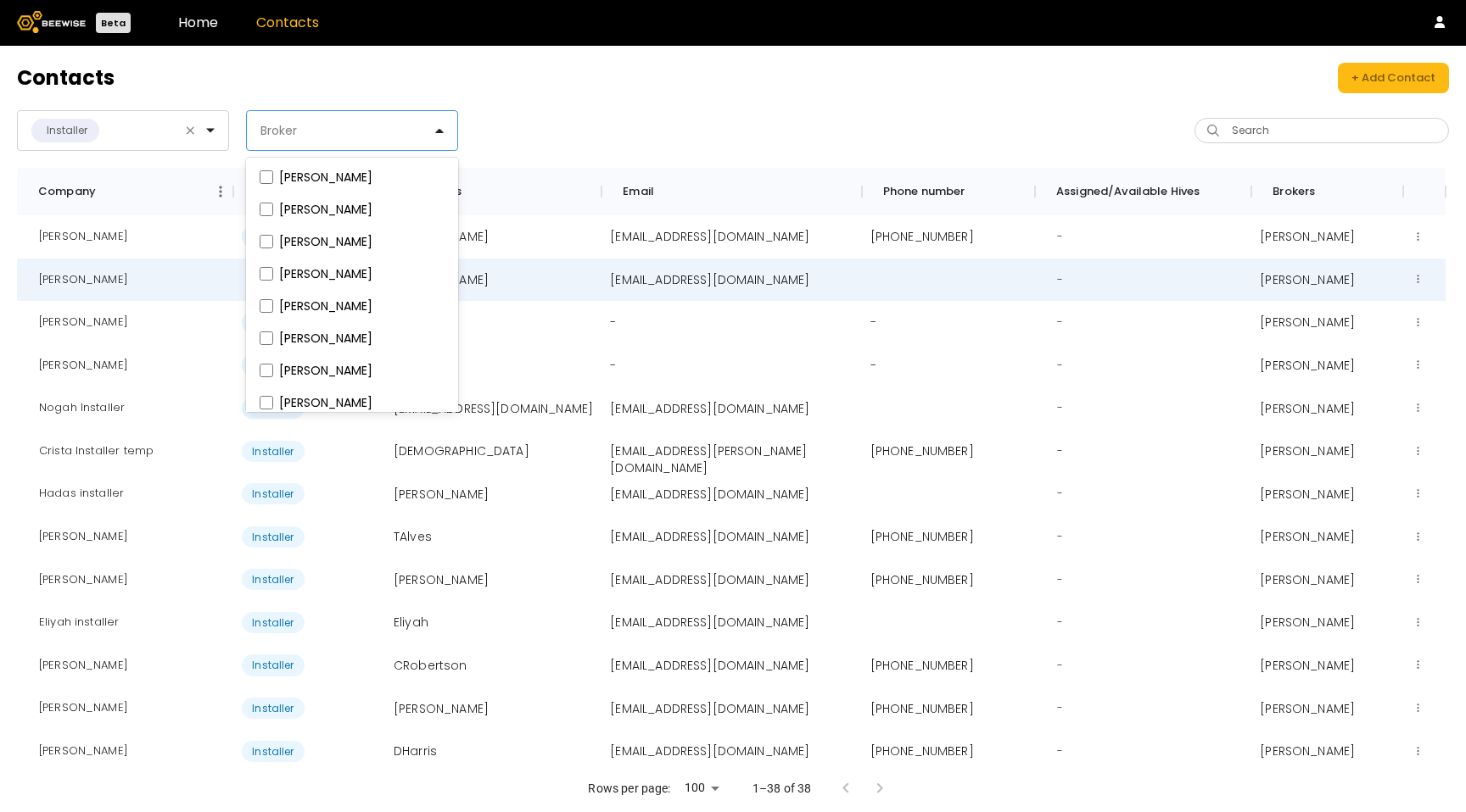
drag, startPoint x: 352, startPoint y: 136, endPoint x: 333, endPoint y: 136, distance: 19.0
click at [351, 136] on div at bounding box center [345, 130] width 173 height 15
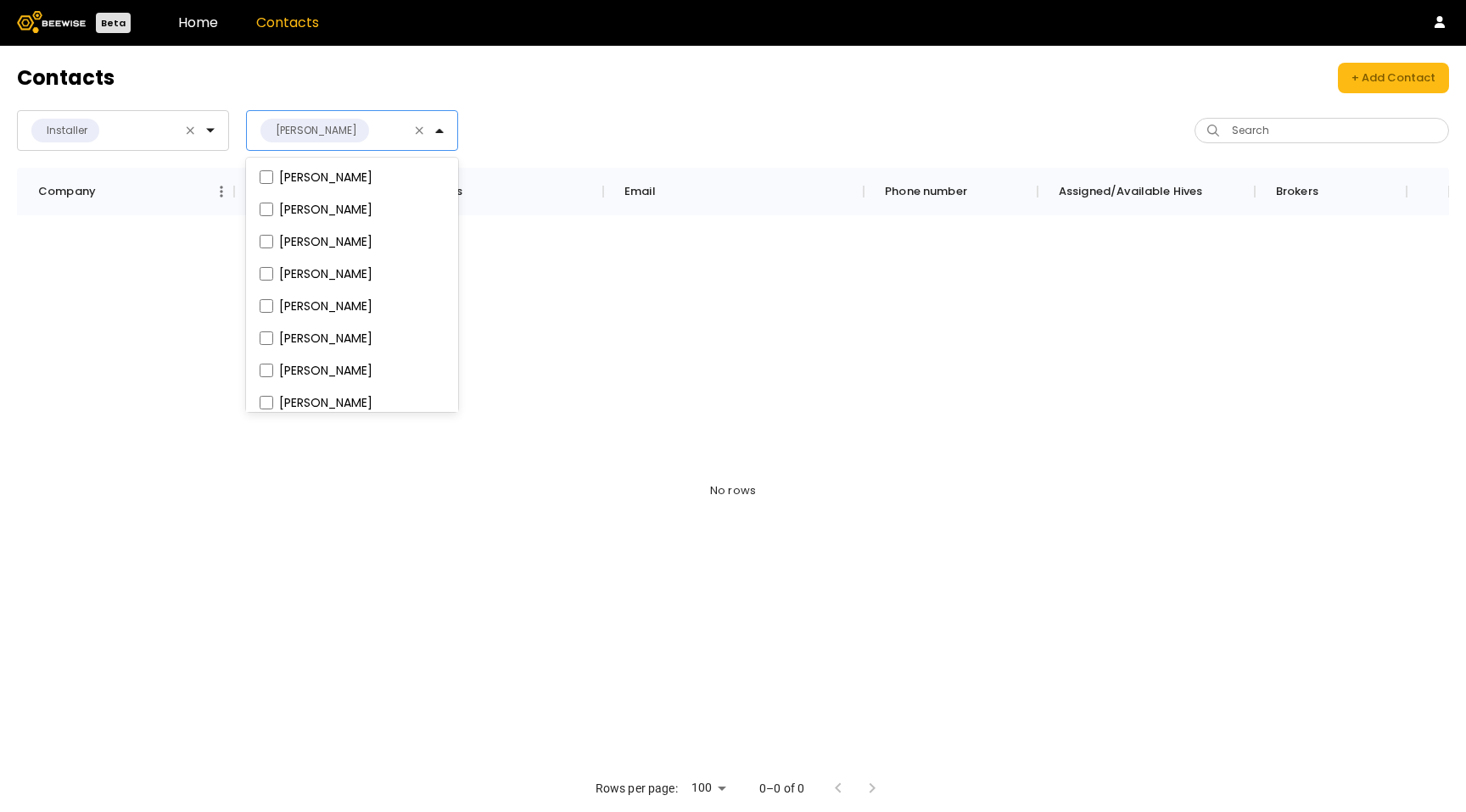
click at [426, 131] on div "[PERSON_NAME]" at bounding box center [338, 130] width 183 height 39
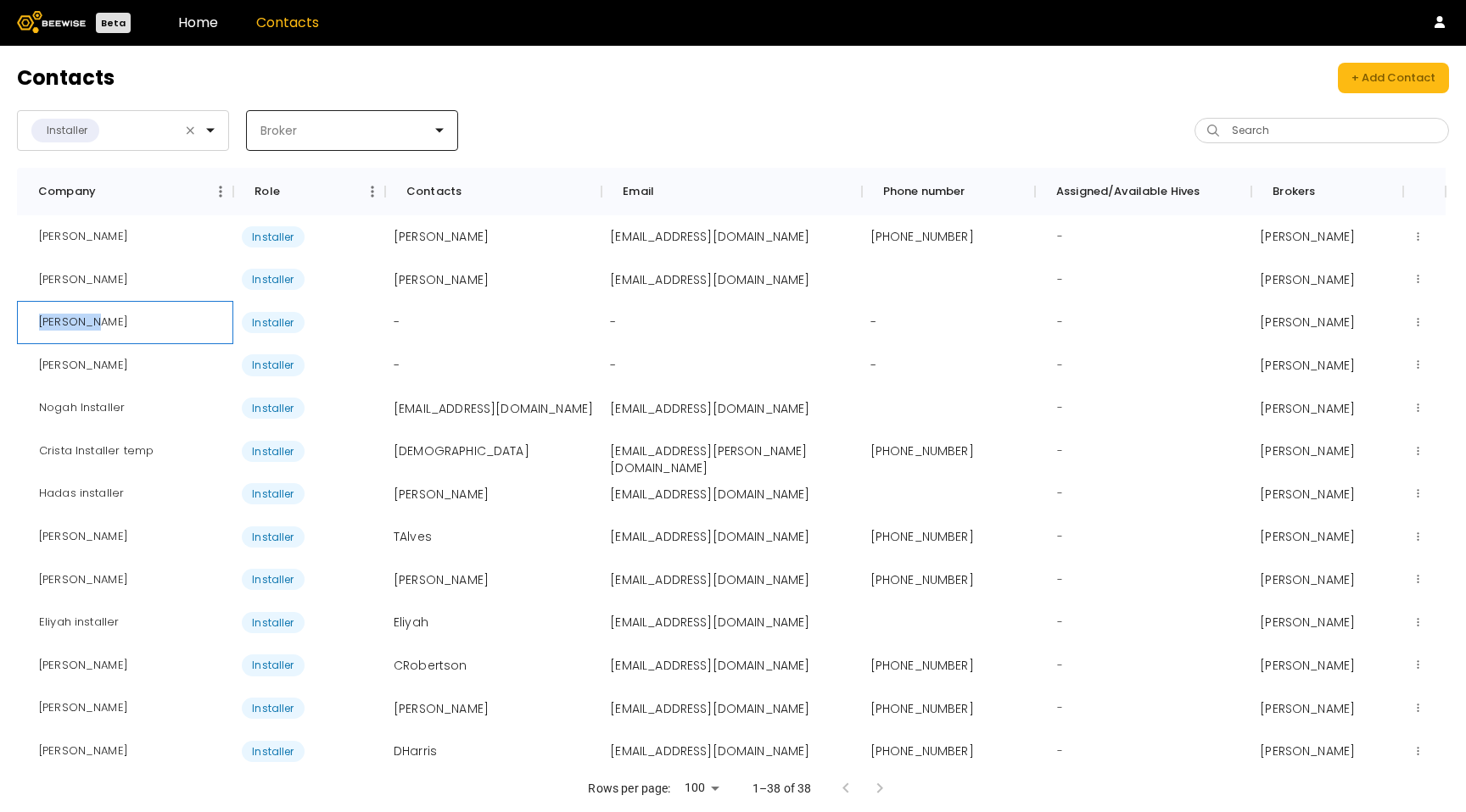
drag, startPoint x: 101, startPoint y: 329, endPoint x: 29, endPoint y: 326, distance: 72.1
click at [29, 326] on div "Bryan Cox" at bounding box center [83, 322] width 116 height 43
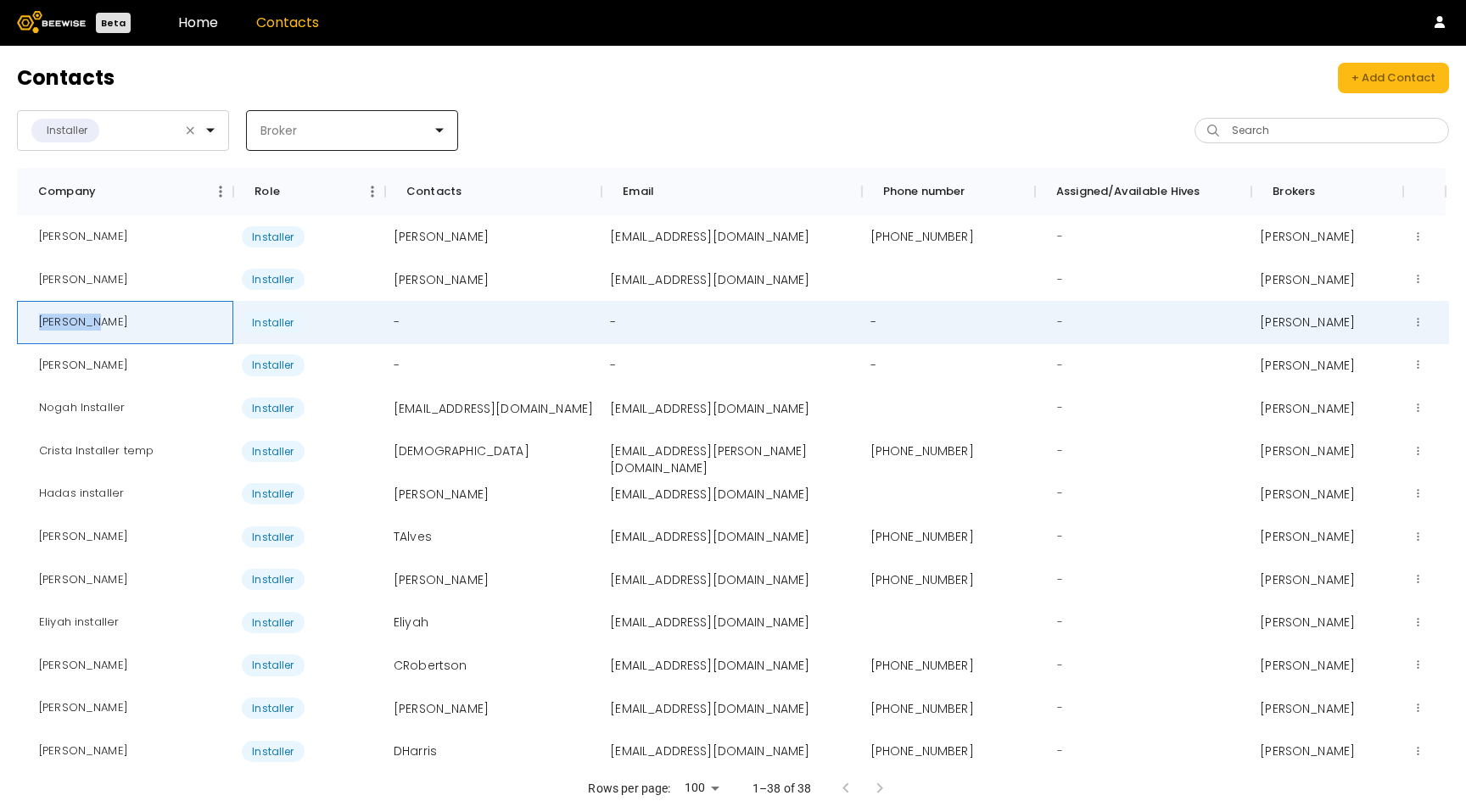
copy div "Bryan Cox"
click at [81, 367] on div "Damaris Lorenz" at bounding box center [83, 366] width 116 height 43
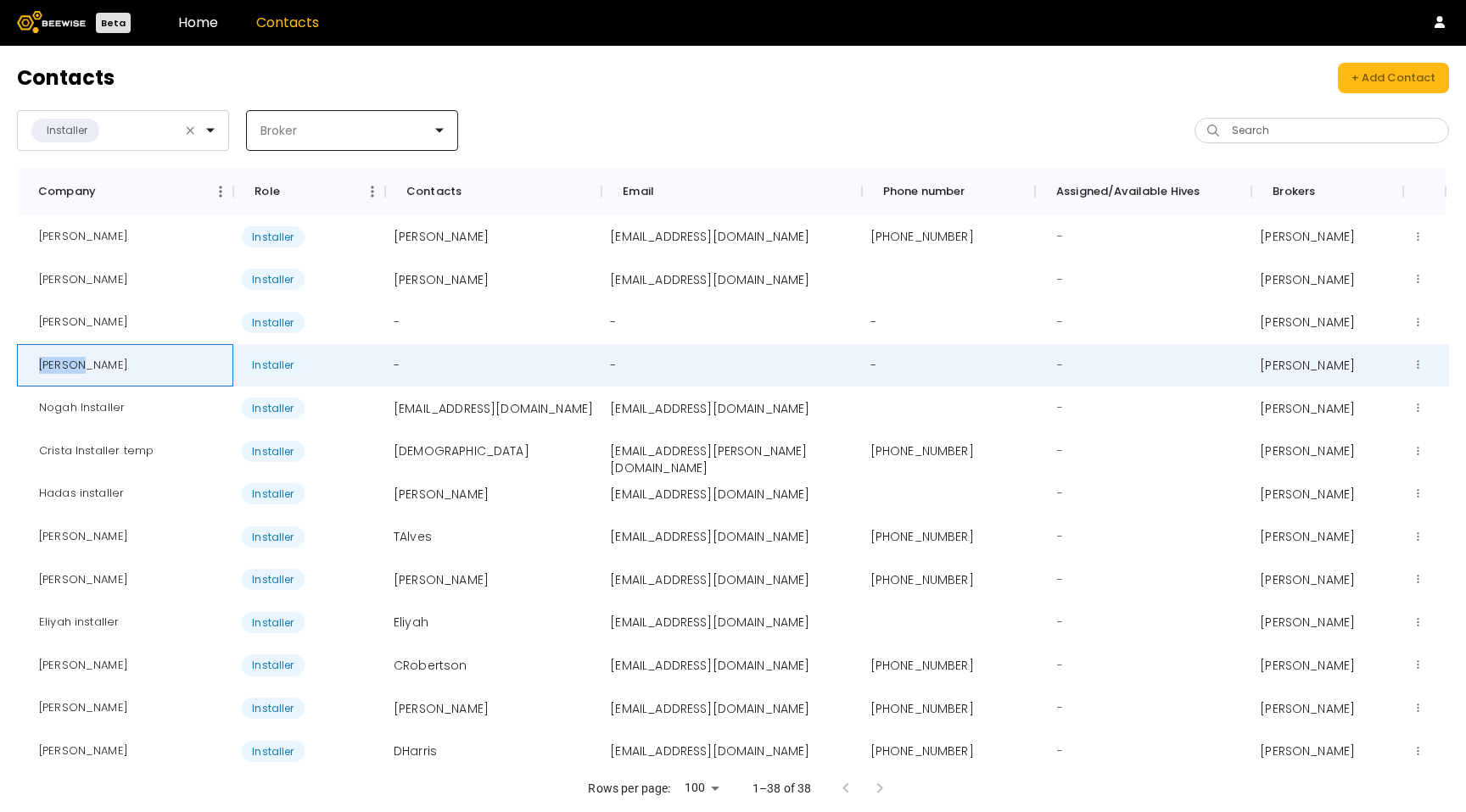
click at [81, 367] on div "Damaris Lorenz" at bounding box center [83, 366] width 116 height 43
copy div "Damaris Lorenz"
click at [105, 413] on div "Nogah Installer" at bounding box center [82, 408] width 113 height 43
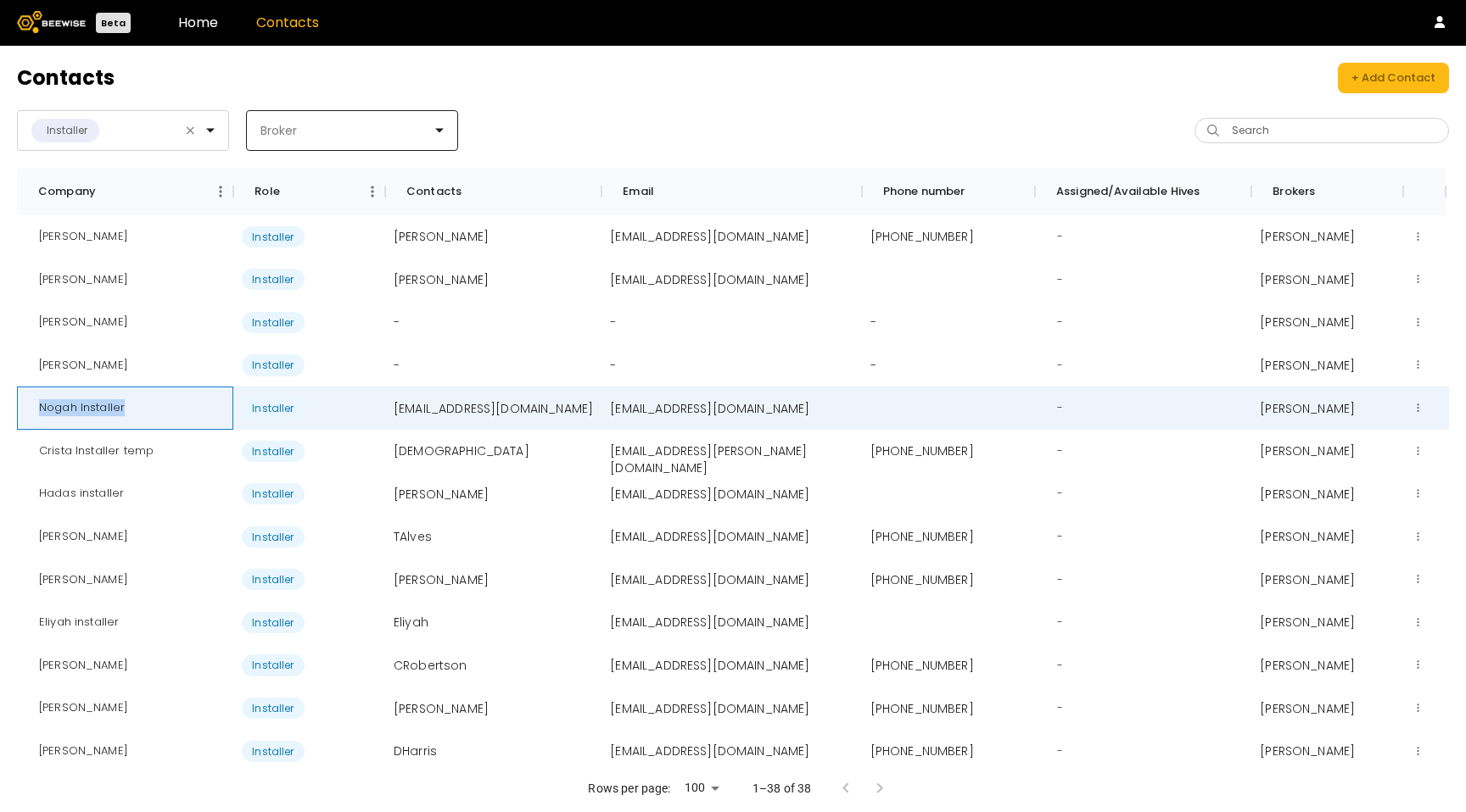
click at [105, 413] on div "Nogah Installer" at bounding box center [82, 408] width 113 height 43
click at [84, 495] on div "Hadas installer" at bounding box center [81, 493] width 112 height 43
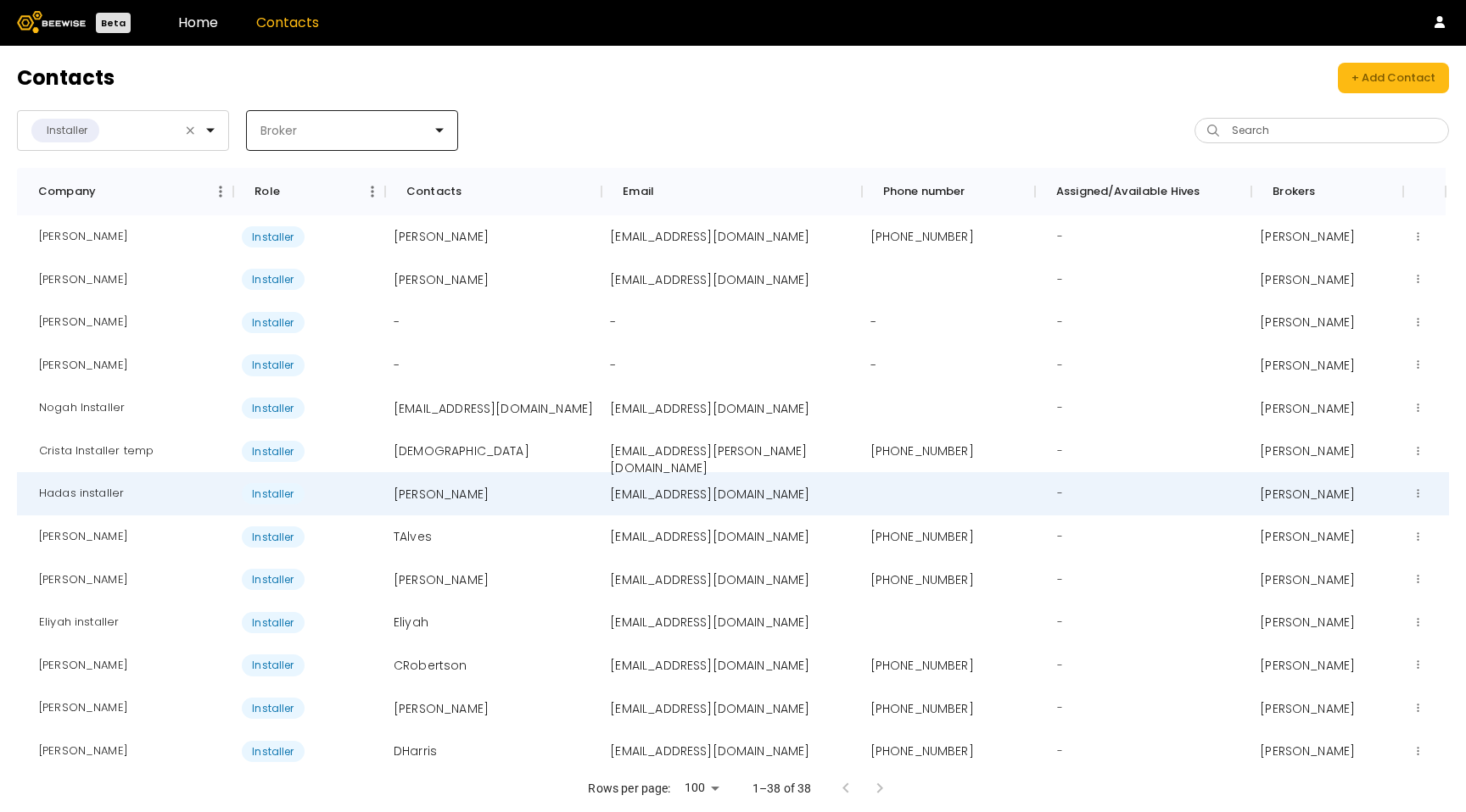
click at [219, 38] on header "Beta Home Contacts" at bounding box center [733, 22] width 1466 height 46
click at [211, 28] on link "Home" at bounding box center [198, 22] width 40 height 20
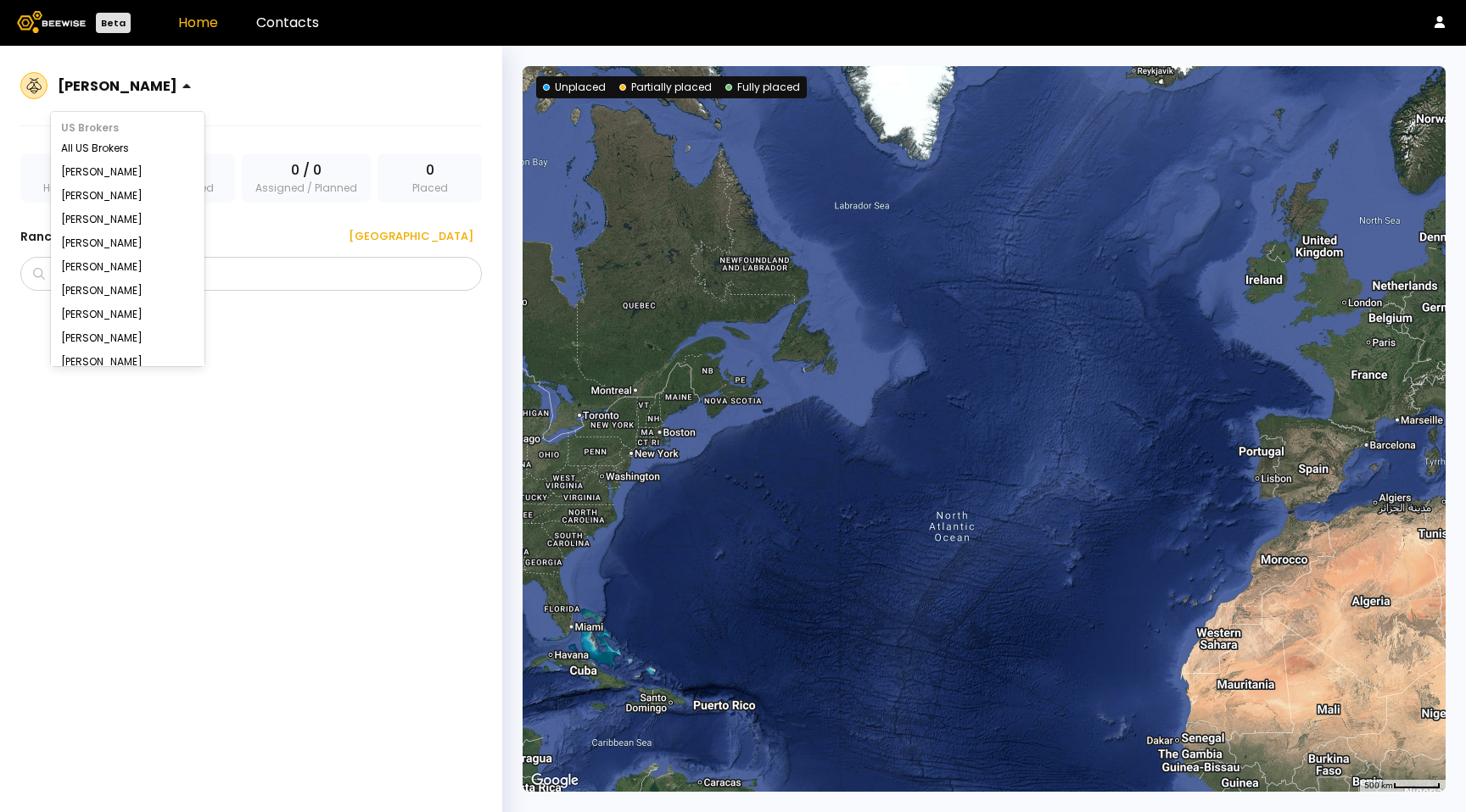
drag, startPoint x: 128, startPoint y: 104, endPoint x: 126, endPoint y: 89, distance: 15.1
click at [127, 101] on div "Hadas Hadad" at bounding box center [118, 85] width 133 height 39
click at [84, 285] on div "All IL Brokers" at bounding box center [127, 286] width 133 height 10
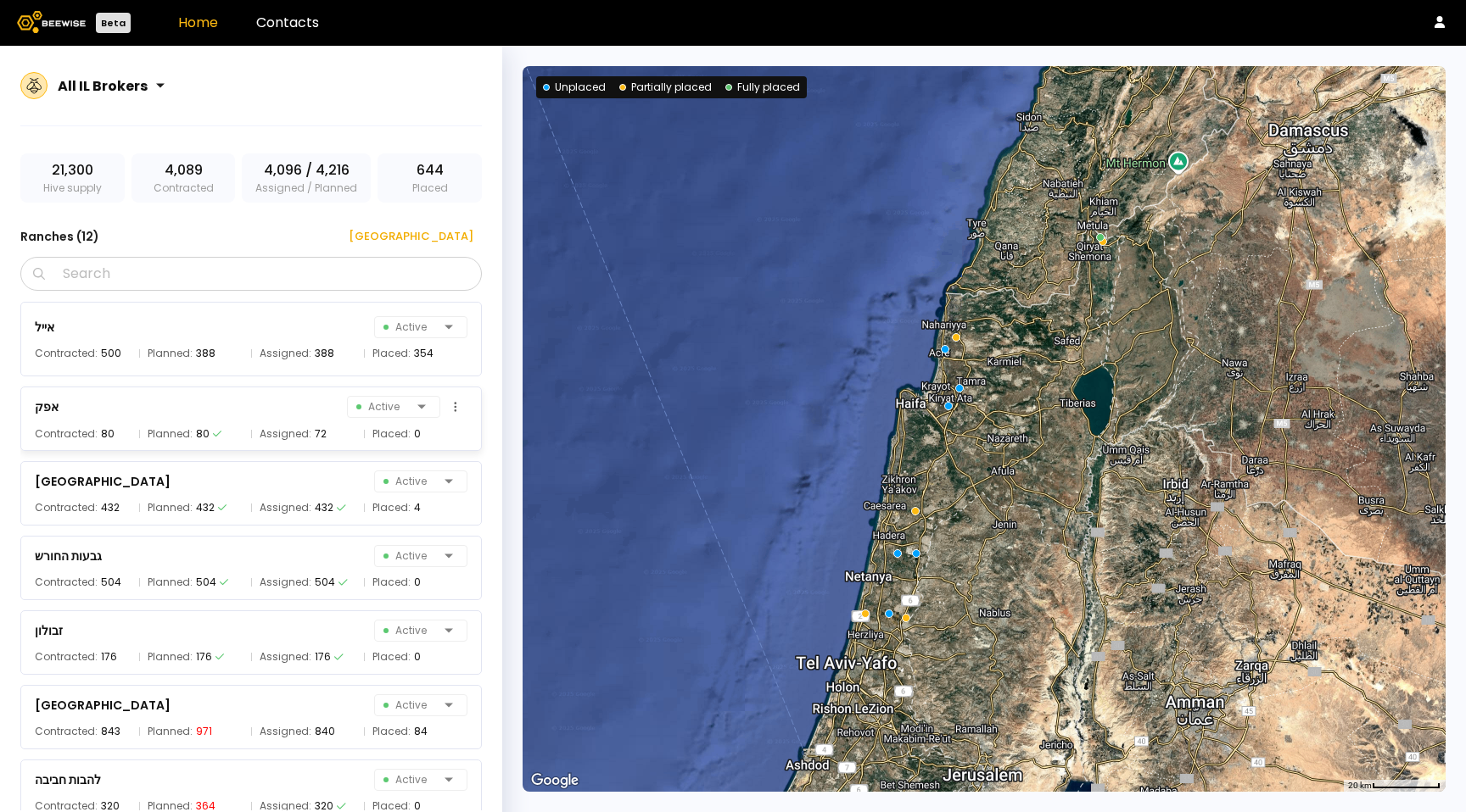
click at [297, 407] on div "אפק Active" at bounding box center [251, 406] width 433 height 23
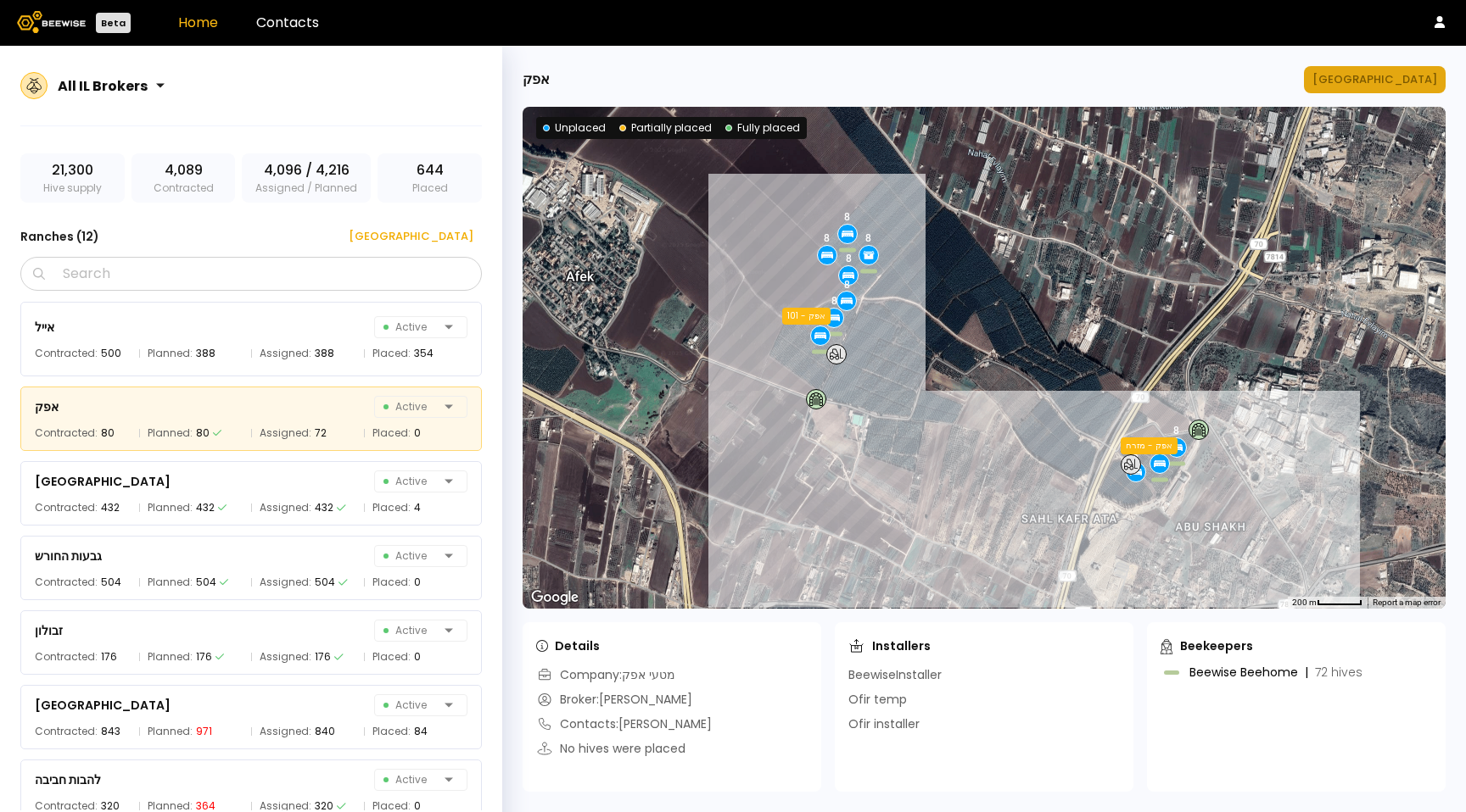
click at [1378, 81] on div "Manage Ranch" at bounding box center [1374, 79] width 125 height 17
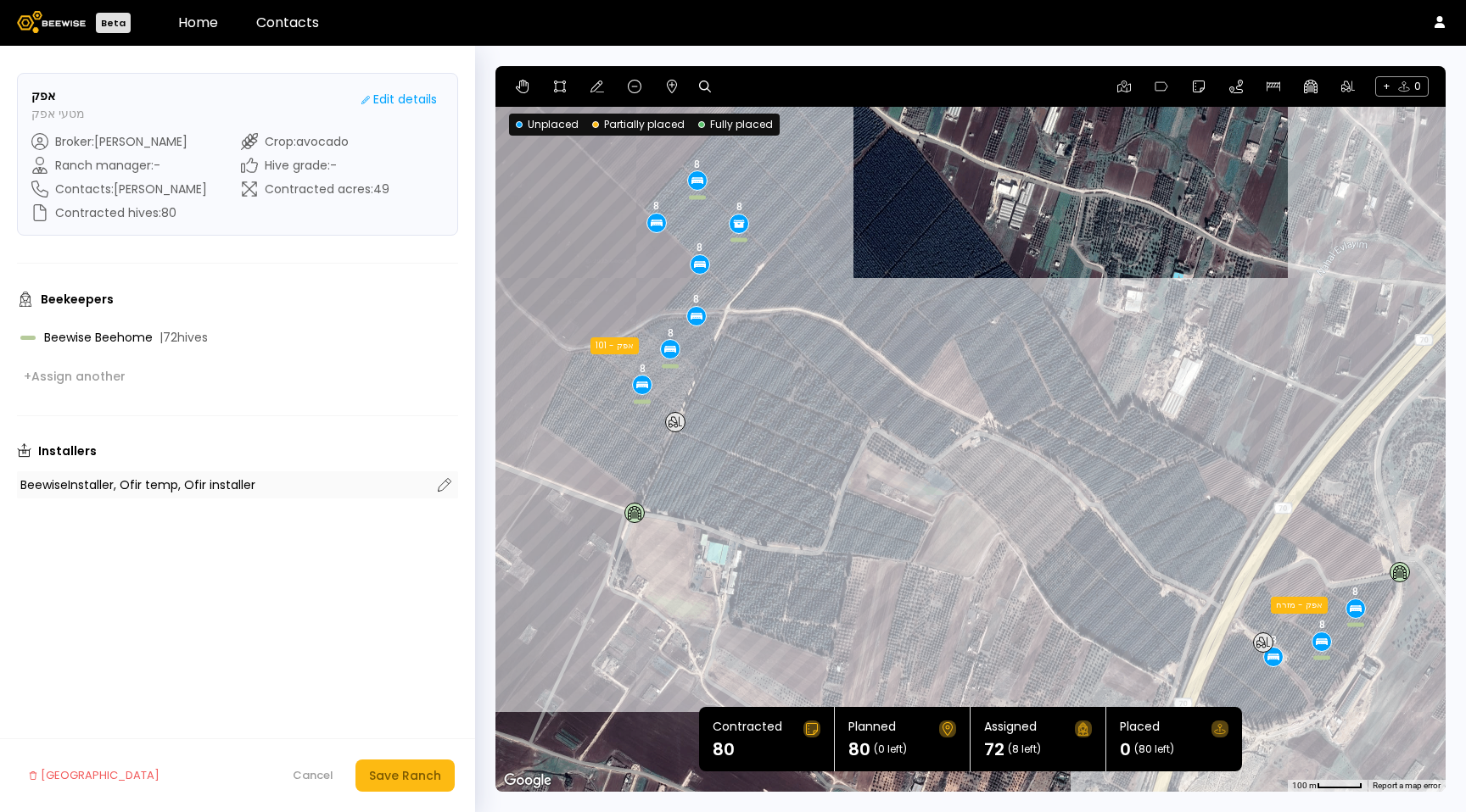
click at [276, 486] on div "BeewiseInstaller, Ofir temp, Ofir installer" at bounding box center [225, 485] width 410 height 12
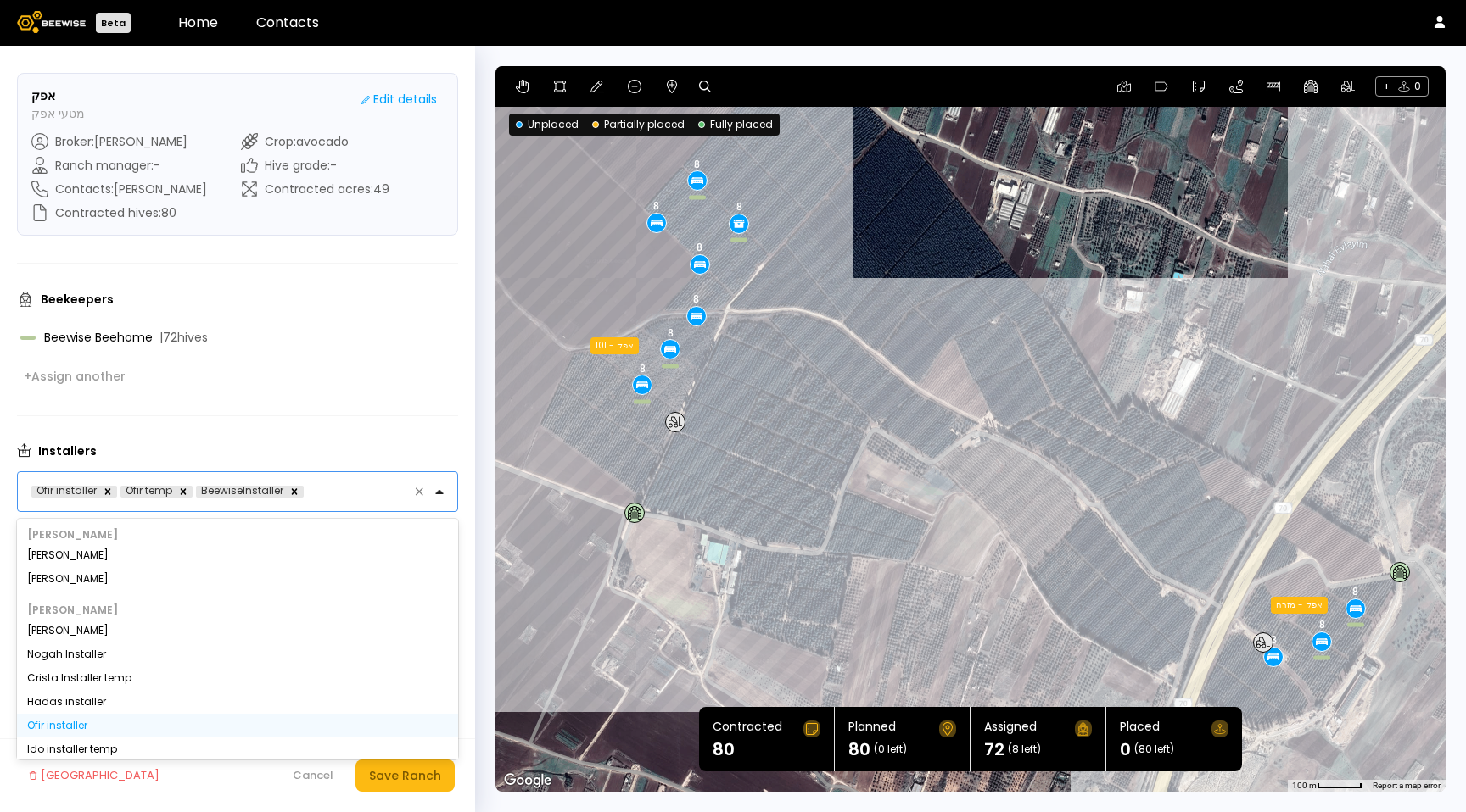
click at [331, 503] on div "Ofir installer Ofir temp BeewiseInstaller" at bounding box center [224, 491] width 412 height 39
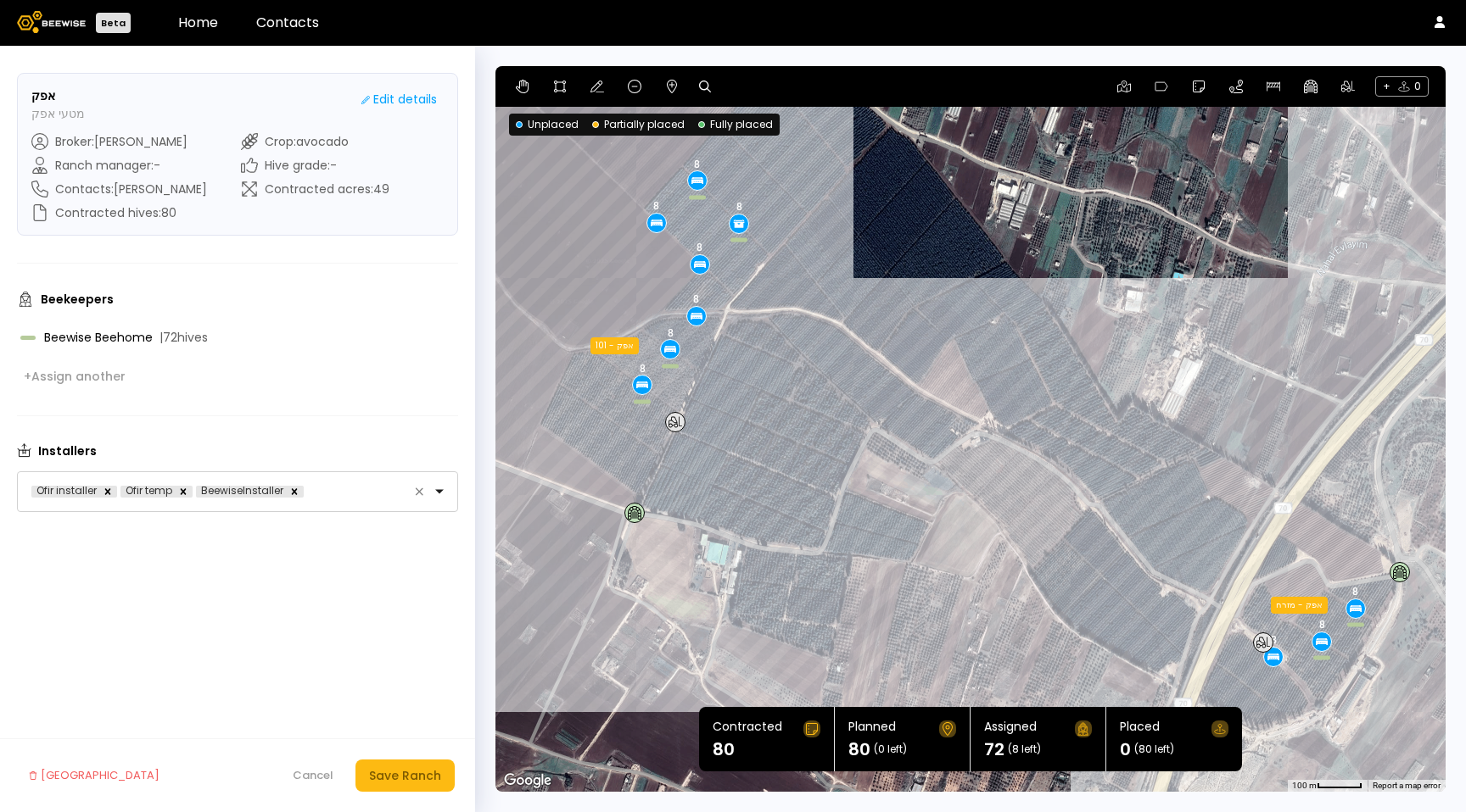
click at [4, 491] on form "אפק מטעי אפק Edit details Broker : Yanor Halimi Ranch manager : - Contacts : שח…" at bounding box center [237, 429] width 475 height 766
click at [200, 27] on link "Home" at bounding box center [198, 22] width 40 height 20
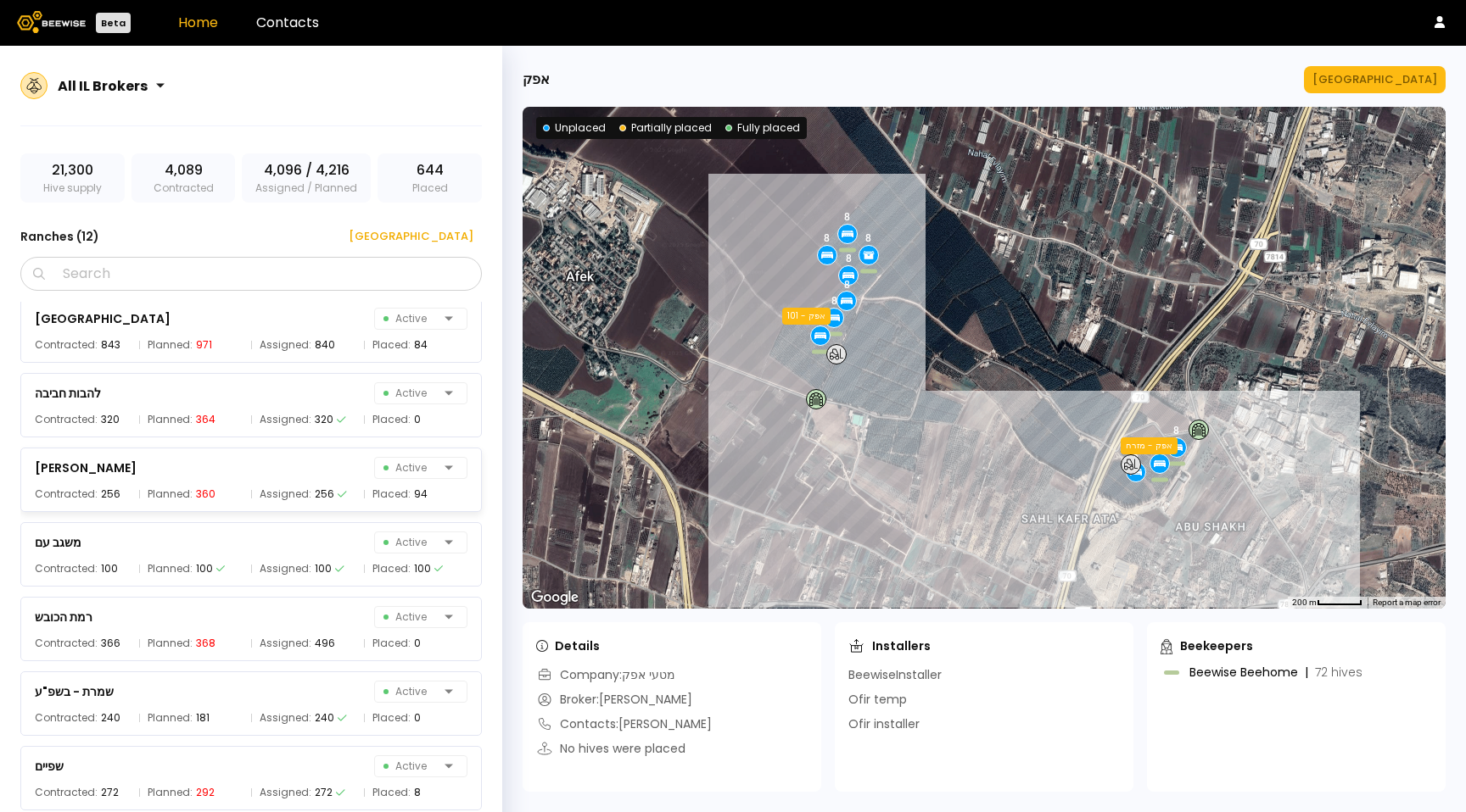
scroll to position [387, 0]
click at [69, 83] on div at bounding box center [104, 85] width 93 height 15
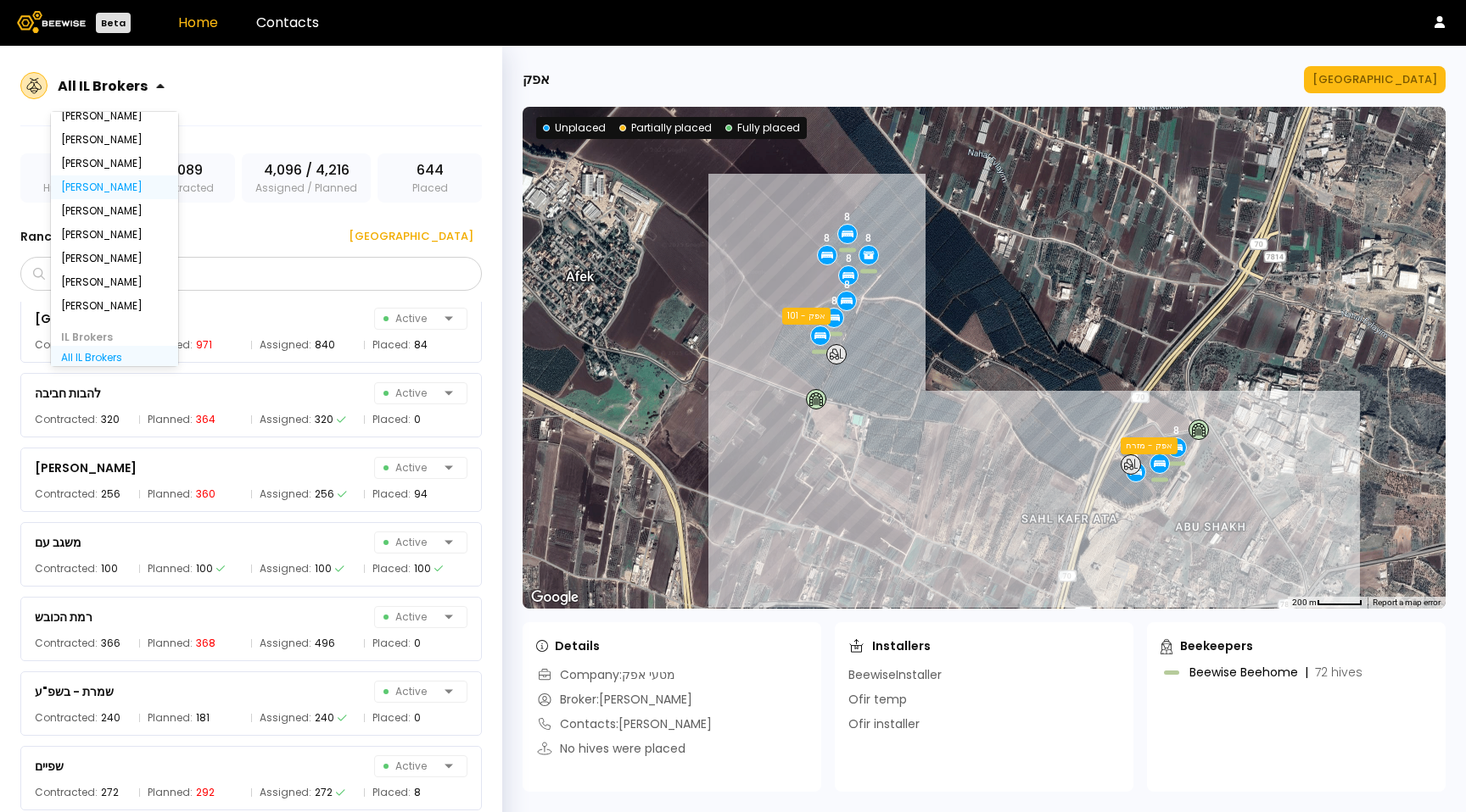
scroll to position [0, 0]
click at [105, 163] on div "Shlomki Frankin" at bounding box center [115, 172] width 127 height 23
click at [100, 158] on div "All US Brokers" at bounding box center [115, 148] width 127 height 23
click at [95, 153] on div "All US Brokers" at bounding box center [114, 148] width 107 height 10
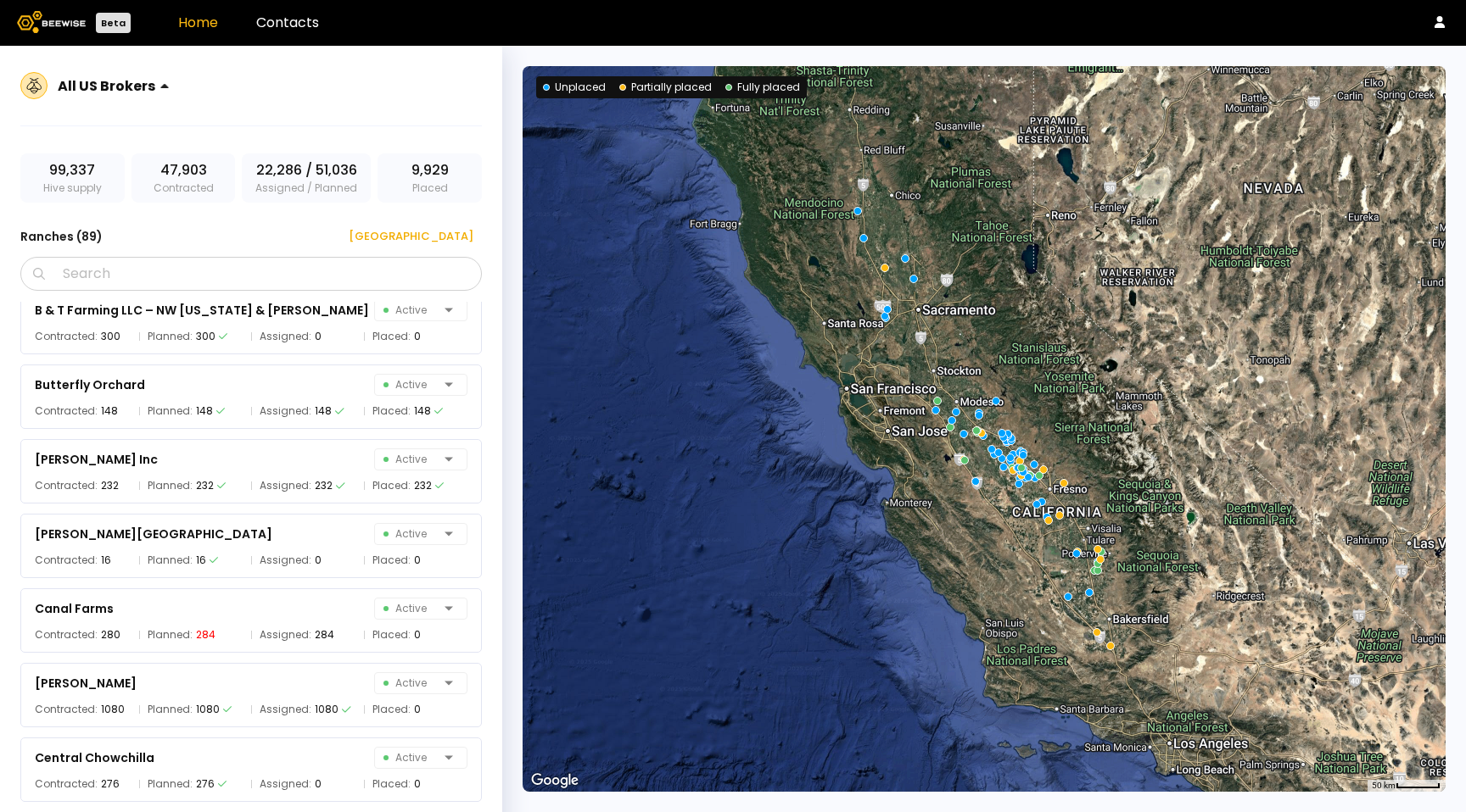
scroll to position [1040, 0]
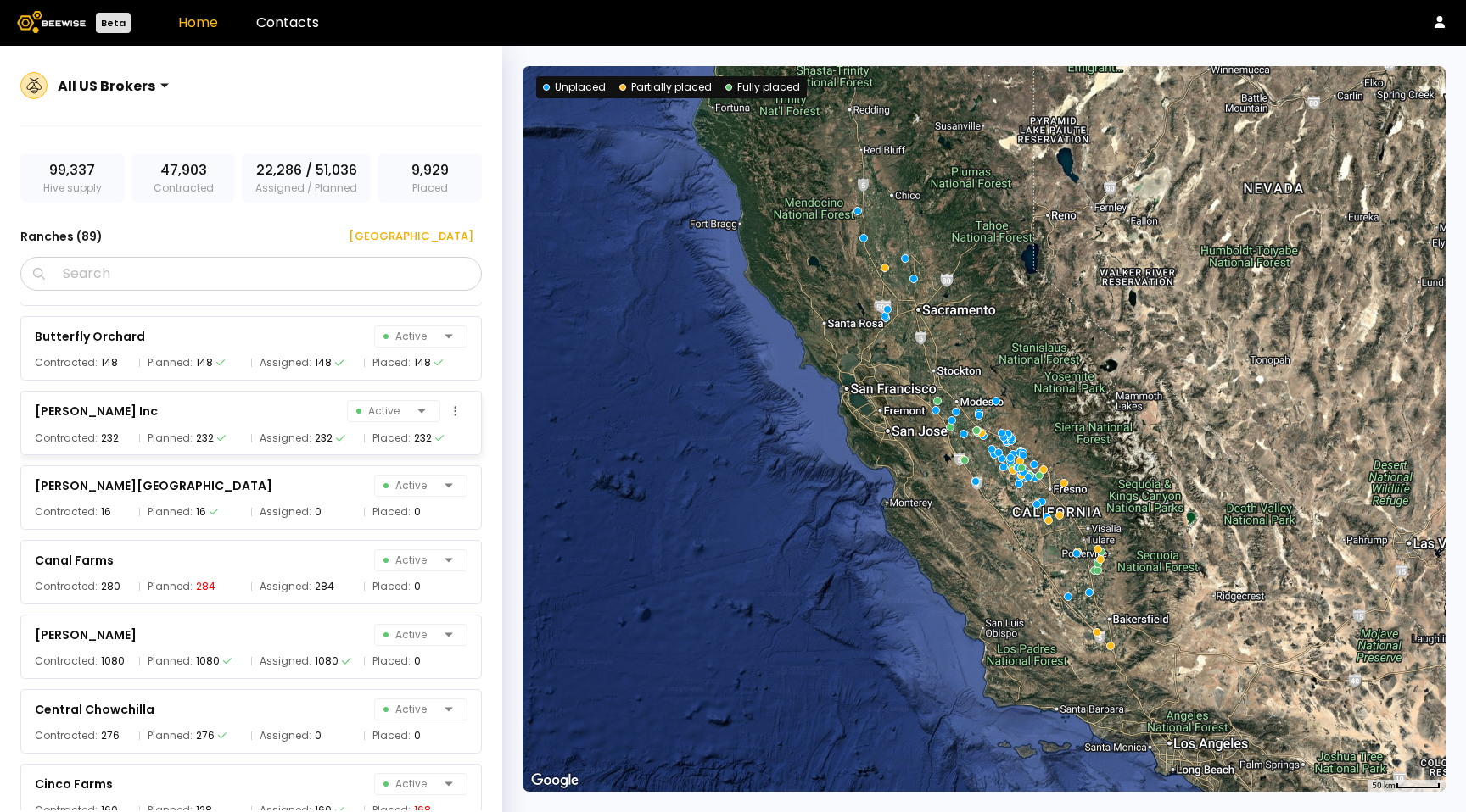
click at [264, 431] on span "Assigned:" at bounding box center [285, 438] width 52 height 17
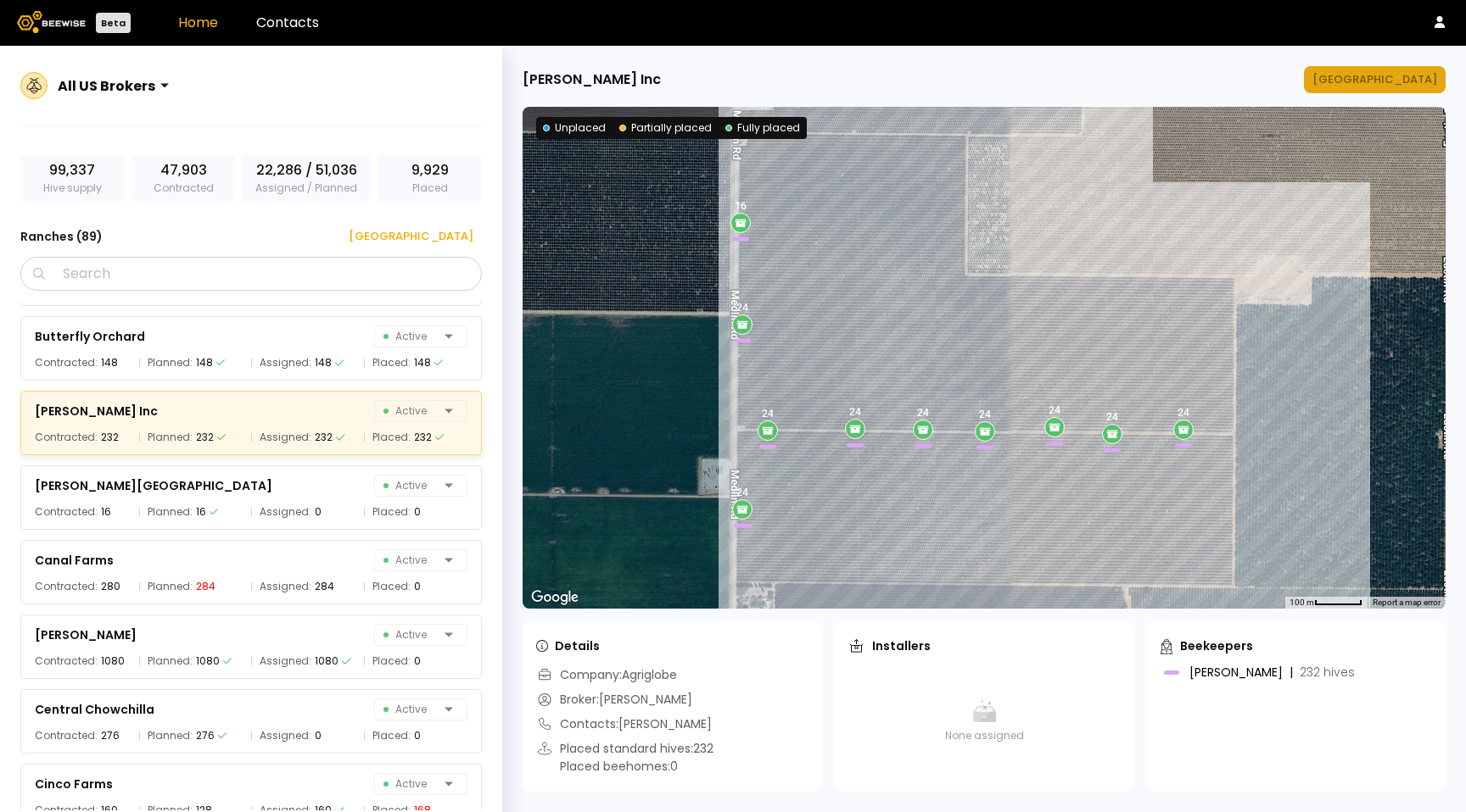
click at [1384, 87] on div "Manage Ranch" at bounding box center [1374, 79] width 125 height 17
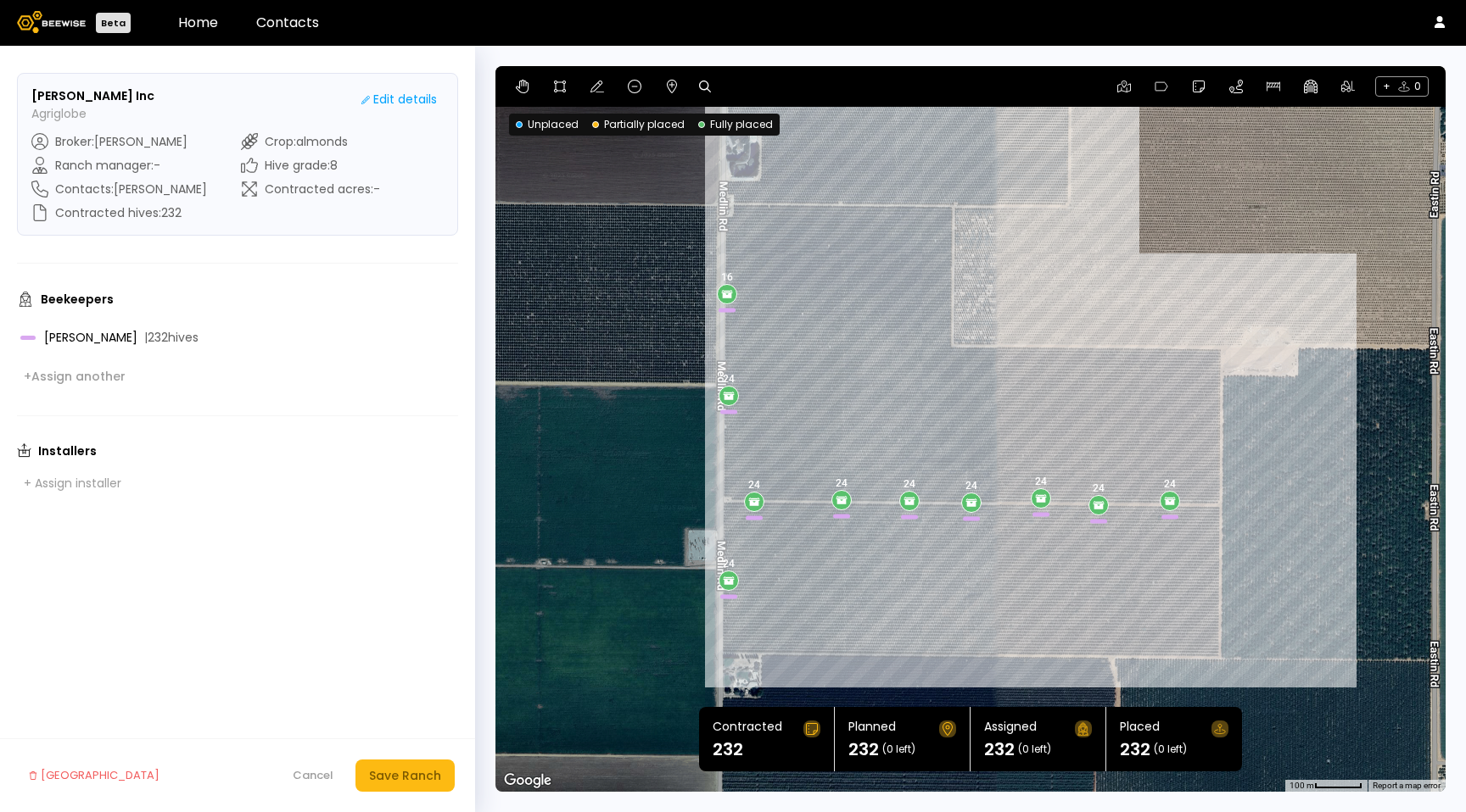
click at [29, 544] on form "Calvin Inc Agriglobe Edit details Broker : Fritz Ranch manager : - Contacts : S…" at bounding box center [237, 429] width 475 height 766
